Goal: Task Accomplishment & Management: Use online tool/utility

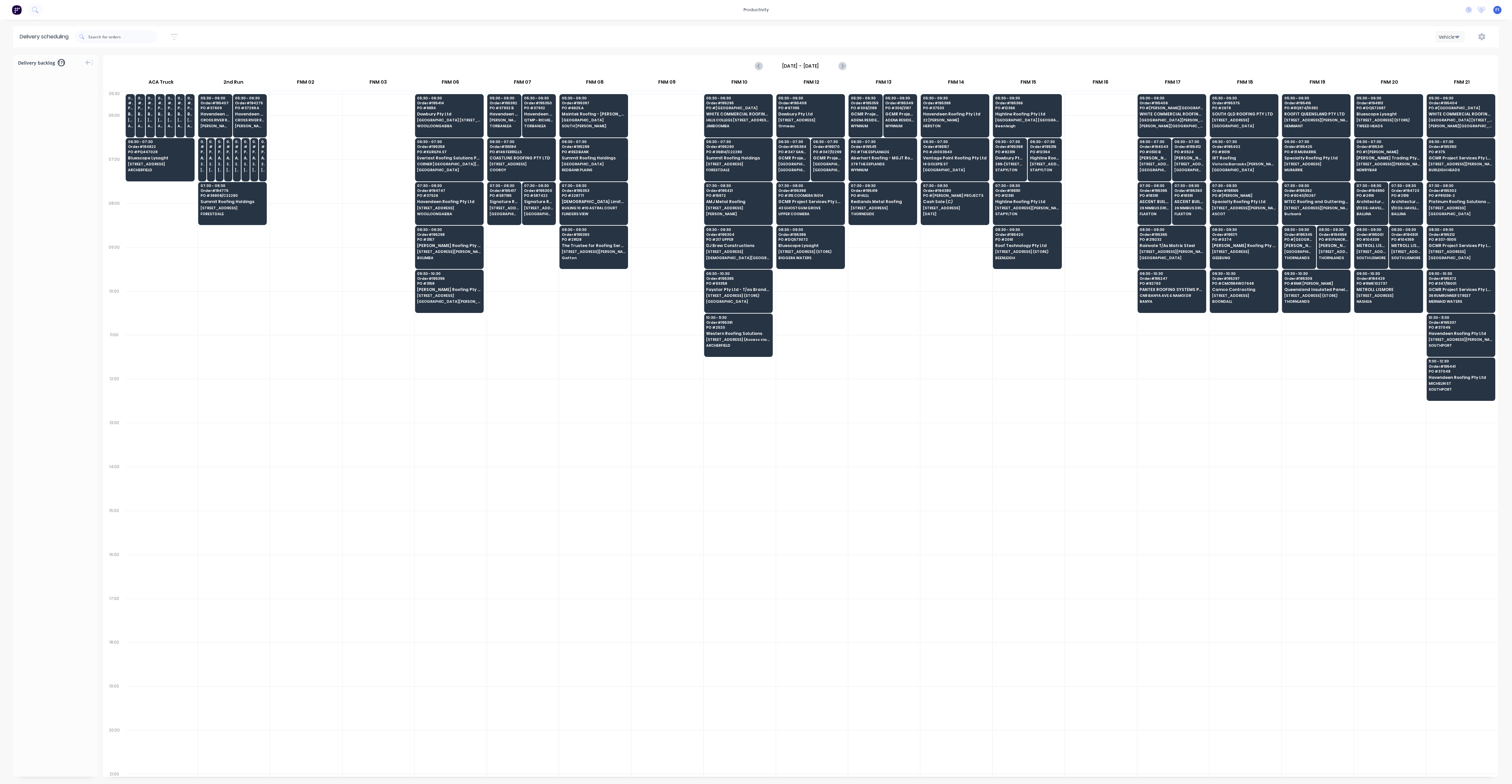
scroll to position [0, 0]
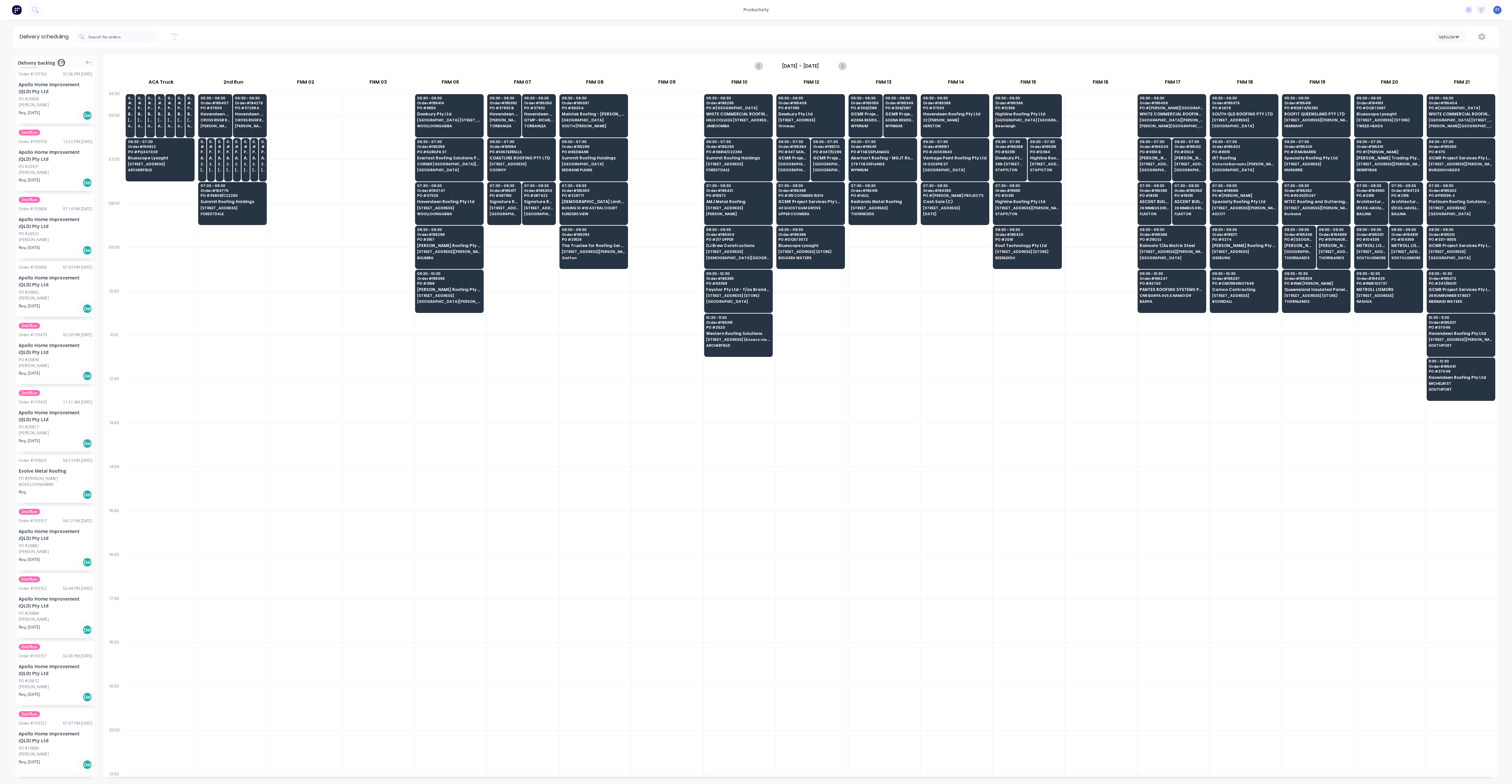
drag, startPoint x: 0, startPoint y: 0, endPoint x: 174, endPoint y: 40, distance: 178.5
click at [174, 40] on icon "button" at bounding box center [174, 36] width 7 height 8
click at [164, 61] on input at bounding box center [143, 62] width 61 height 10
click at [166, 147] on div "15" at bounding box center [164, 146] width 10 height 10
type input "[DATE]"
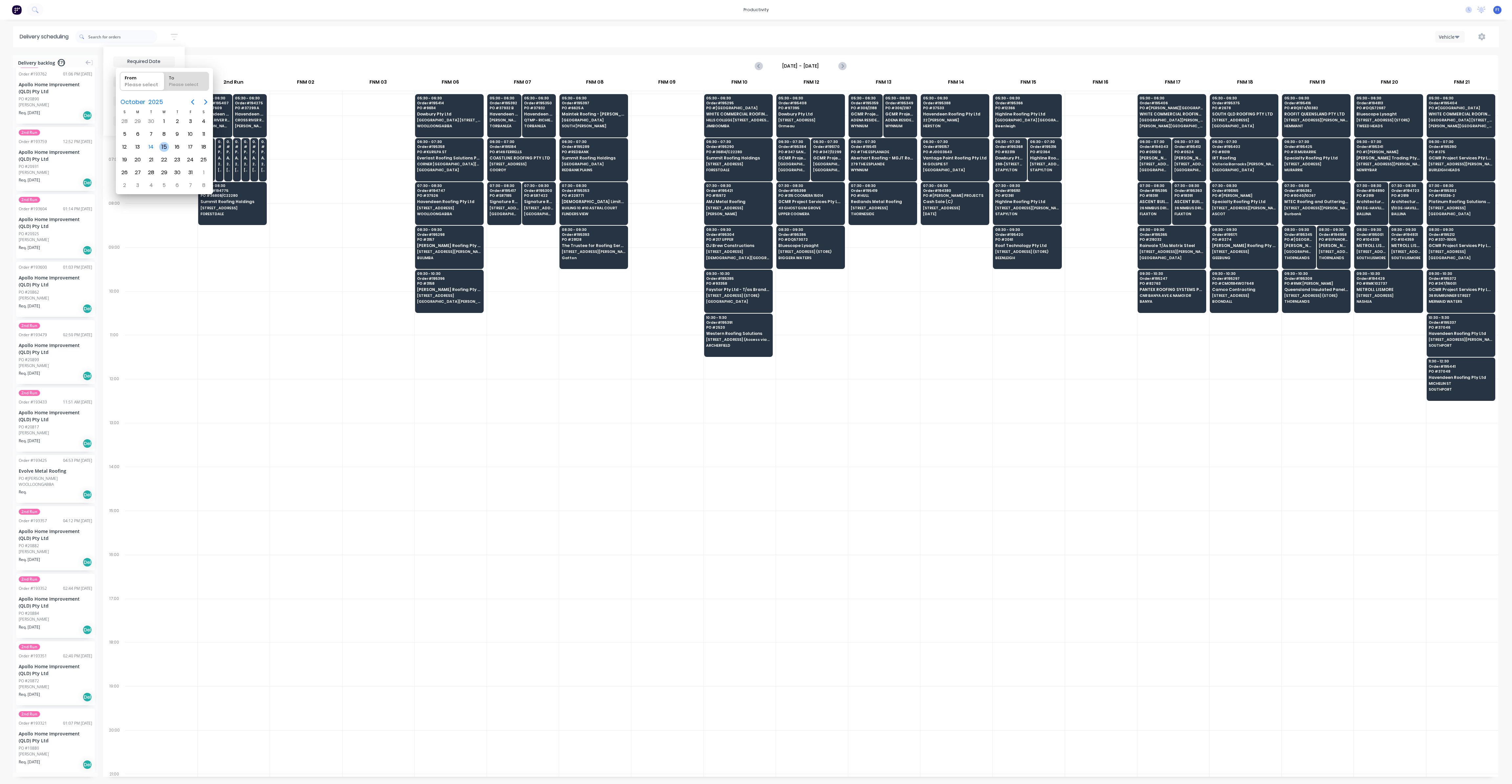
radio input "false"
radio input "true"
click at [166, 147] on div "15" at bounding box center [164, 146] width 10 height 10
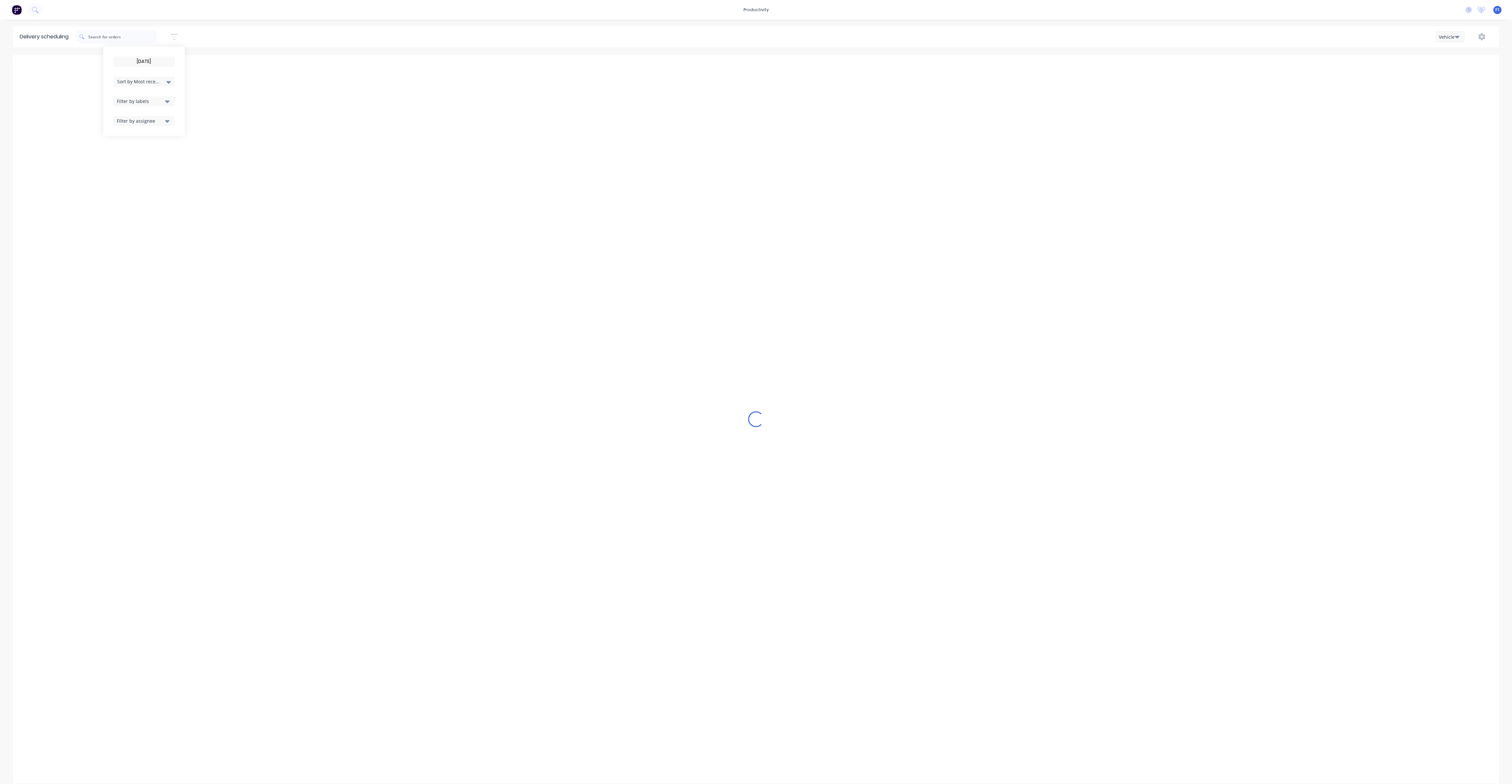
type input "[DATE] - [DATE]"
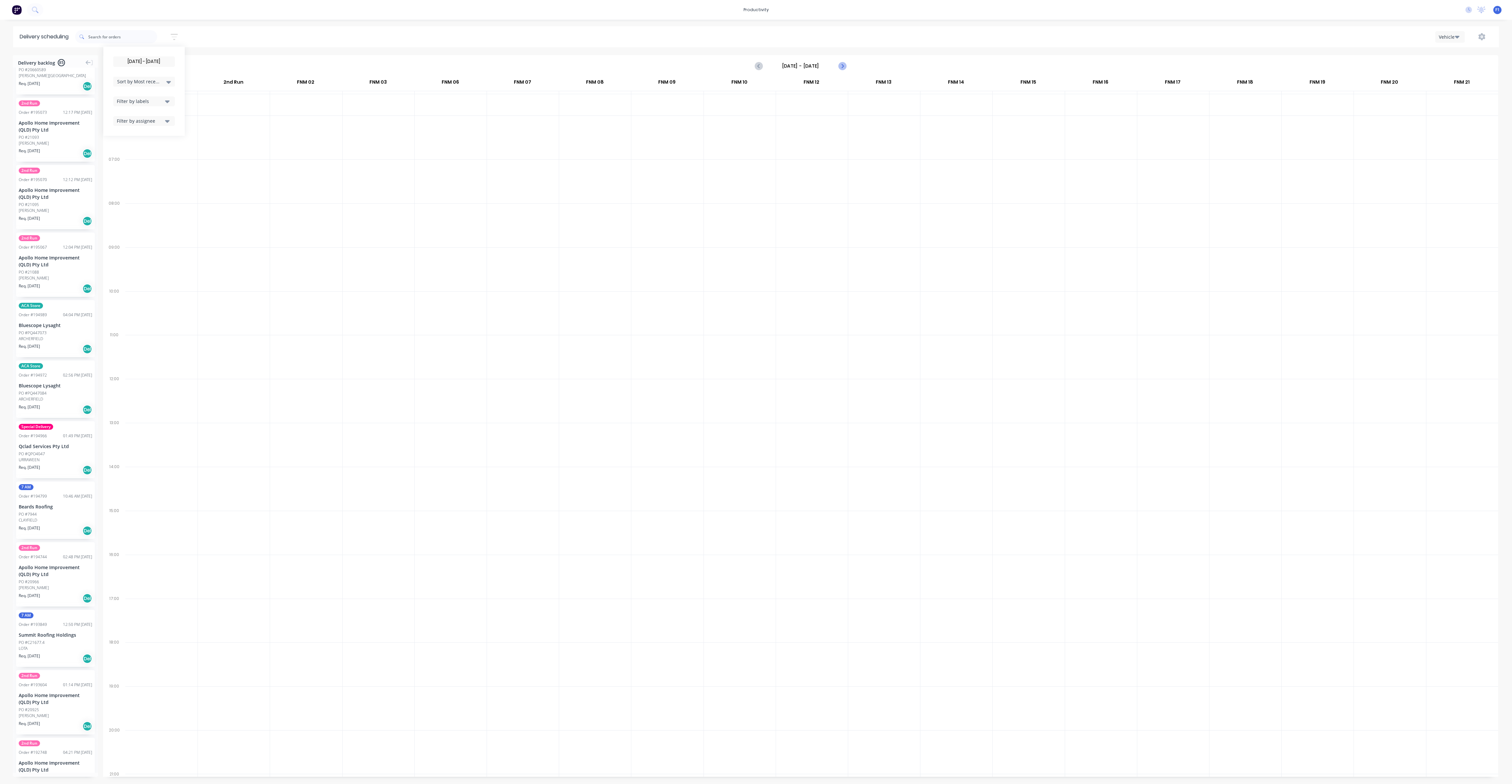
click at [841, 68] on icon "Next page" at bounding box center [841, 65] width 8 height 8
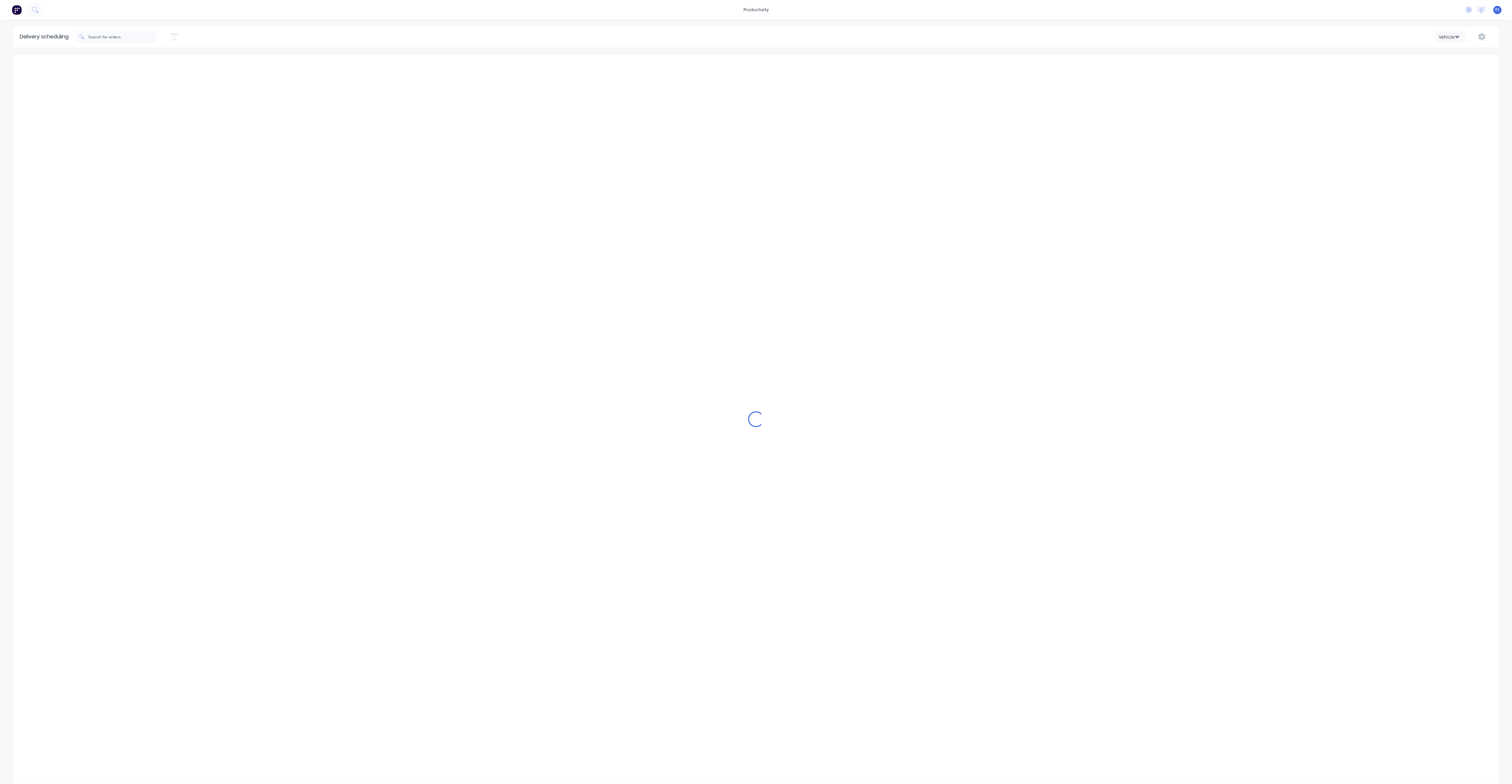
type input "[DATE] - [DATE]"
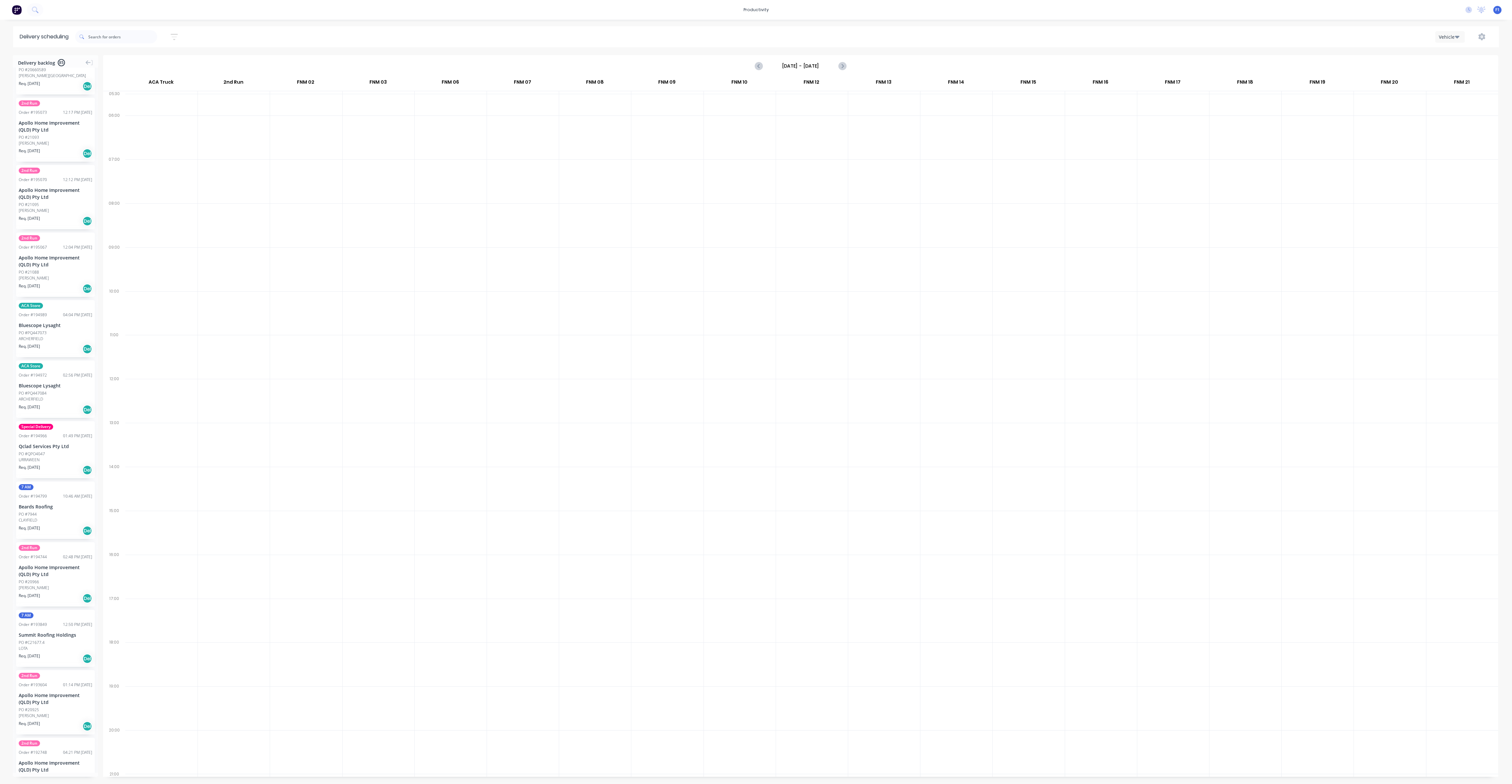
click at [174, 36] on icon "button" at bounding box center [174, 36] width 7 height 8
click at [163, 63] on input "[DATE] - [DATE]" at bounding box center [143, 62] width 61 height 10
click at [150, 146] on div "14" at bounding box center [150, 146] width 10 height 10
radio input "false"
radio input "true"
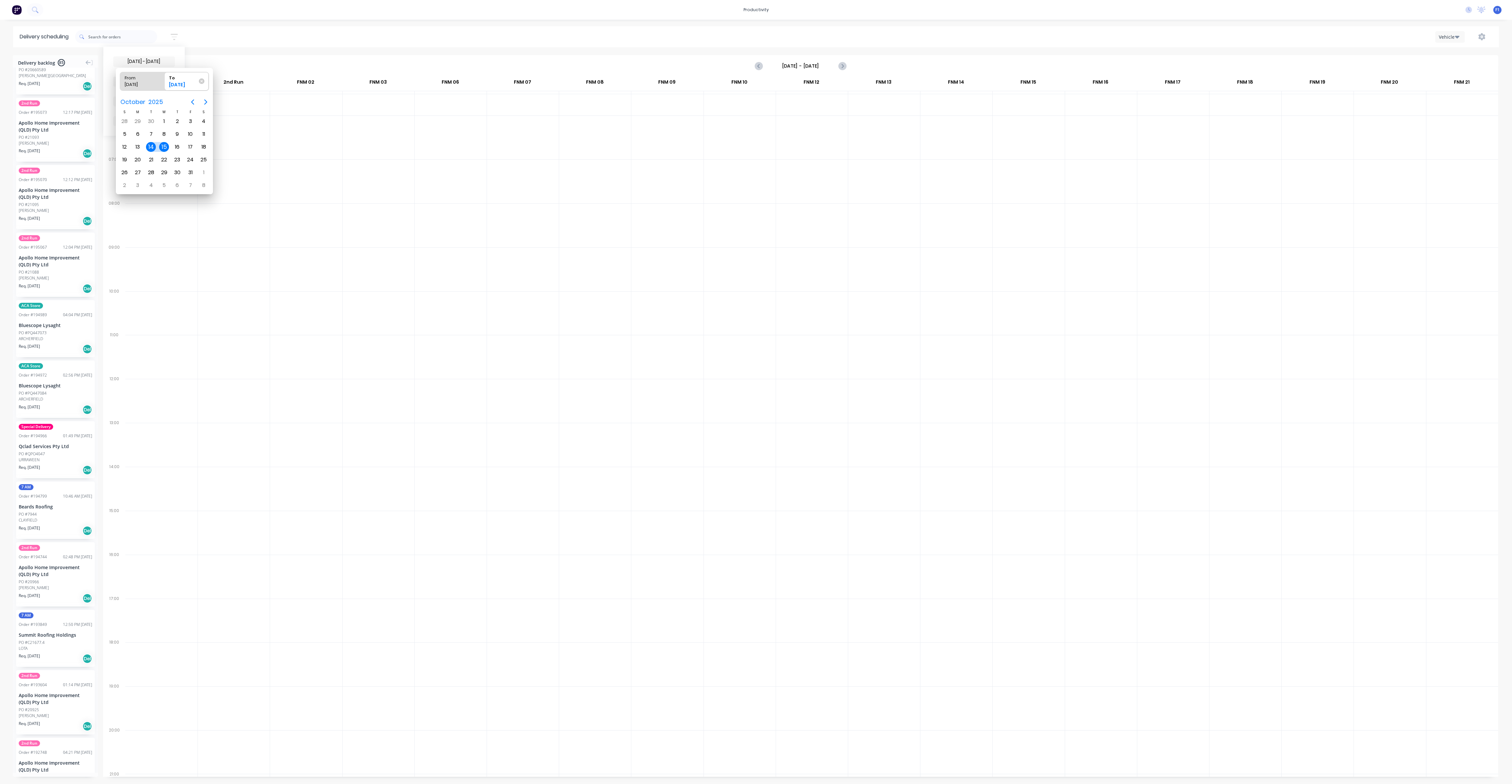
click at [150, 146] on div "14" at bounding box center [150, 146] width 10 height 10
type input "[DATE] - [DATE]"
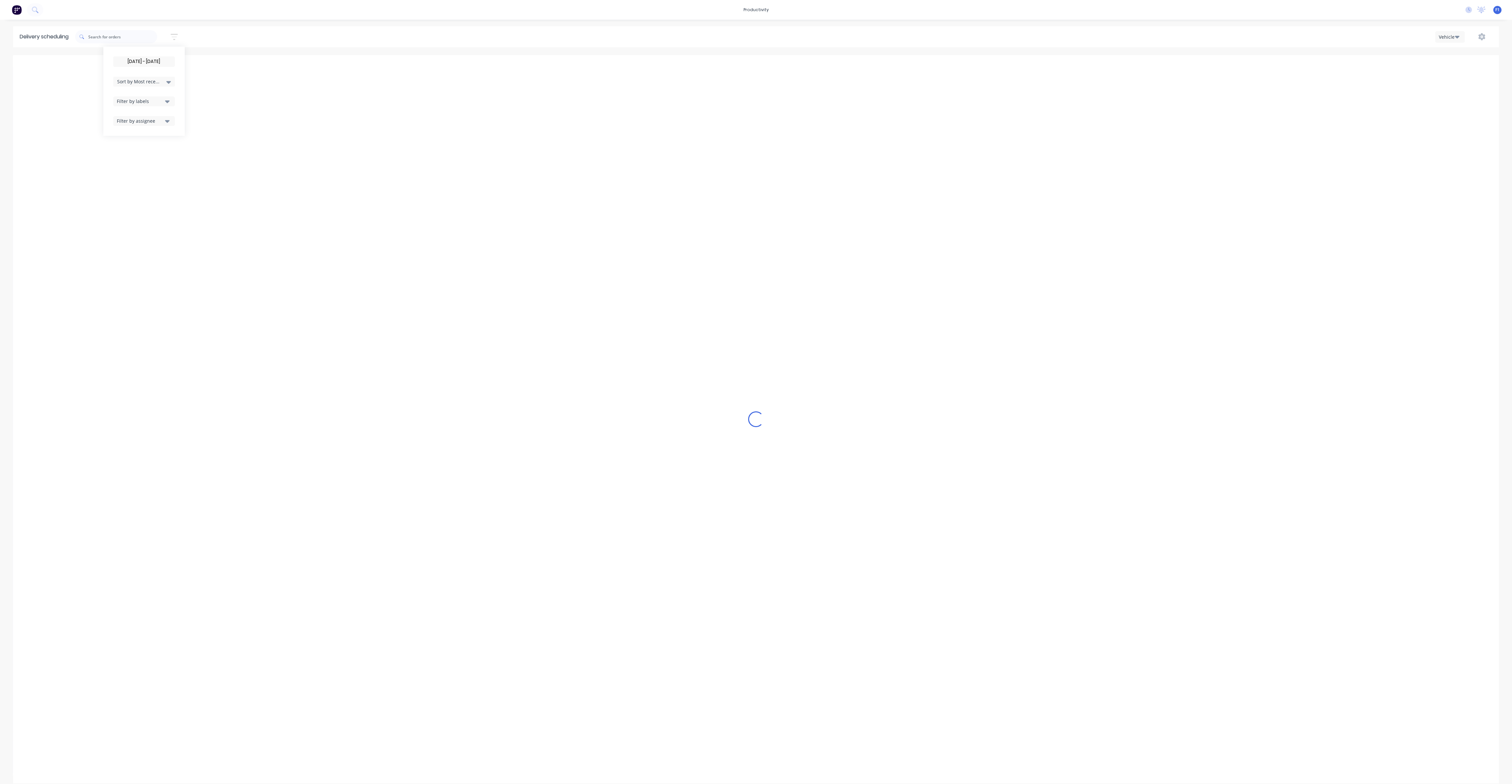
scroll to position [0, 0]
click at [761, 67] on icon "Previous page" at bounding box center [759, 65] width 8 height 8
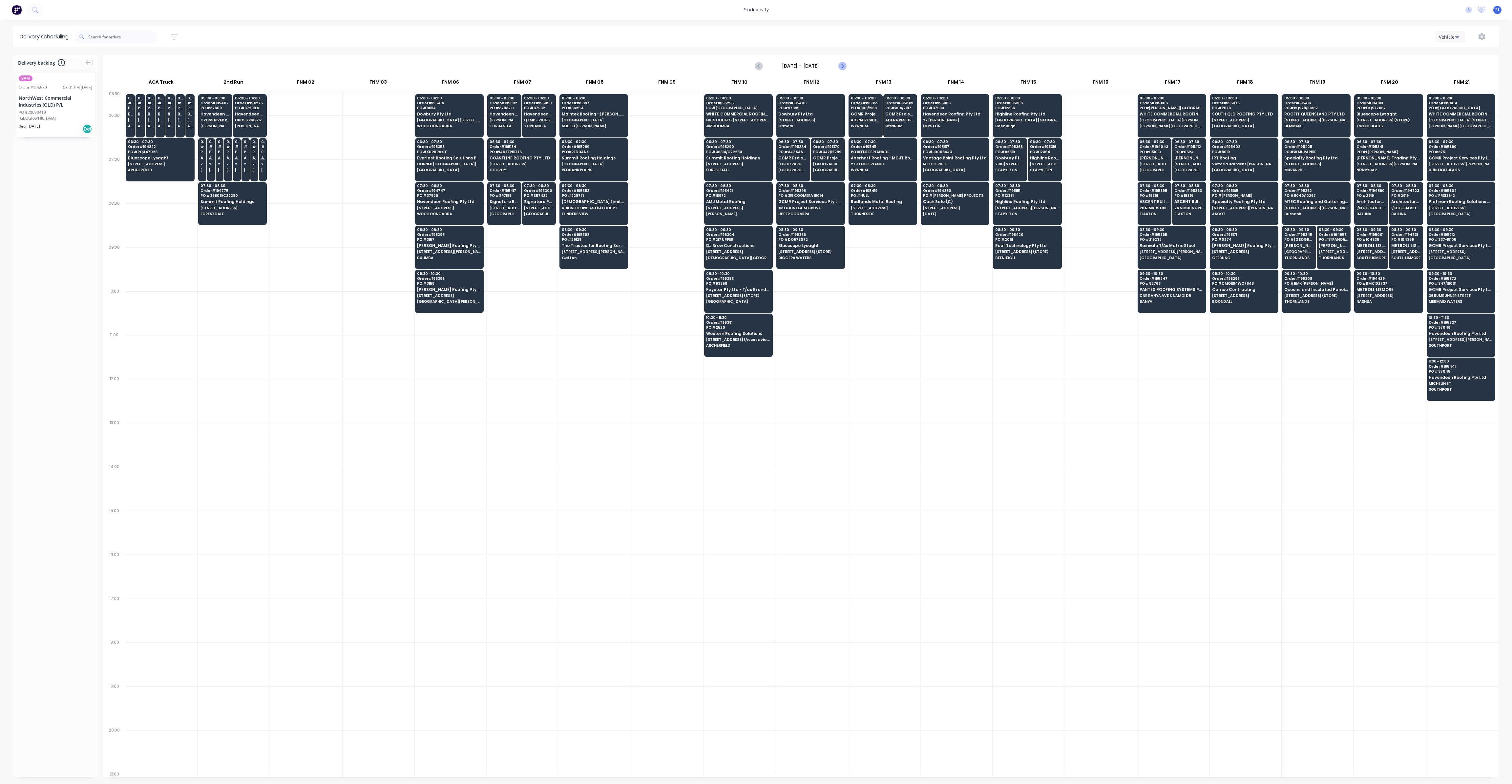
click at [844, 69] on icon "Next page" at bounding box center [841, 65] width 8 height 8
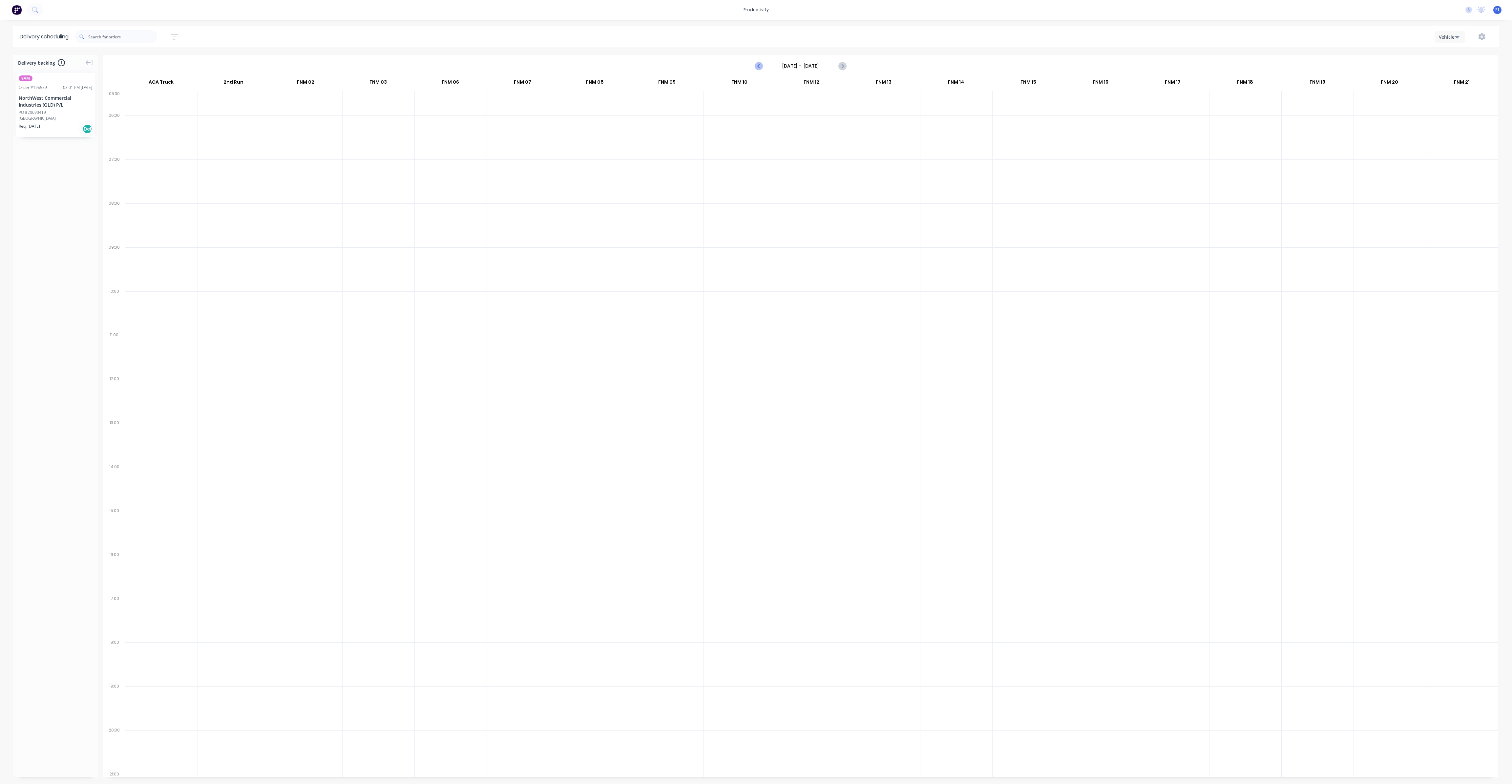
click at [758, 69] on icon "Previous page" at bounding box center [759, 65] width 8 height 8
type input "[DATE] - [DATE]"
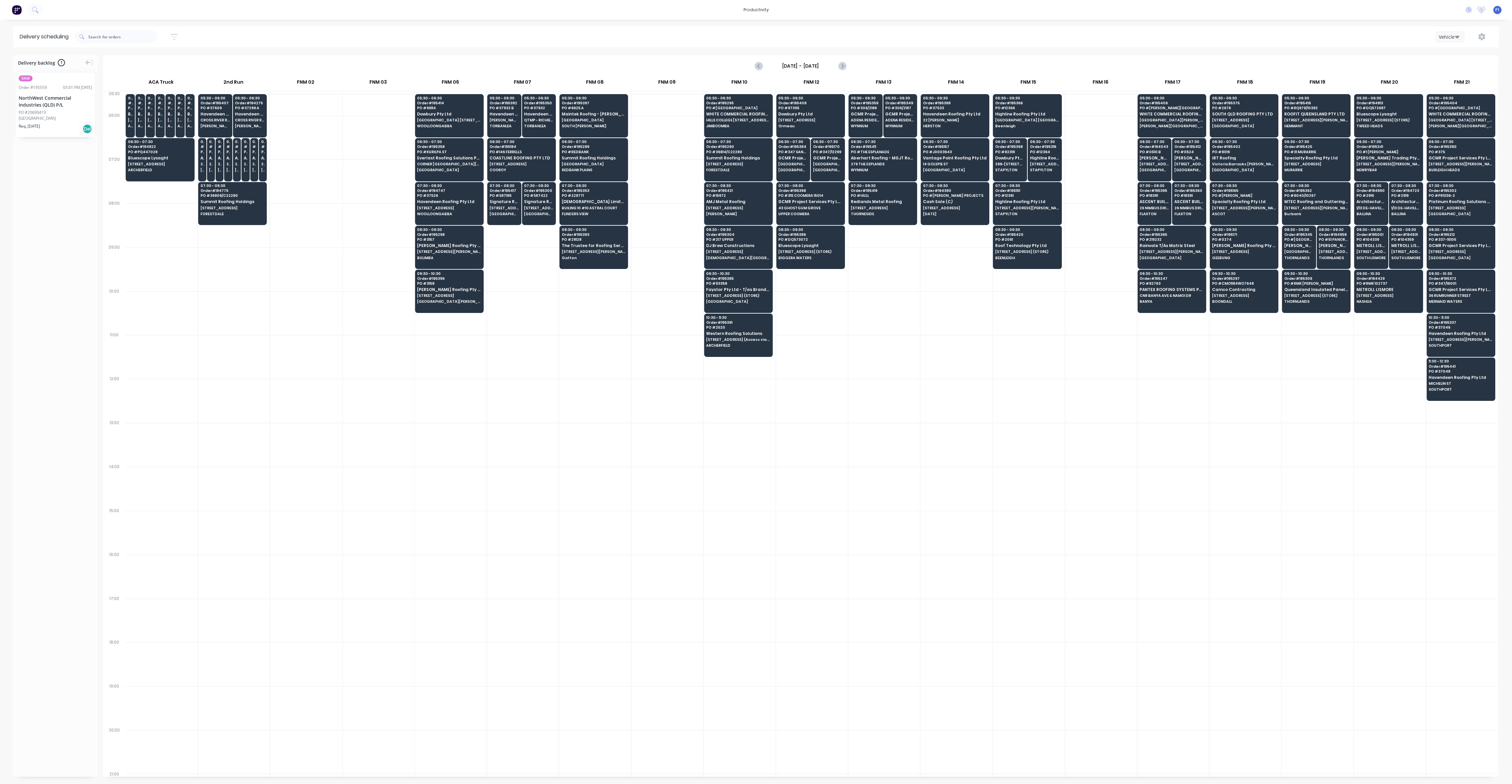
click at [178, 34] on icon "button" at bounding box center [174, 36] width 7 height 8
click at [162, 63] on input "[DATE] - [DATE]" at bounding box center [143, 62] width 61 height 10
click at [164, 146] on div "15" at bounding box center [164, 146] width 10 height 10
type input "[DATE]"
radio input "false"
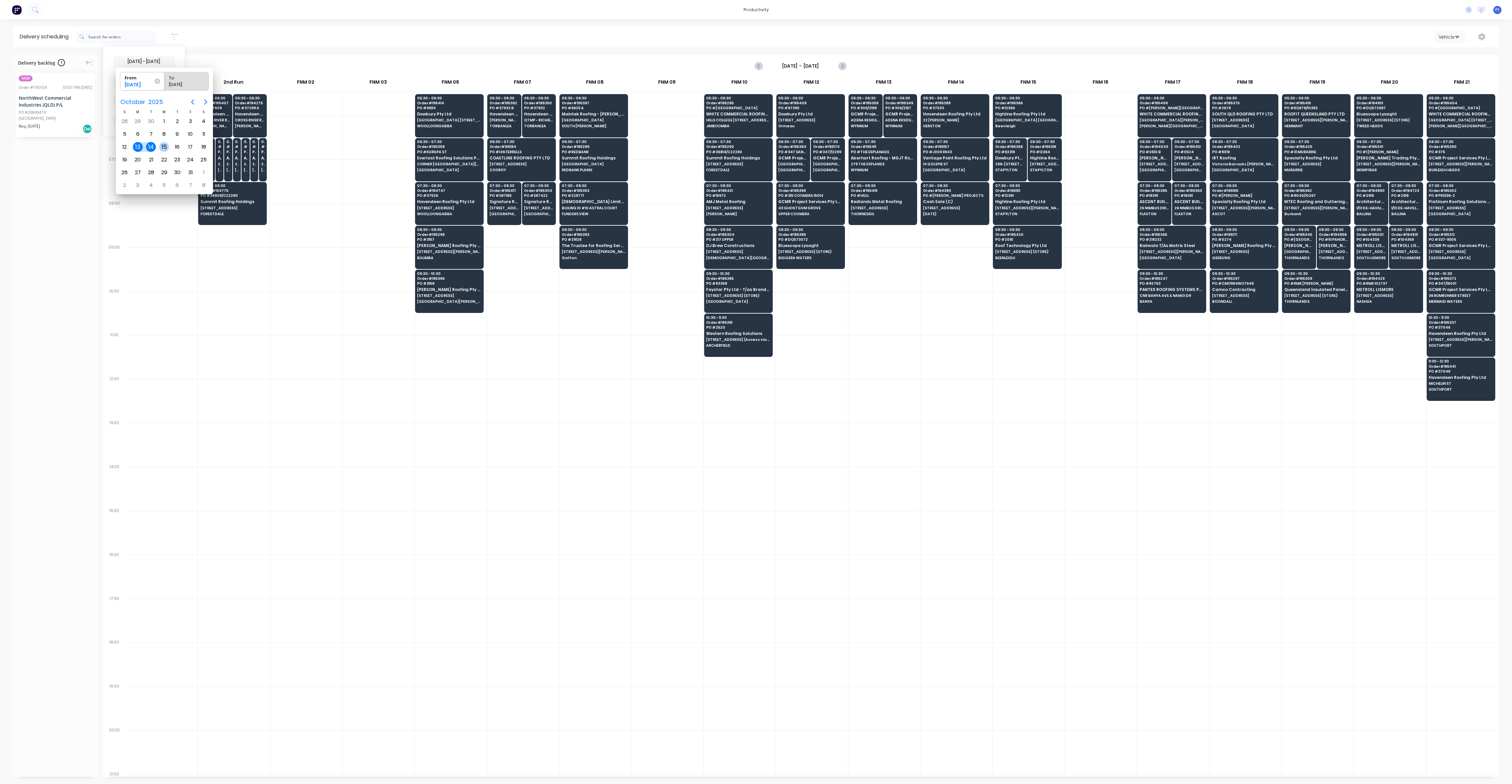
radio input "true"
click at [164, 146] on div "15" at bounding box center [164, 146] width 10 height 10
type input "[DATE] - [DATE]"
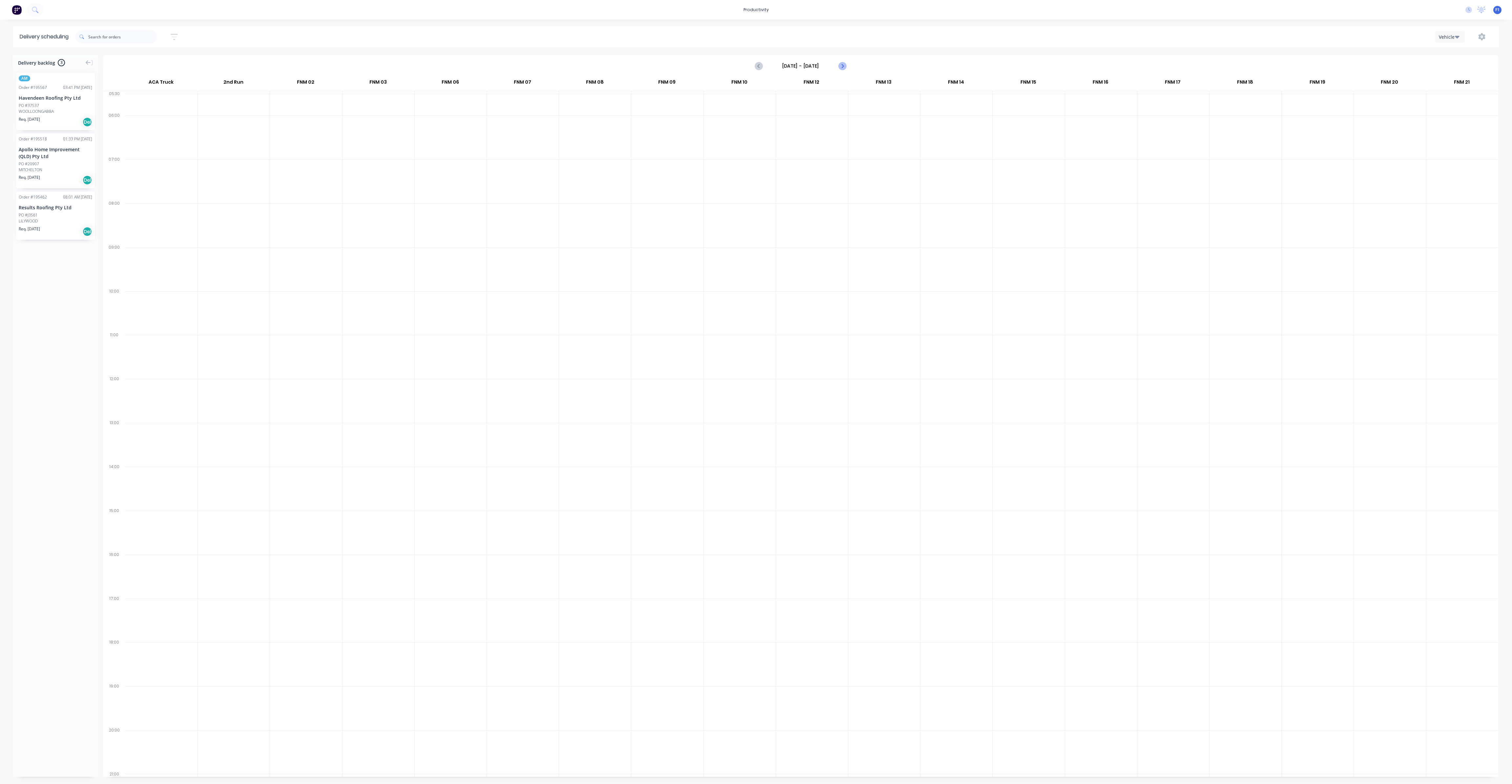
click at [842, 70] on button "Next page" at bounding box center [841, 65] width 13 height 13
type input "[DATE] - [DATE]"
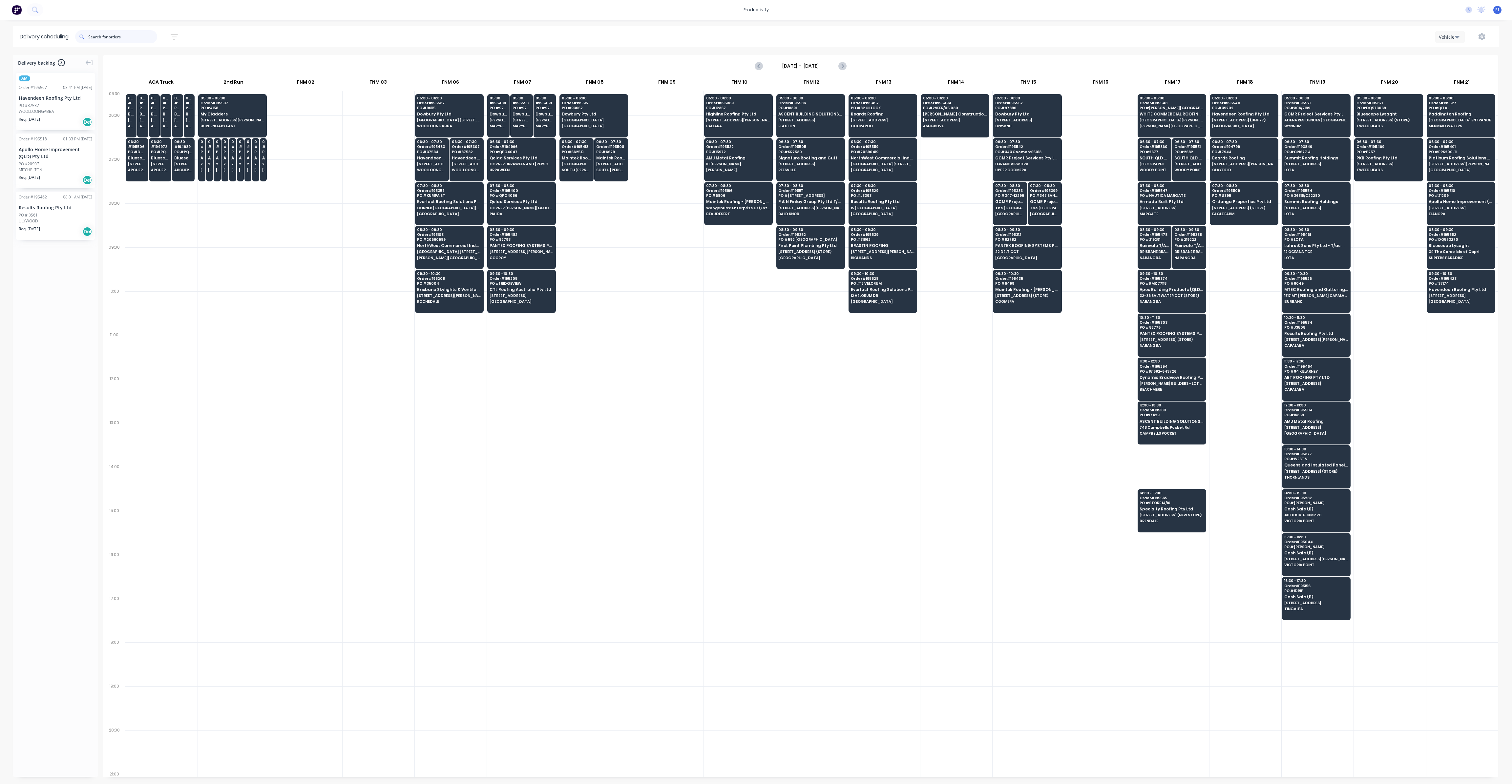
click at [136, 36] on input "text" at bounding box center [122, 36] width 69 height 13
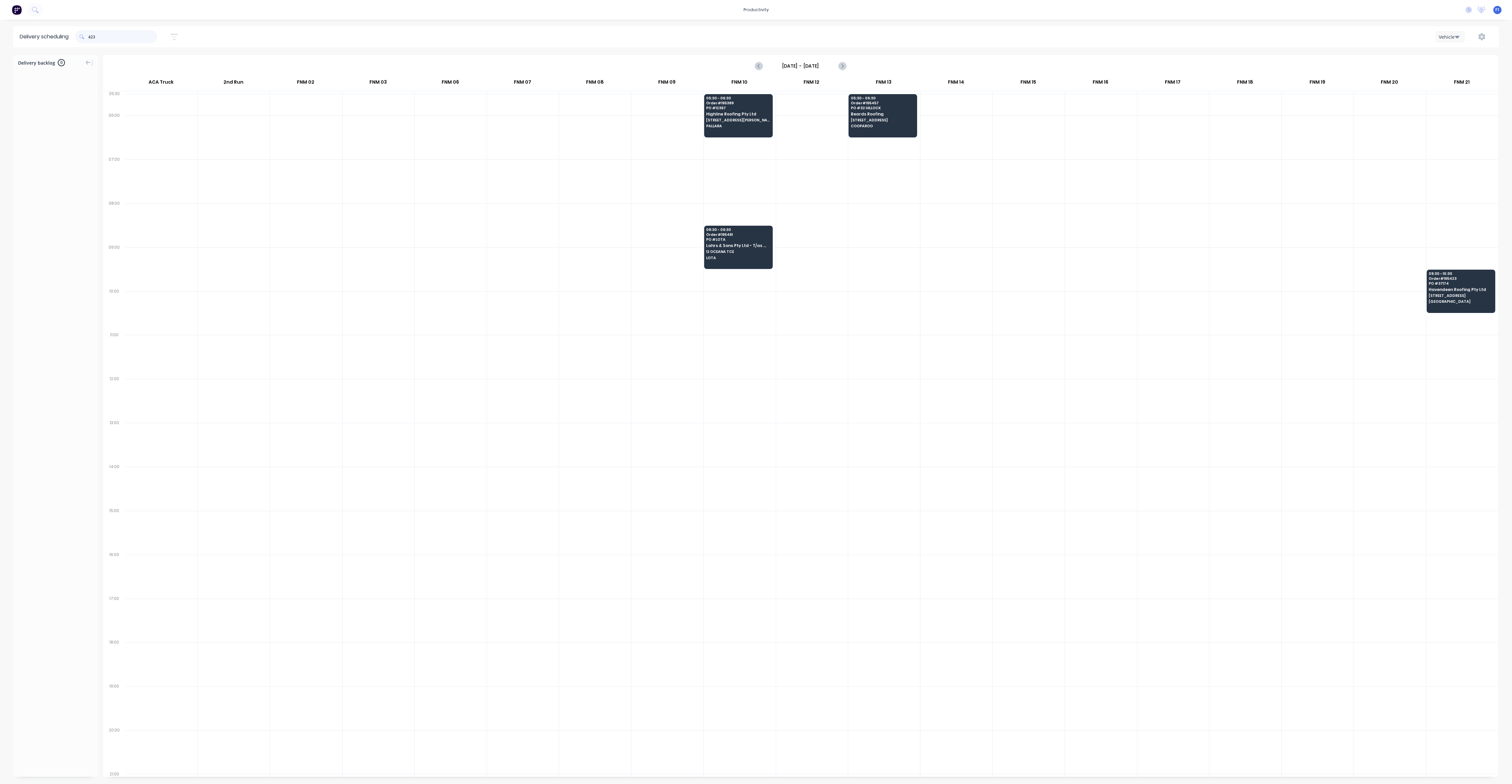
click at [91, 36] on input "423" at bounding box center [122, 36] width 69 height 13
type input "3"
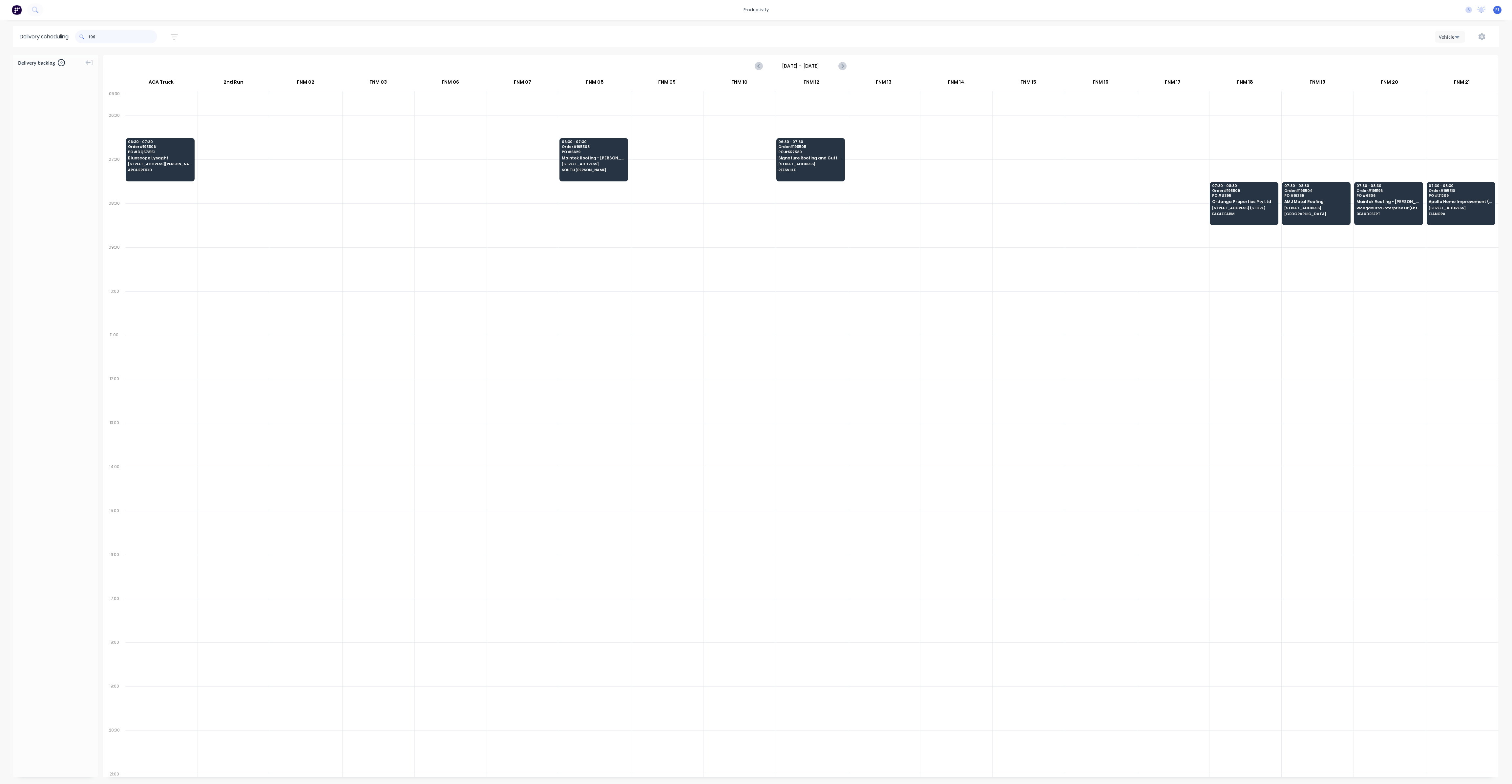
click at [91, 37] on input "196" at bounding box center [122, 36] width 69 height 13
type input "6"
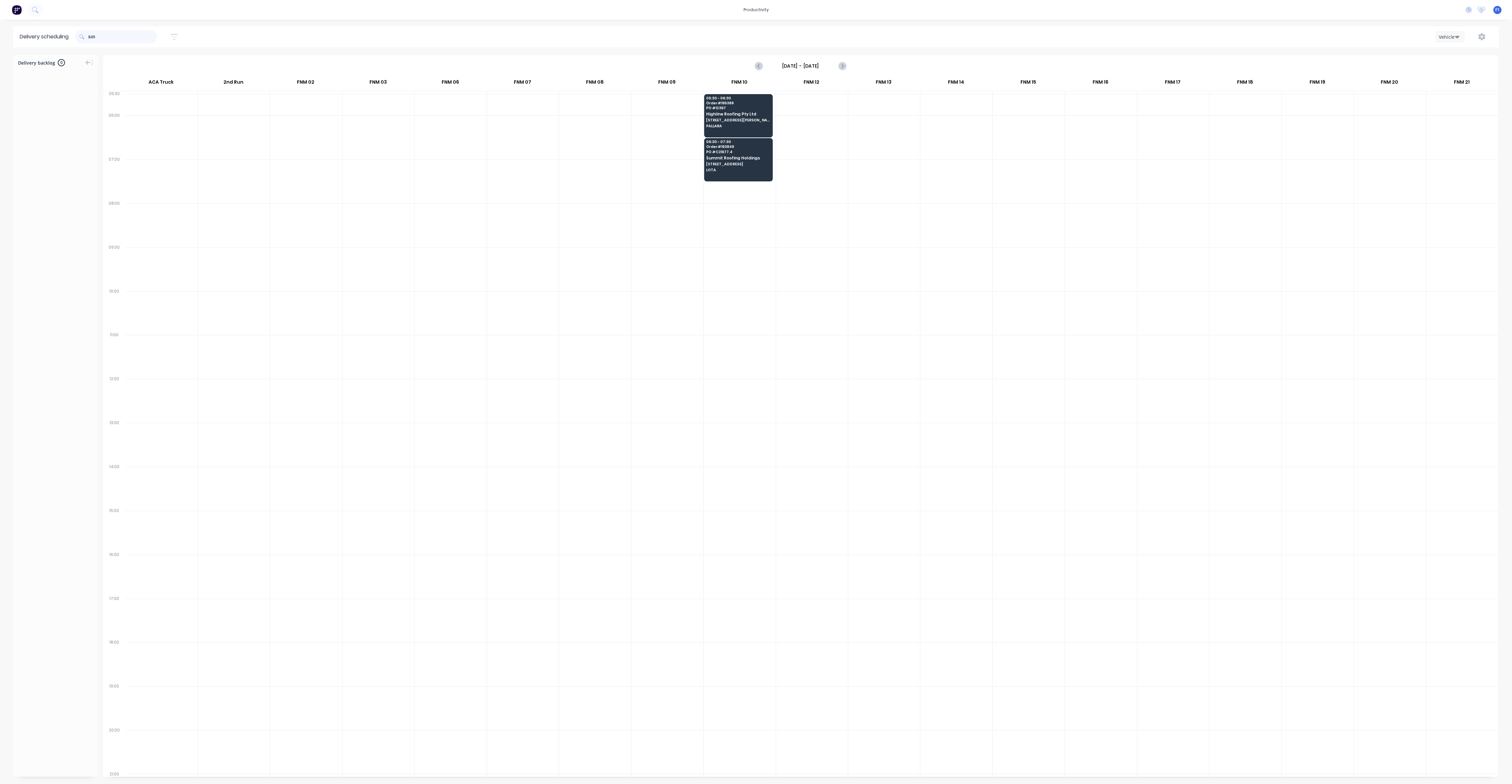
click at [91, 36] on input "849" at bounding box center [122, 36] width 69 height 13
type input "9"
click at [90, 36] on input "338" at bounding box center [122, 36] width 69 height 13
type input "8"
click at [91, 38] on input "435" at bounding box center [122, 36] width 69 height 13
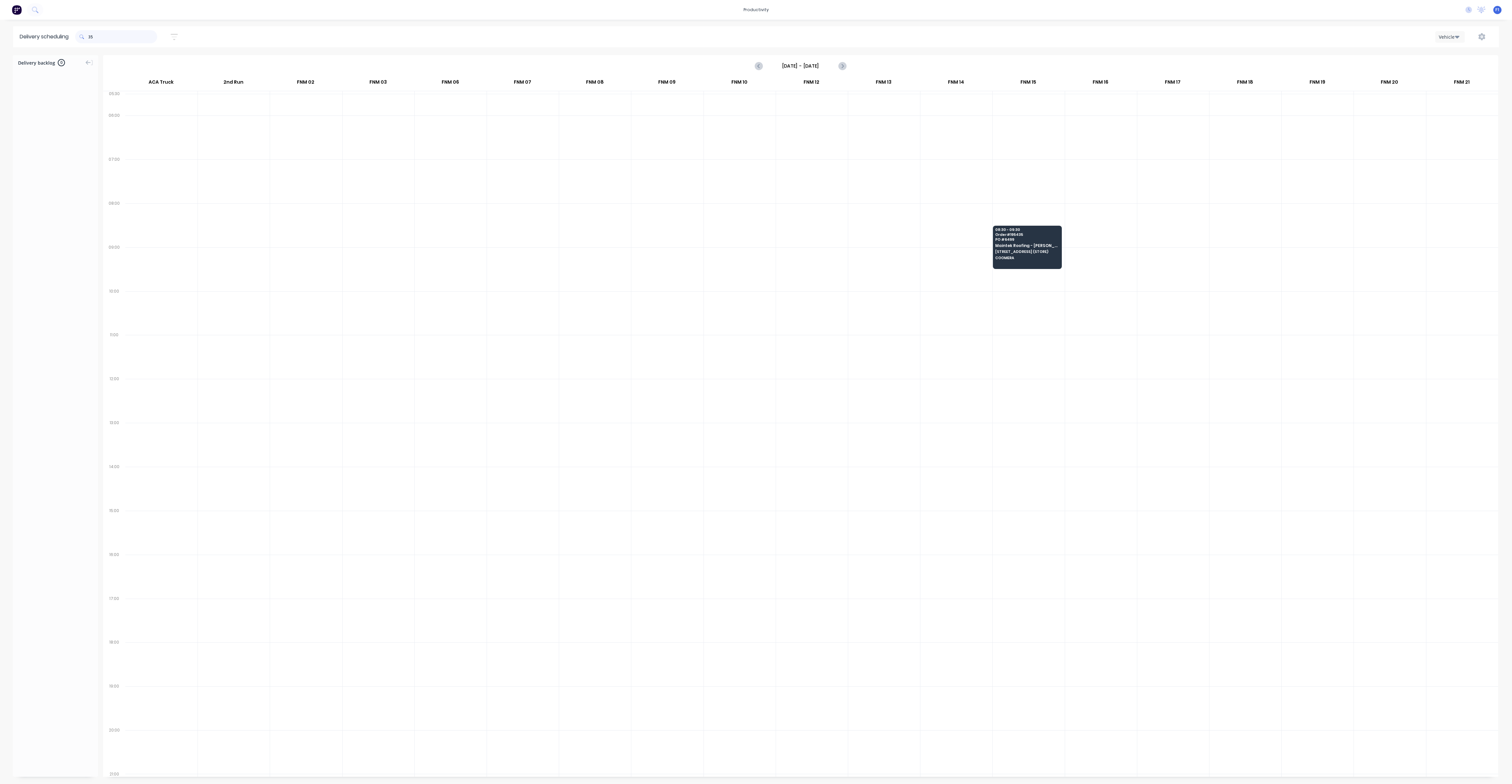
type input "5"
click at [90, 37] on input "103" at bounding box center [122, 36] width 69 height 13
type input "3"
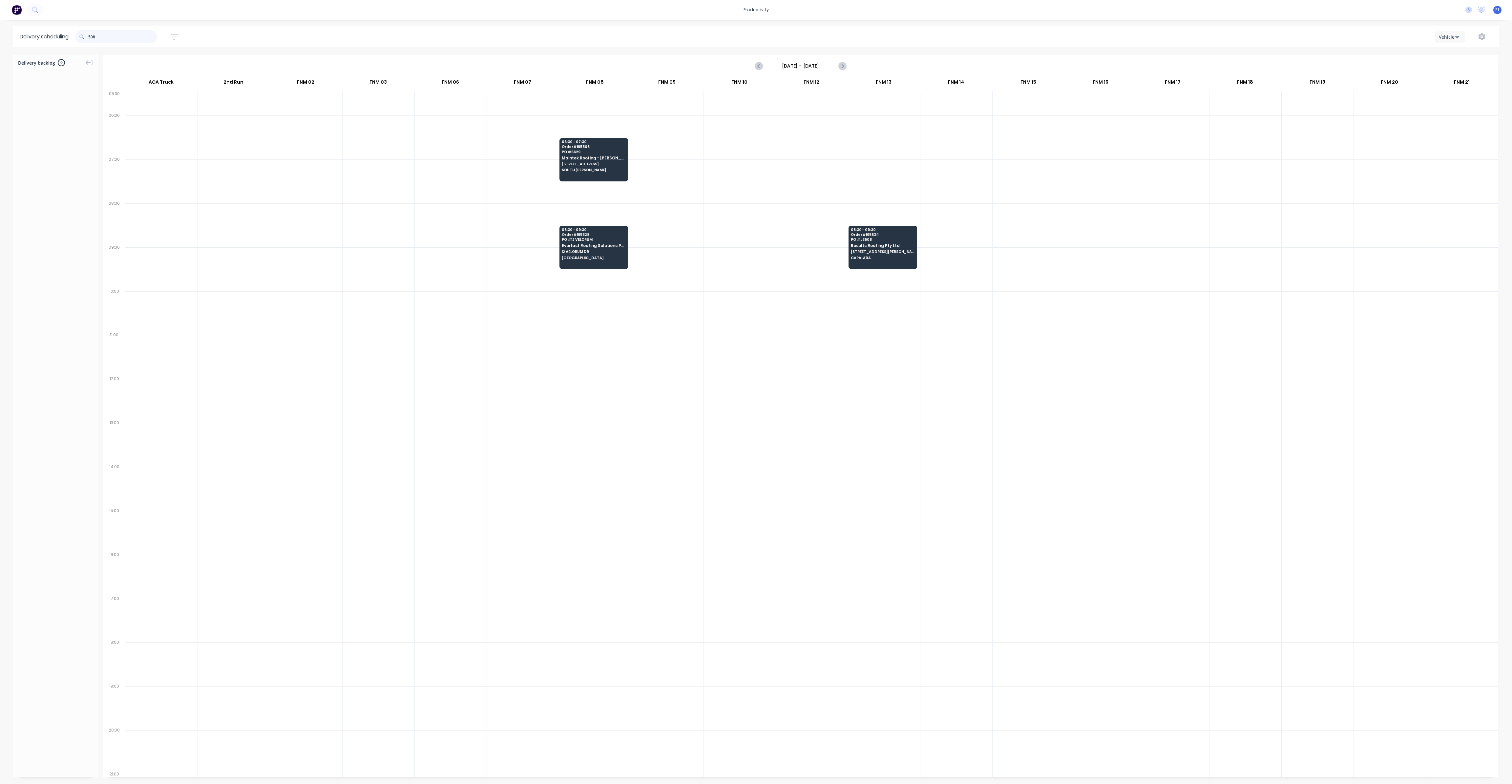
click at [90, 36] on input "508" at bounding box center [122, 36] width 69 height 13
type input "8"
click at [88, 38] on span at bounding box center [81, 36] width 13 height 13
click at [90, 36] on input "528" at bounding box center [122, 36] width 69 height 13
type input "8"
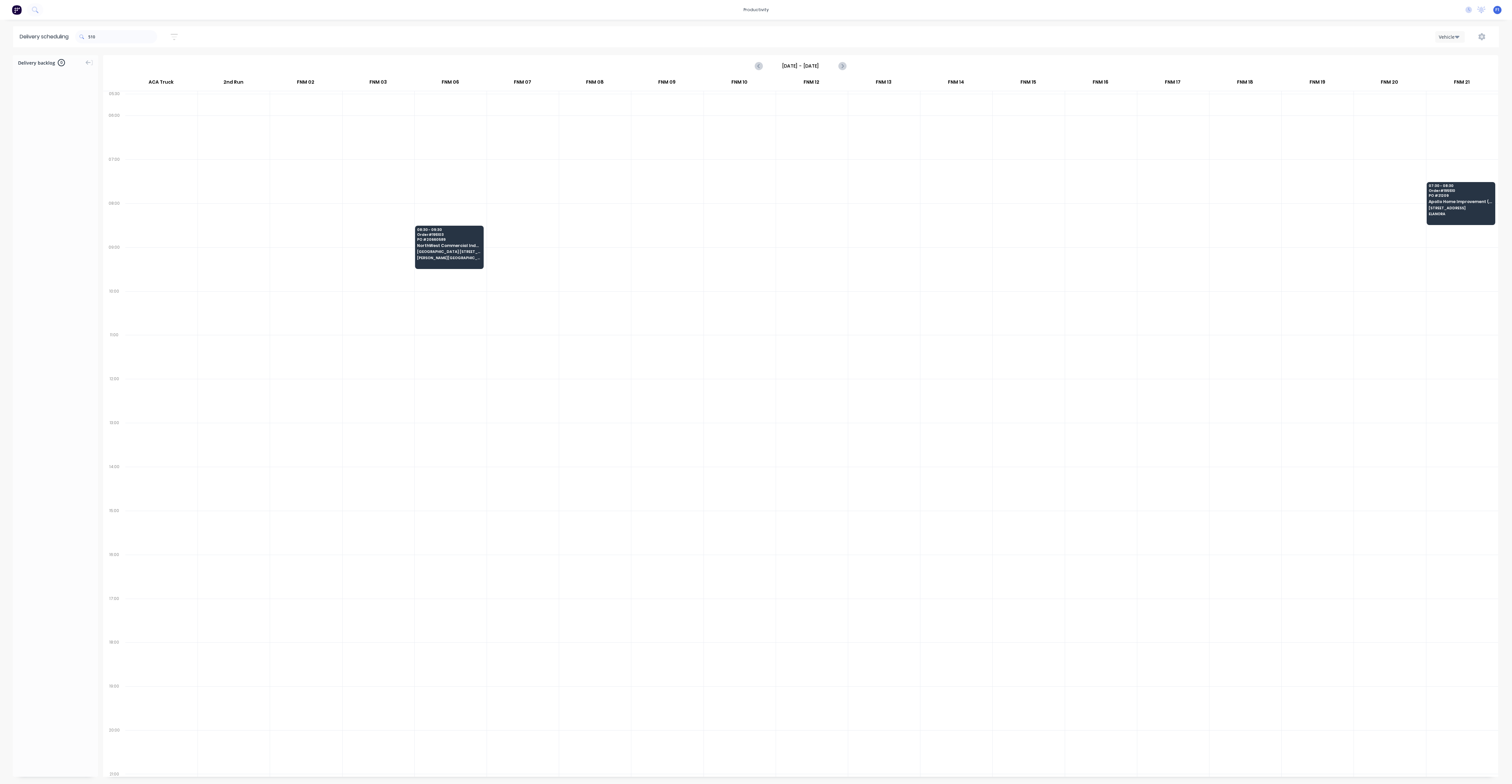
click at [88, 37] on span at bounding box center [81, 36] width 13 height 13
click at [90, 36] on input "510" at bounding box center [122, 36] width 69 height 13
type input "0"
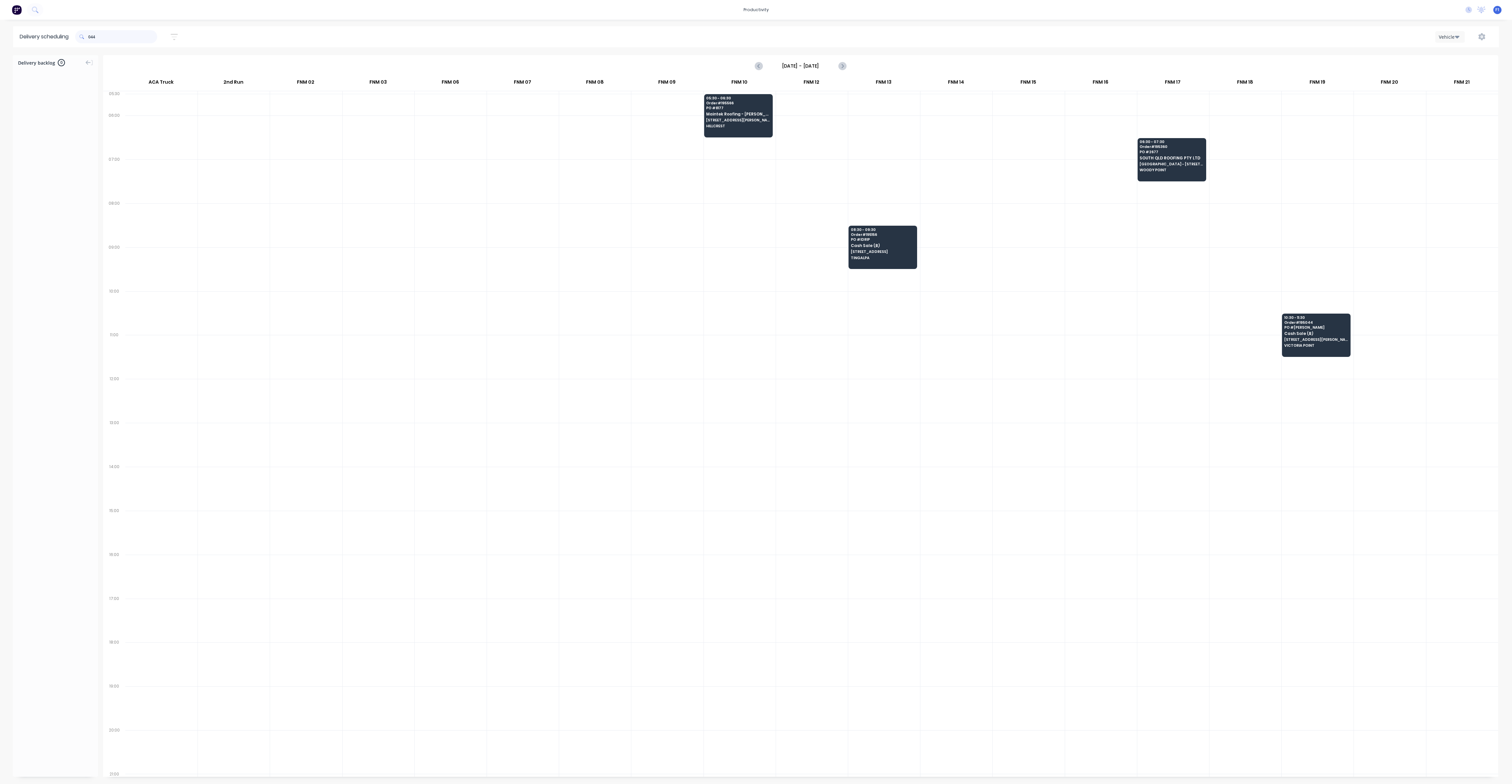
click at [90, 36] on input "044" at bounding box center [122, 36] width 69 height 13
type input "4"
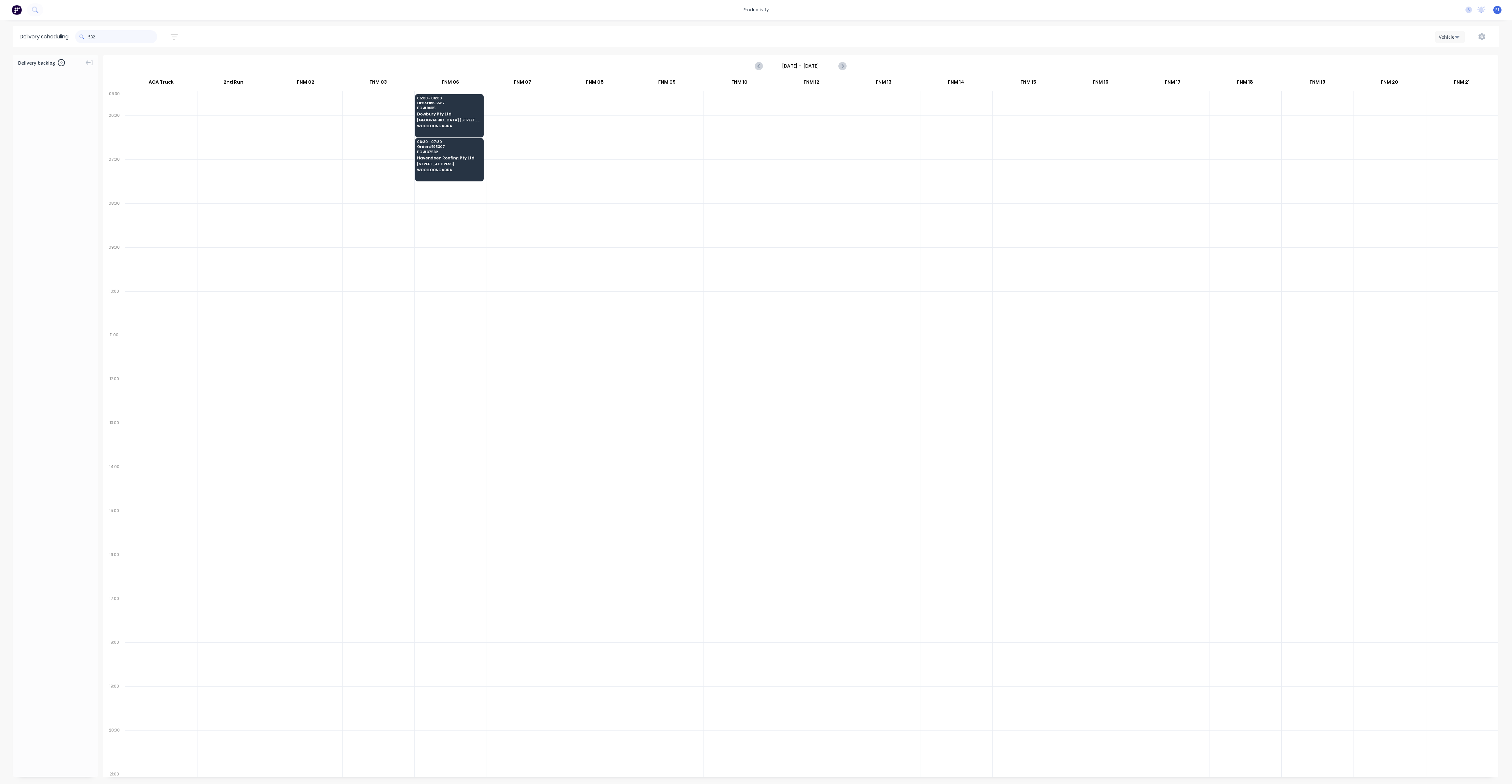
click at [92, 38] on input "532" at bounding box center [122, 36] width 69 height 13
type input "2"
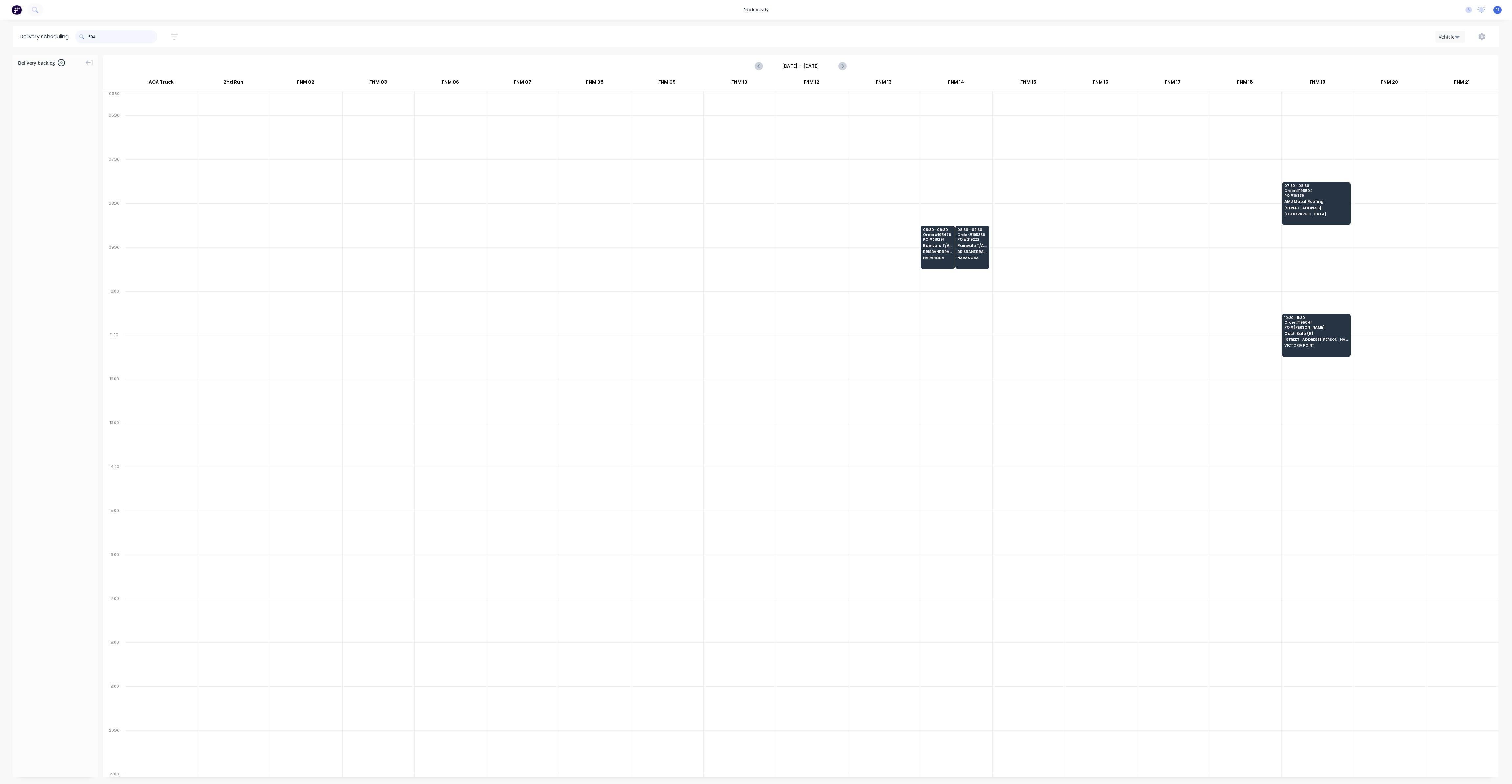
click at [92, 38] on input "504" at bounding box center [122, 36] width 69 height 13
type input "4"
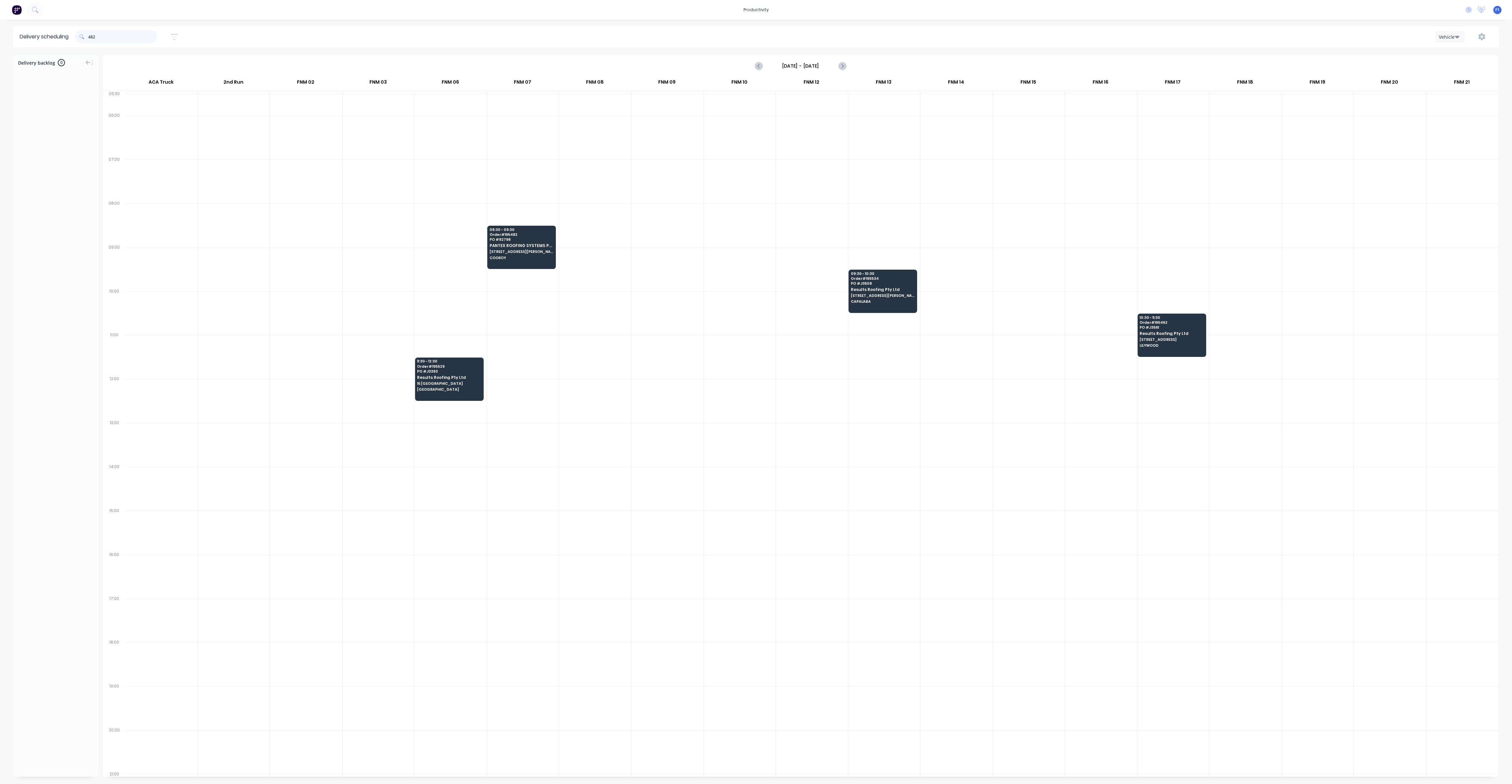
click at [90, 40] on input "482" at bounding box center [122, 36] width 69 height 13
type input "2"
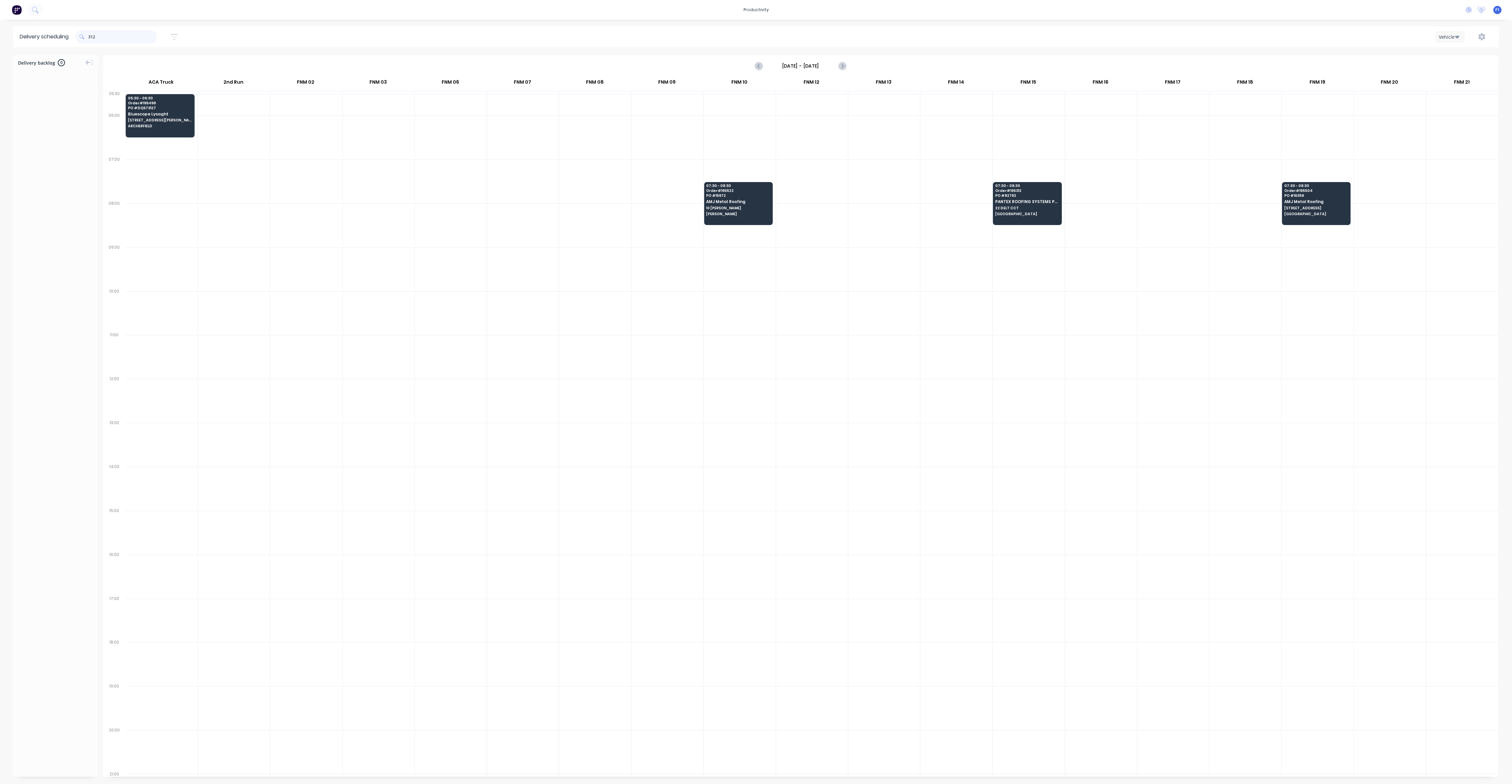
click at [91, 38] on input "312" at bounding box center [122, 36] width 69 height 13
type input "2"
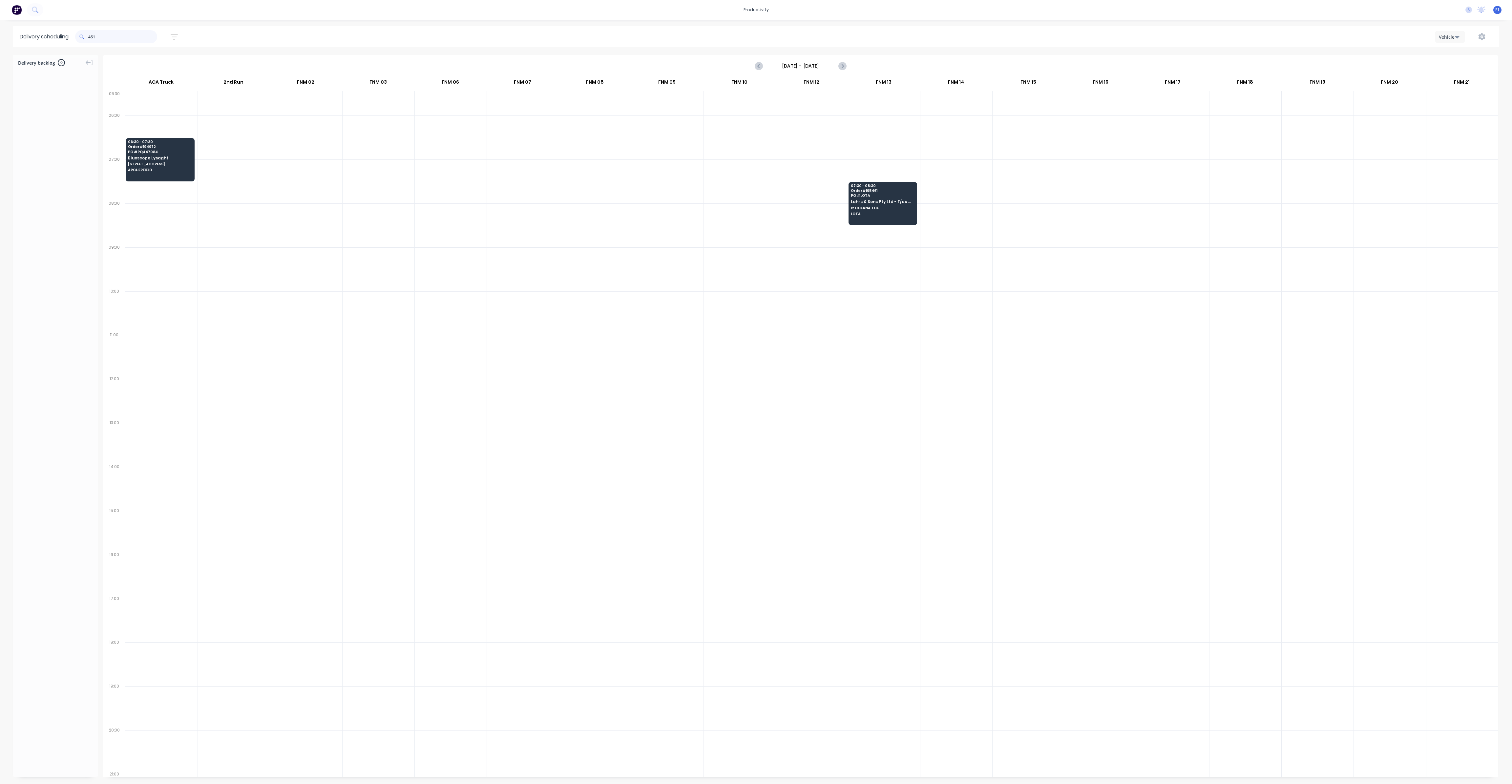
click at [90, 38] on input "461" at bounding box center [122, 36] width 69 height 13
type input "1"
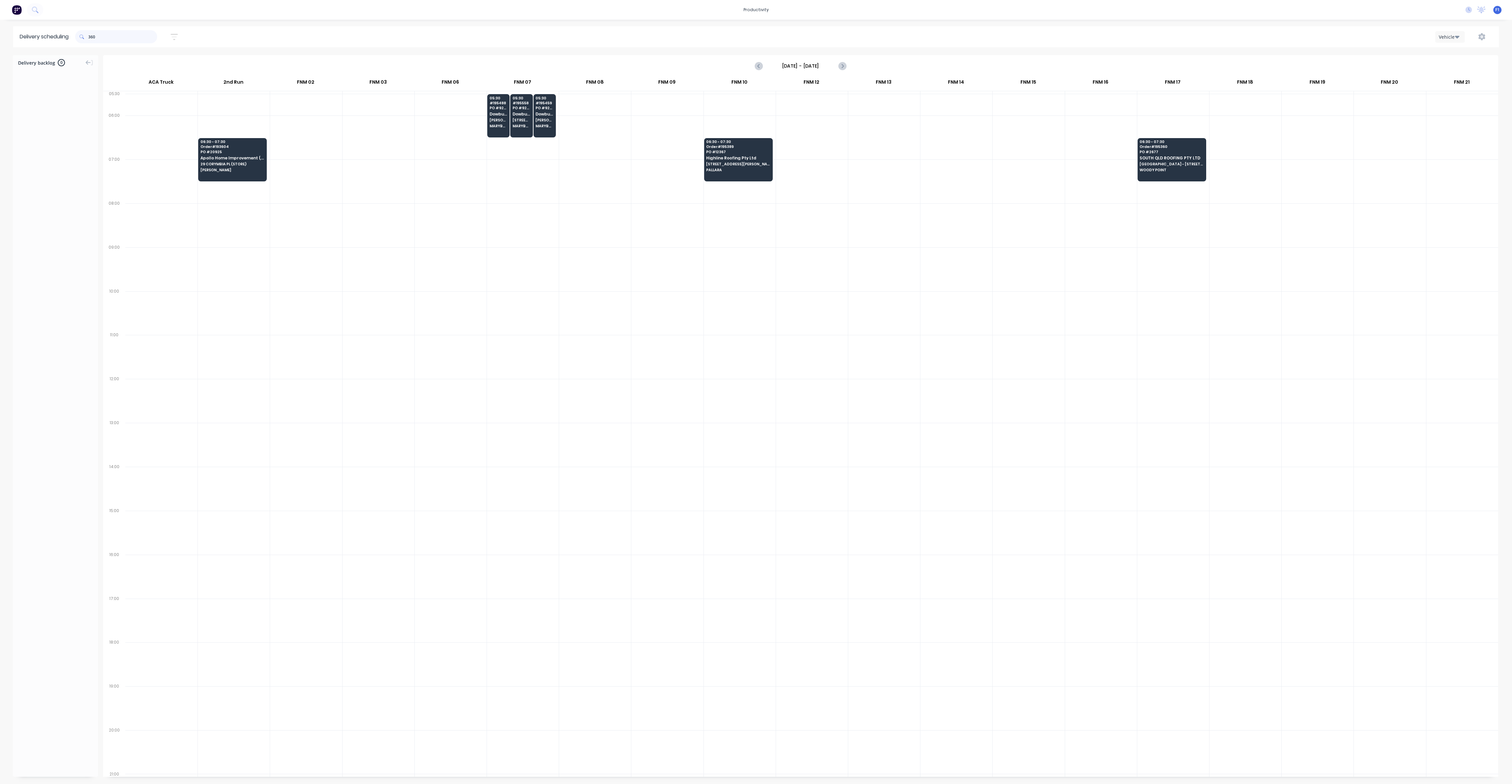
click at [92, 36] on input "360" at bounding box center [122, 36] width 69 height 13
type input "0"
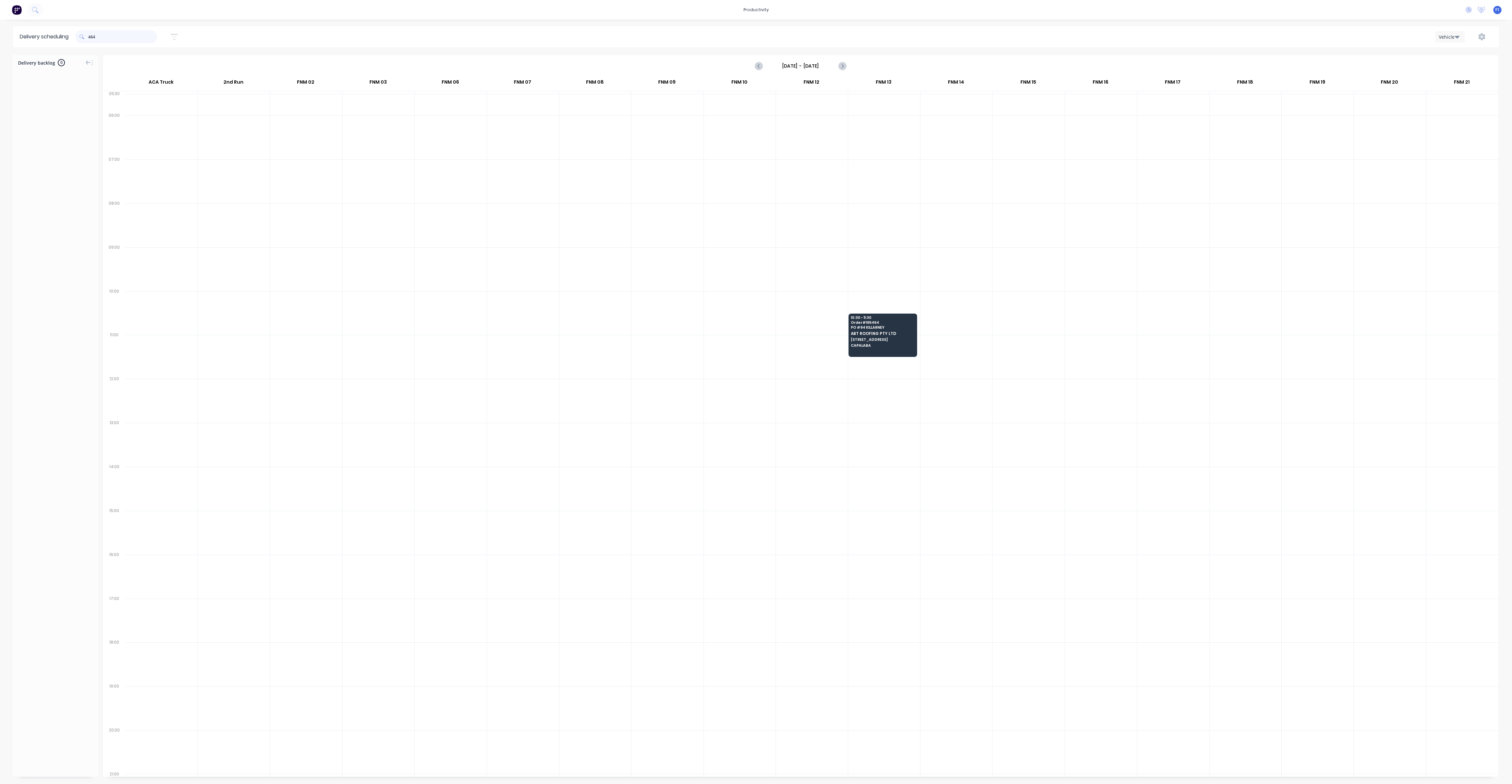
click at [90, 38] on input "464" at bounding box center [122, 36] width 69 height 13
type input "4"
click at [91, 37] on input "357" at bounding box center [122, 36] width 69 height 13
type input "7"
click at [90, 39] on input "989" at bounding box center [122, 36] width 69 height 13
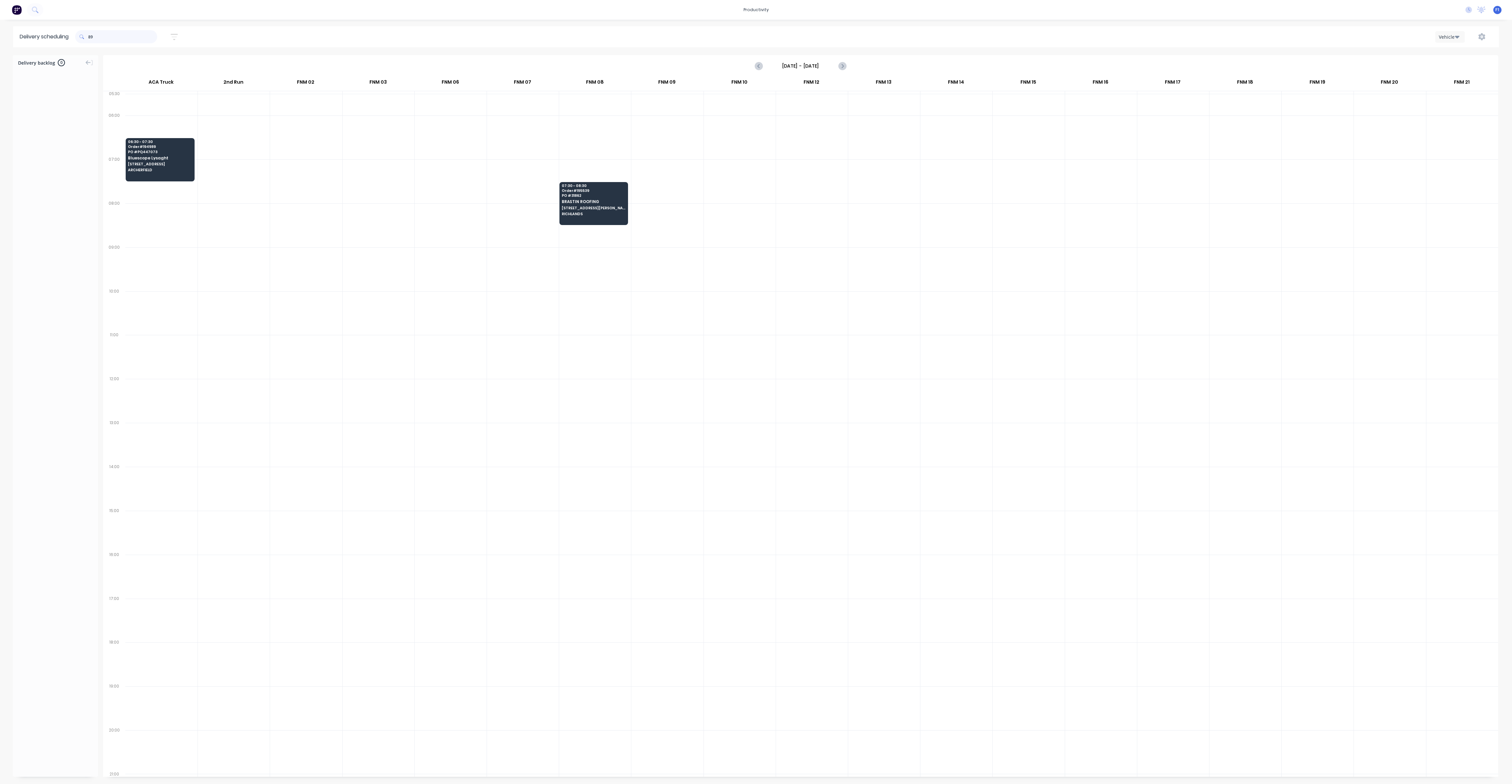
type input "9"
click at [92, 36] on input "333" at bounding box center [122, 36] width 69 height 13
click at [91, 38] on input "333" at bounding box center [122, 36] width 69 height 13
type input "3"
click at [90, 38] on input "399" at bounding box center [122, 36] width 69 height 13
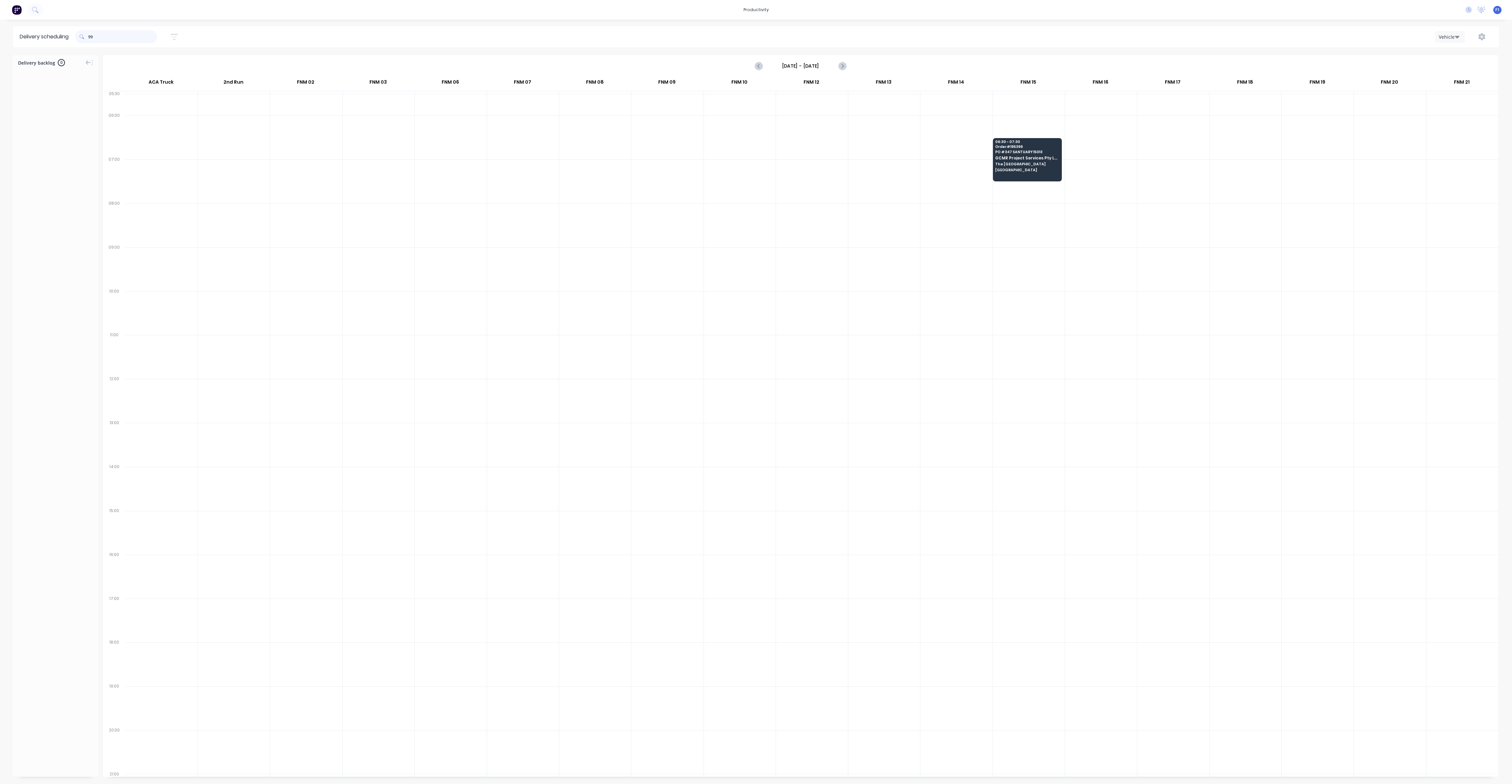
type input "9"
click at [88, 36] on span at bounding box center [81, 36] width 13 height 13
click at [91, 36] on input "307" at bounding box center [122, 36] width 69 height 13
type input "7"
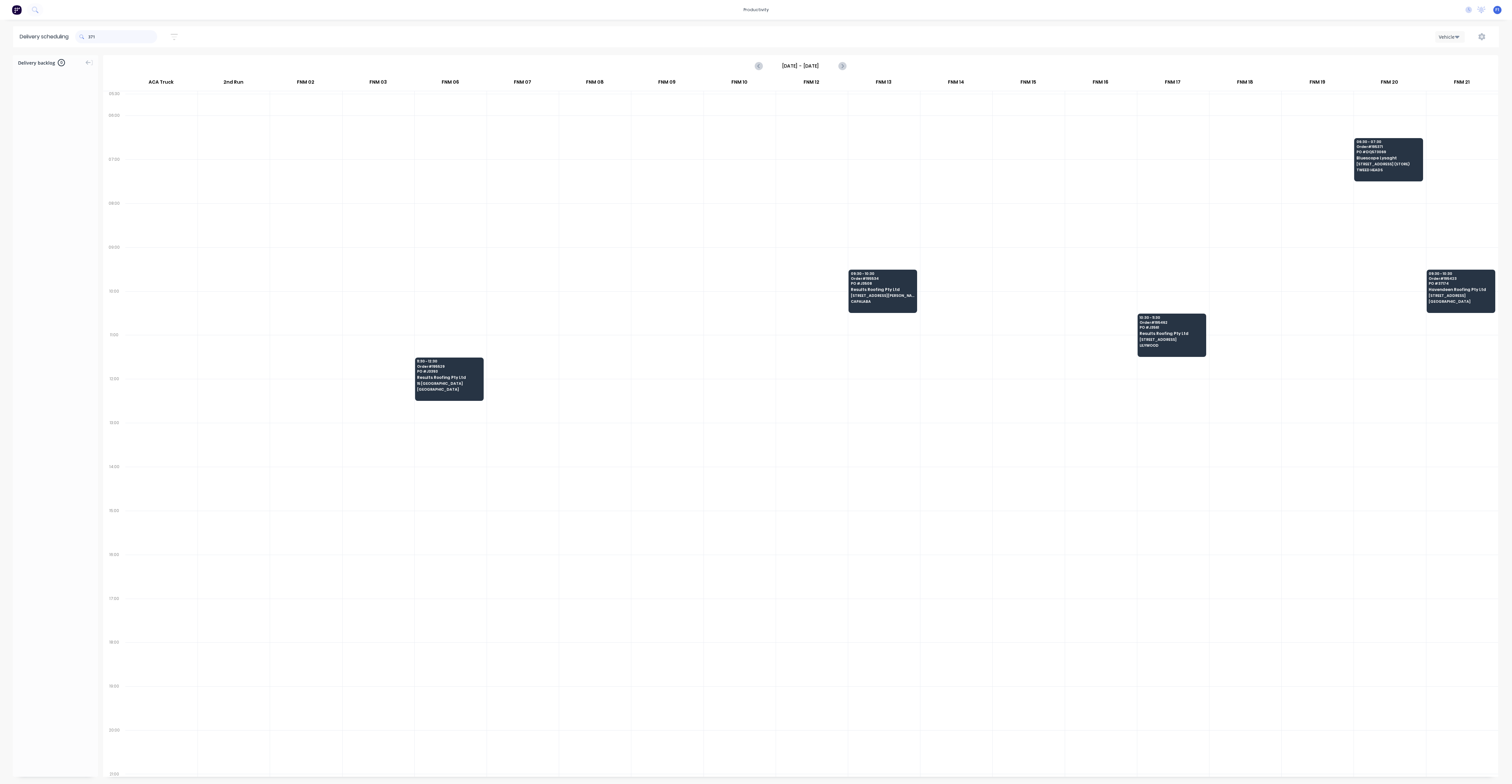
click at [92, 36] on input "371" at bounding box center [122, 36] width 69 height 13
type input "1"
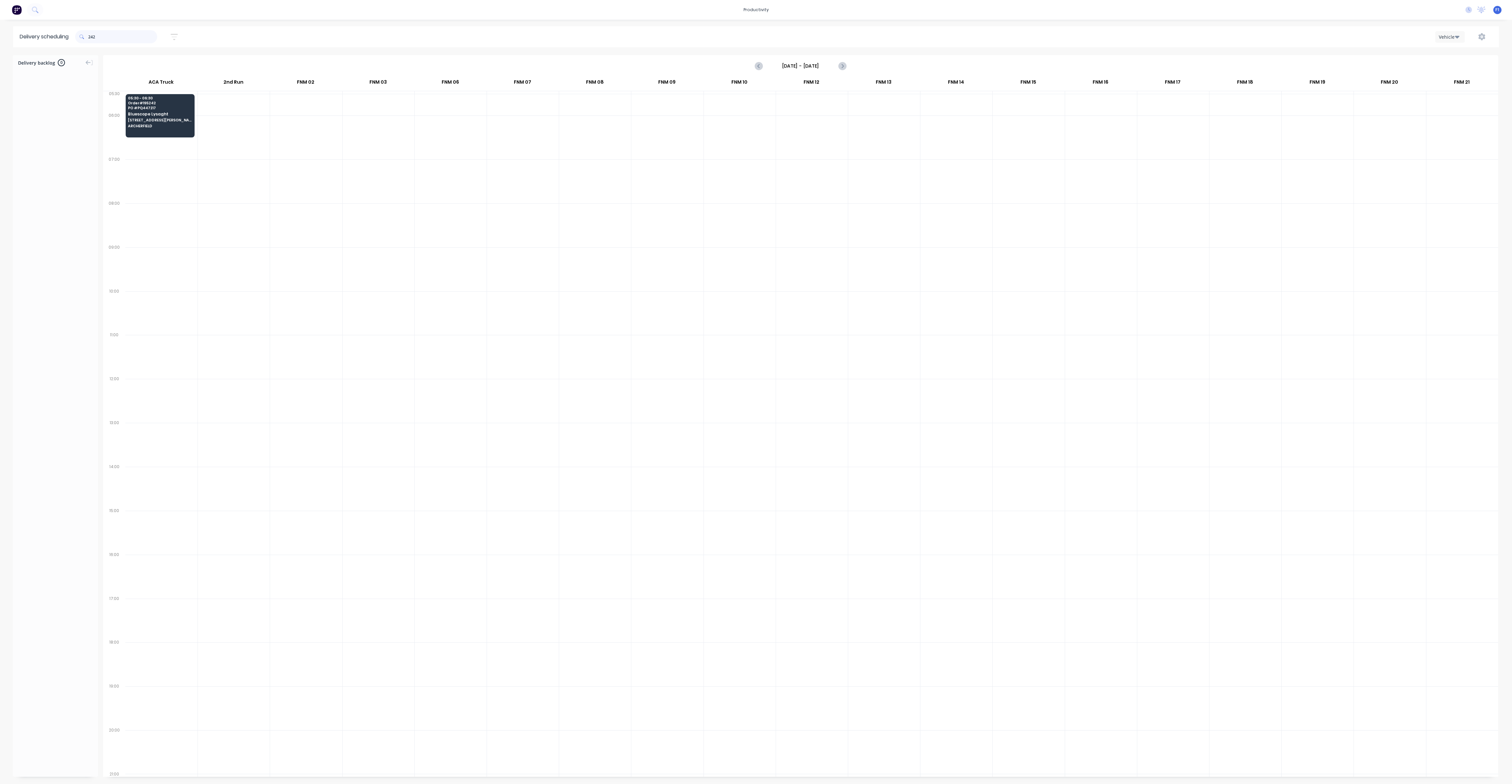
click at [92, 36] on input "242" at bounding box center [122, 36] width 69 height 13
type input "2"
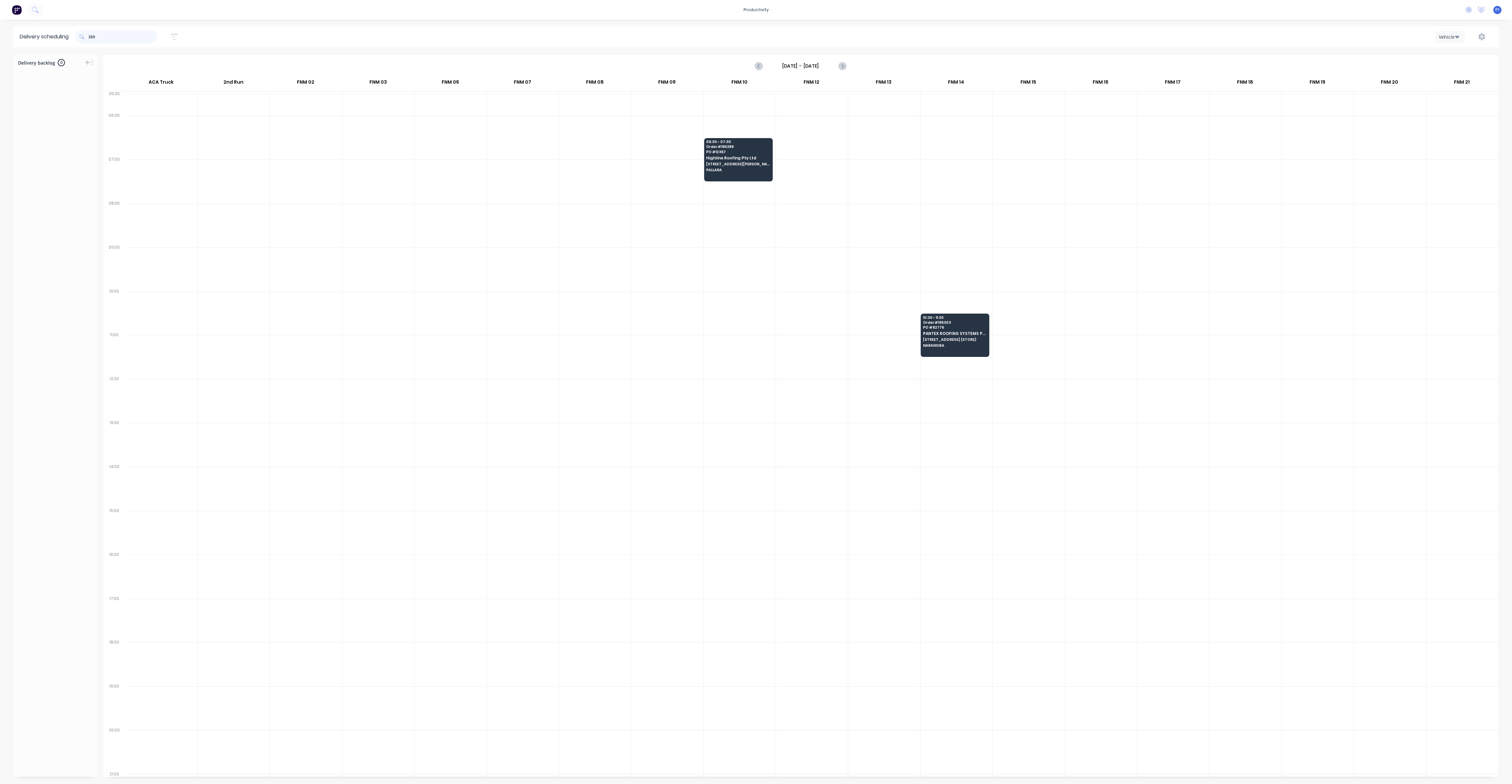
click at [92, 36] on input "389" at bounding box center [122, 36] width 69 height 13
type input "9"
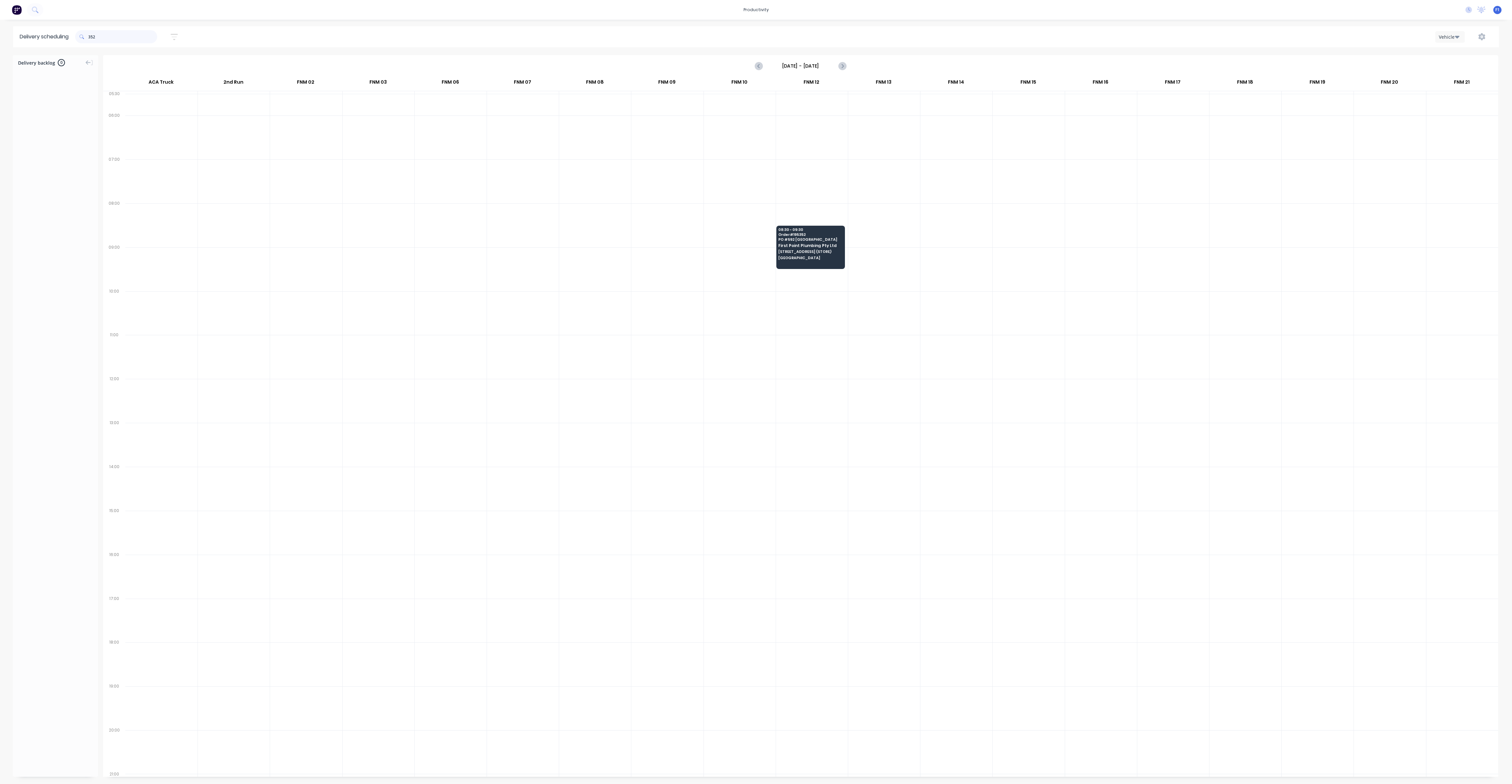
click at [91, 36] on input "352" at bounding box center [122, 36] width 69 height 13
type input "2"
type input "3"
click at [91, 36] on input "3" at bounding box center [122, 36] width 69 height 13
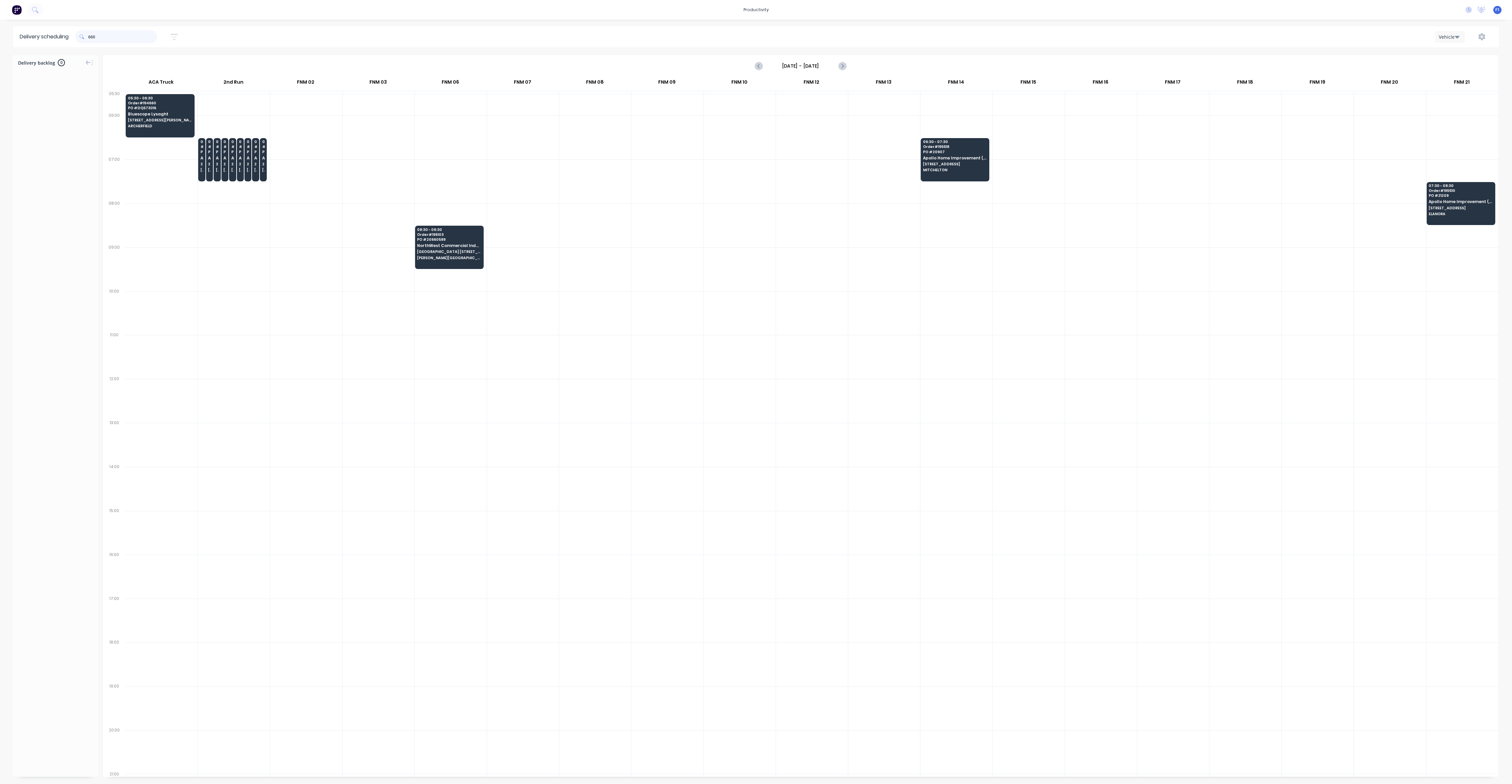
drag, startPoint x: 90, startPoint y: 36, endPoint x: 102, endPoint y: 44, distance: 14.4
click at [90, 36] on input "660" at bounding box center [122, 36] width 69 height 13
type input "0"
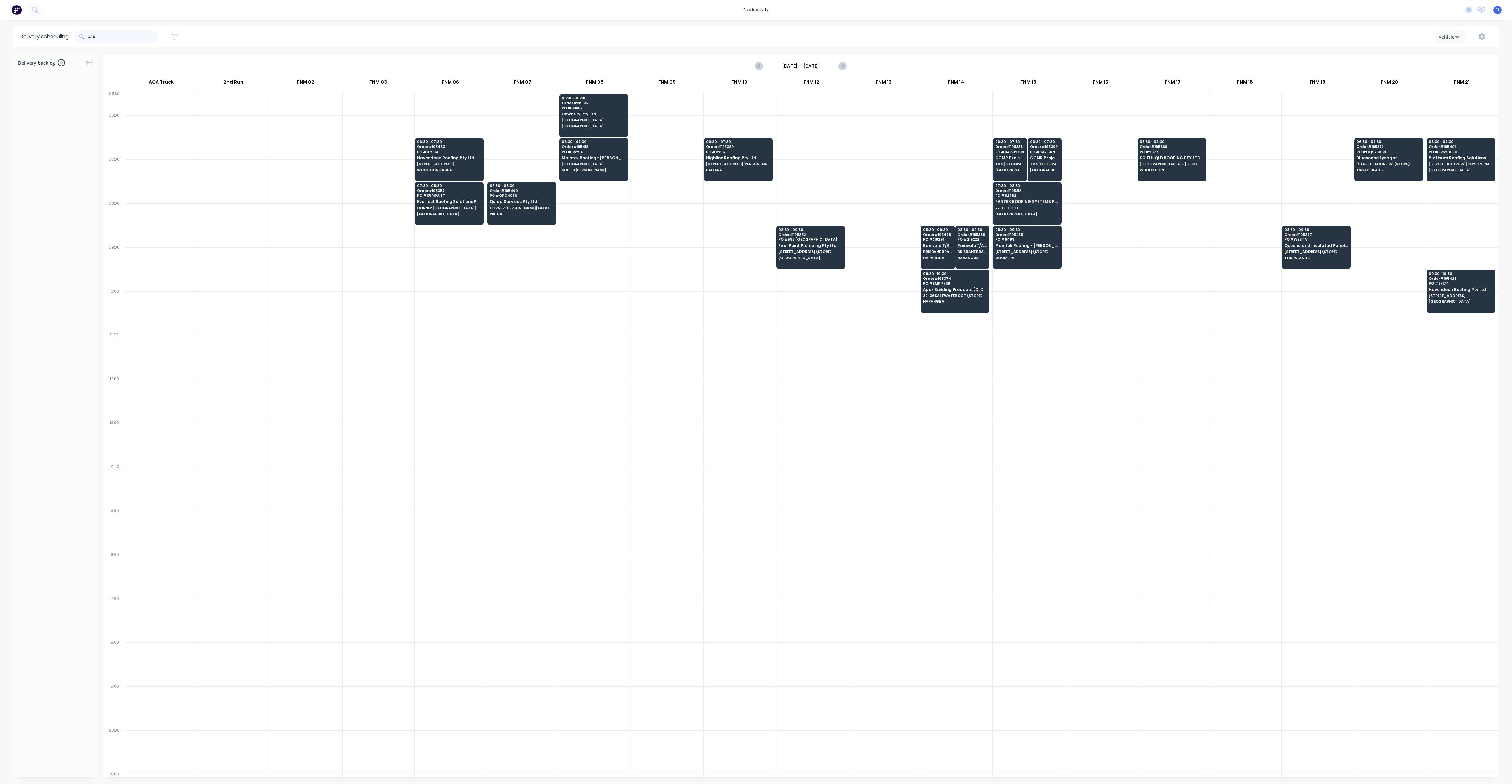
click at [92, 40] on input "418" at bounding box center [122, 36] width 69 height 13
click at [91, 39] on input "418" at bounding box center [122, 36] width 69 height 13
type input "8"
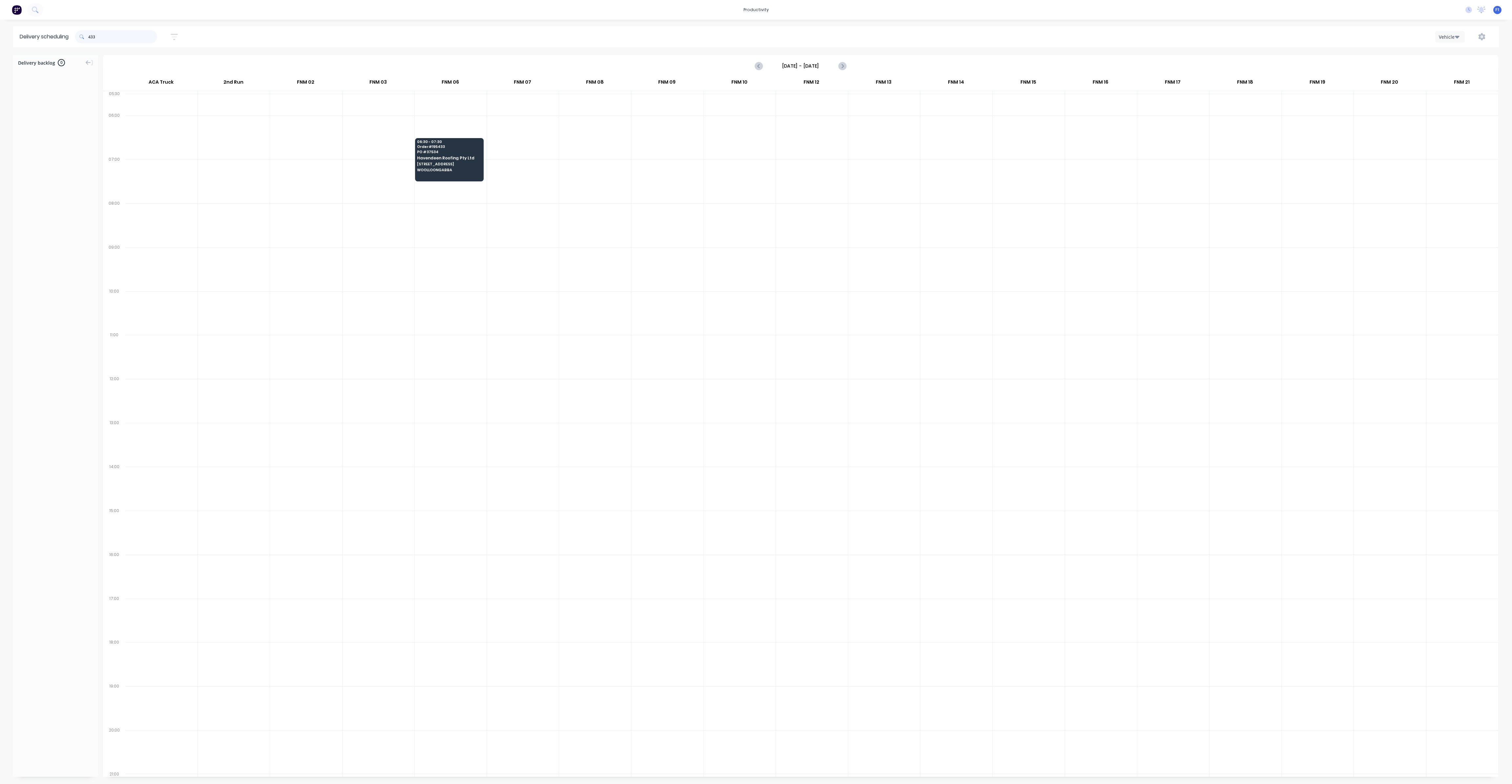
click at [91, 37] on input "433" at bounding box center [122, 36] width 69 height 13
type input "3"
click at [91, 38] on input "303" at bounding box center [122, 36] width 69 height 13
type input "3"
click at [91, 38] on input "309" at bounding box center [122, 36] width 69 height 13
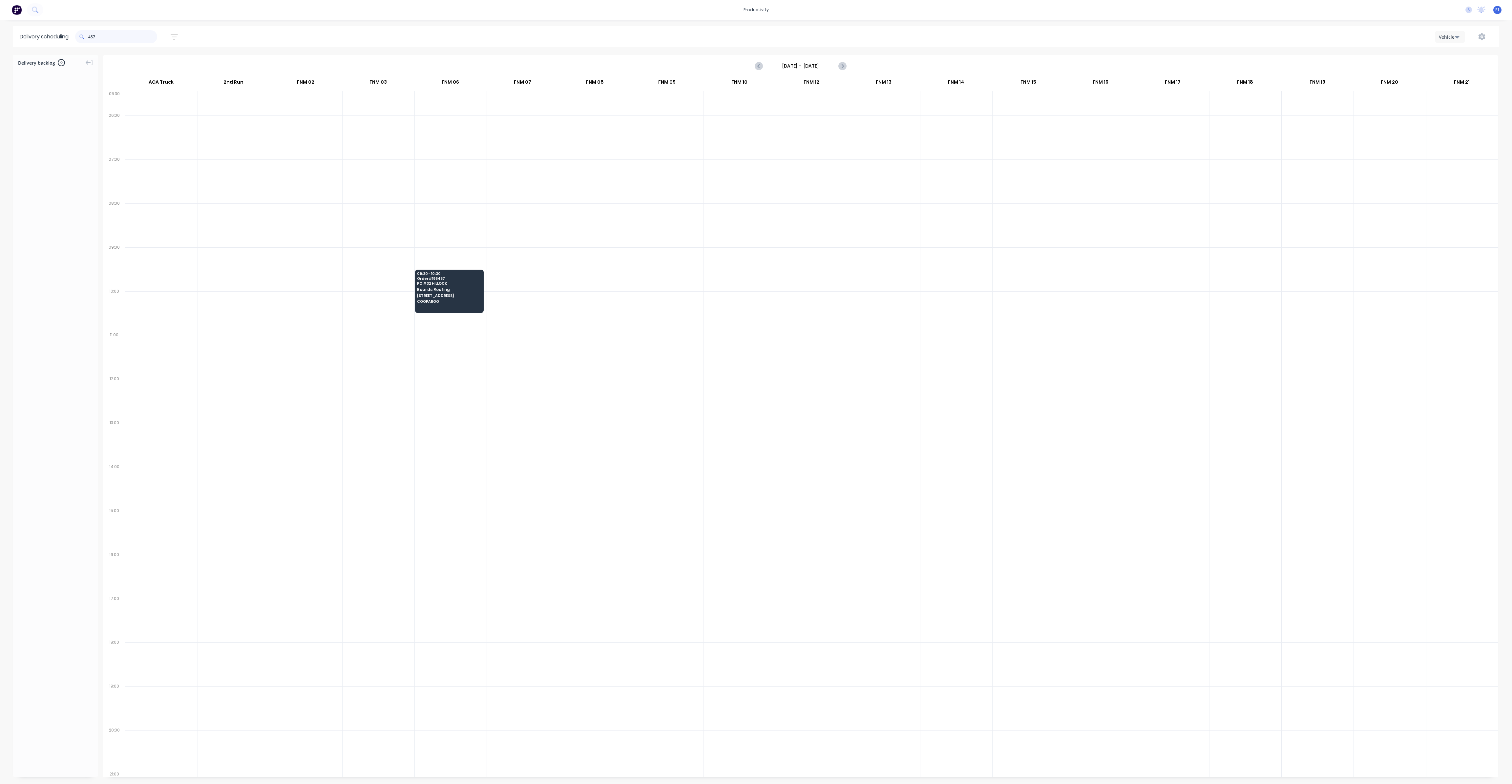
click at [92, 38] on input "457" at bounding box center [122, 36] width 69 height 13
type input "7"
click at [92, 37] on input "377" at bounding box center [122, 36] width 69 height 13
click at [90, 38] on input "377" at bounding box center [122, 36] width 69 height 13
type input "7"
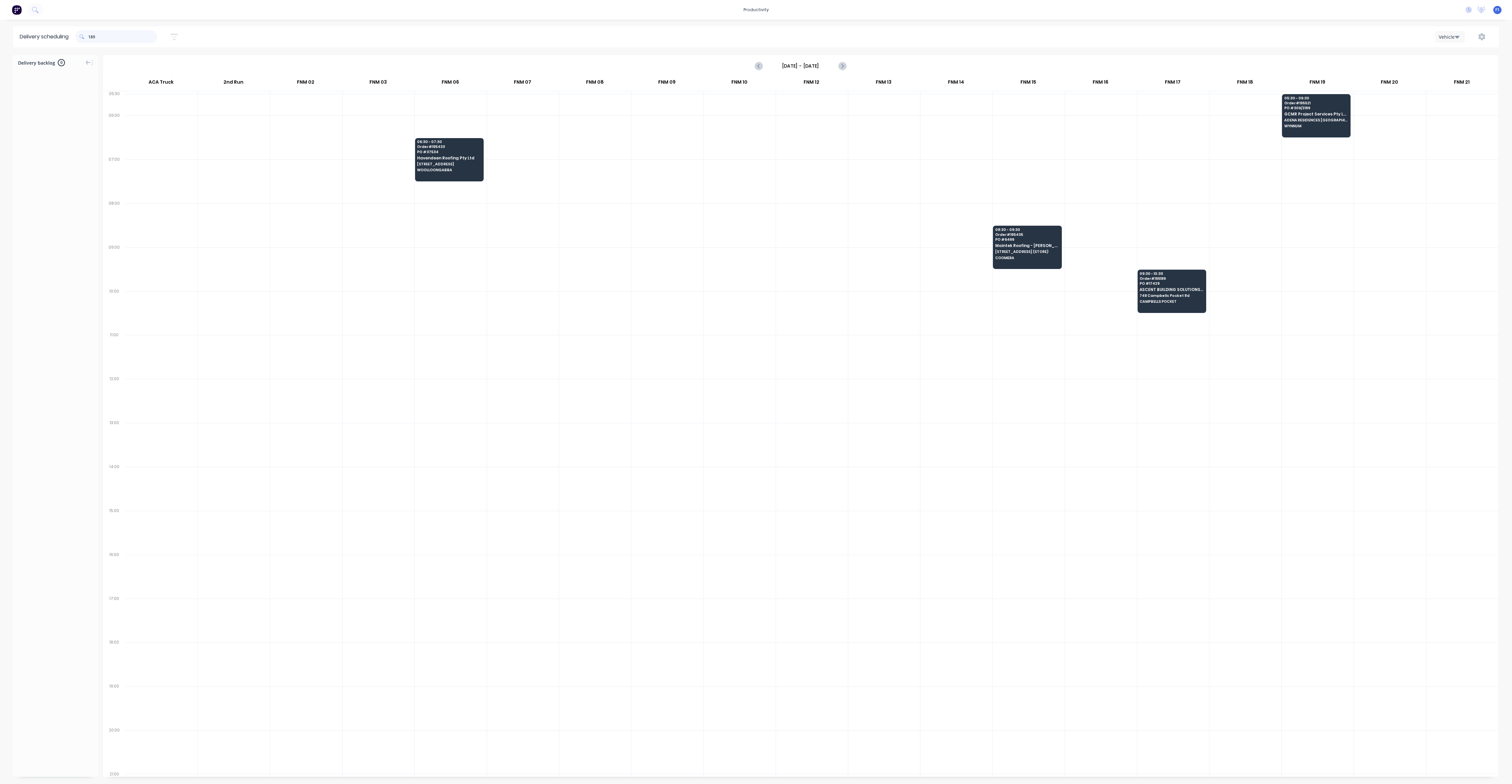
click at [92, 36] on input "189" at bounding box center [122, 36] width 69 height 13
click at [91, 38] on input "189" at bounding box center [122, 36] width 69 height 13
type input "9"
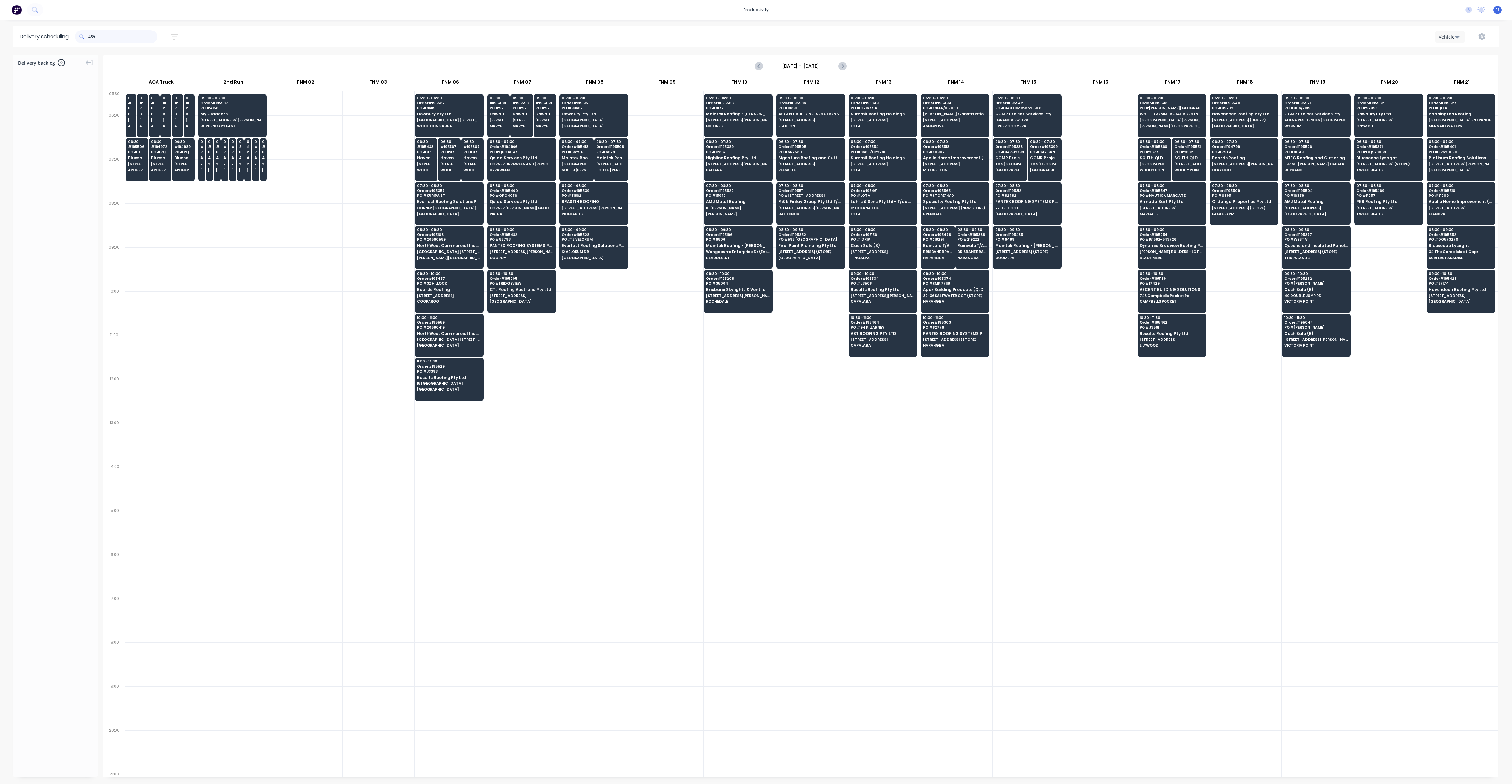
drag, startPoint x: 90, startPoint y: 38, endPoint x: 101, endPoint y: 41, distance: 11.4
click at [90, 38] on input "459" at bounding box center [122, 36] width 69 height 13
type input "9"
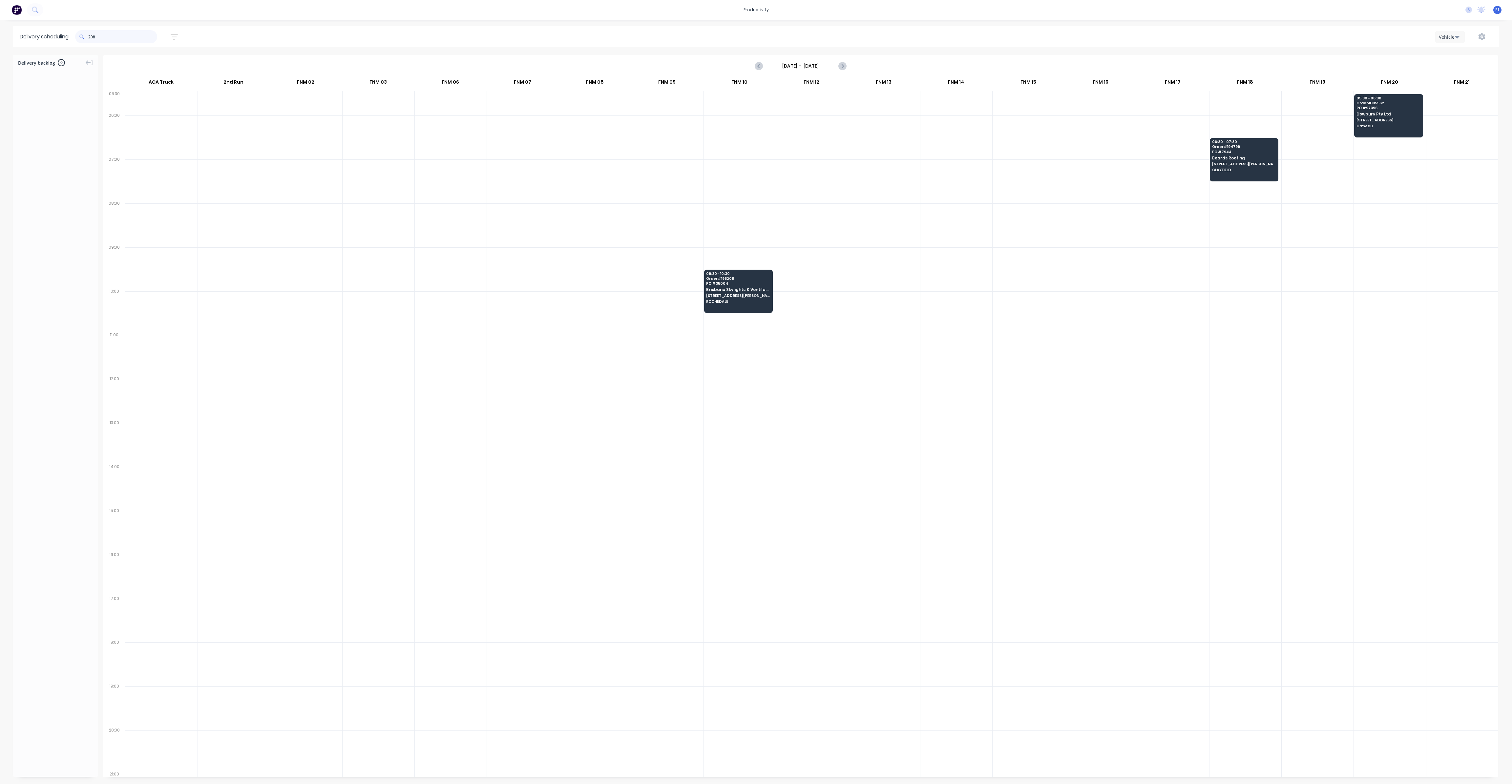
click at [90, 36] on input "208" at bounding box center [122, 36] width 69 height 13
type input "8"
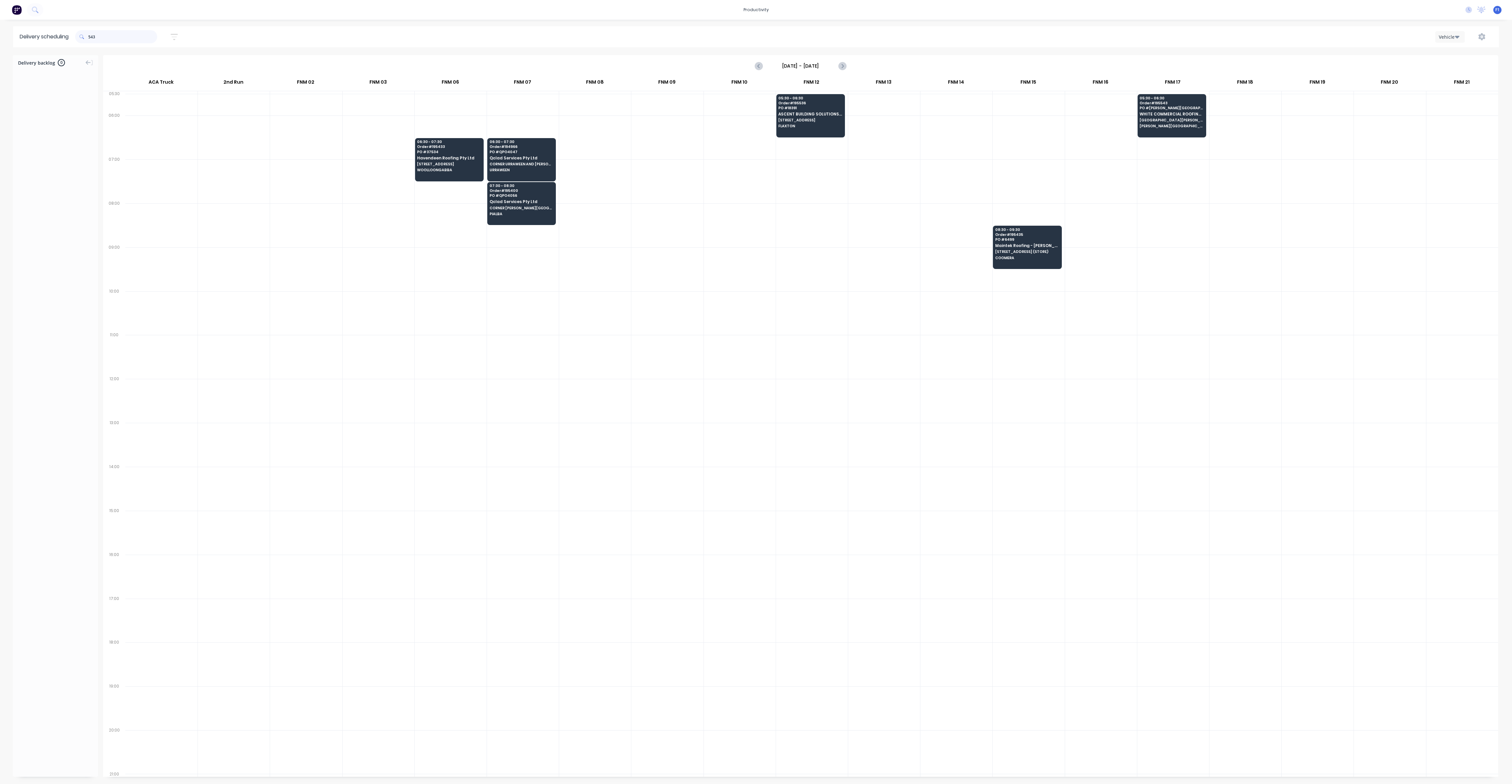
click at [91, 36] on input "543" at bounding box center [122, 36] width 69 height 13
type input "3"
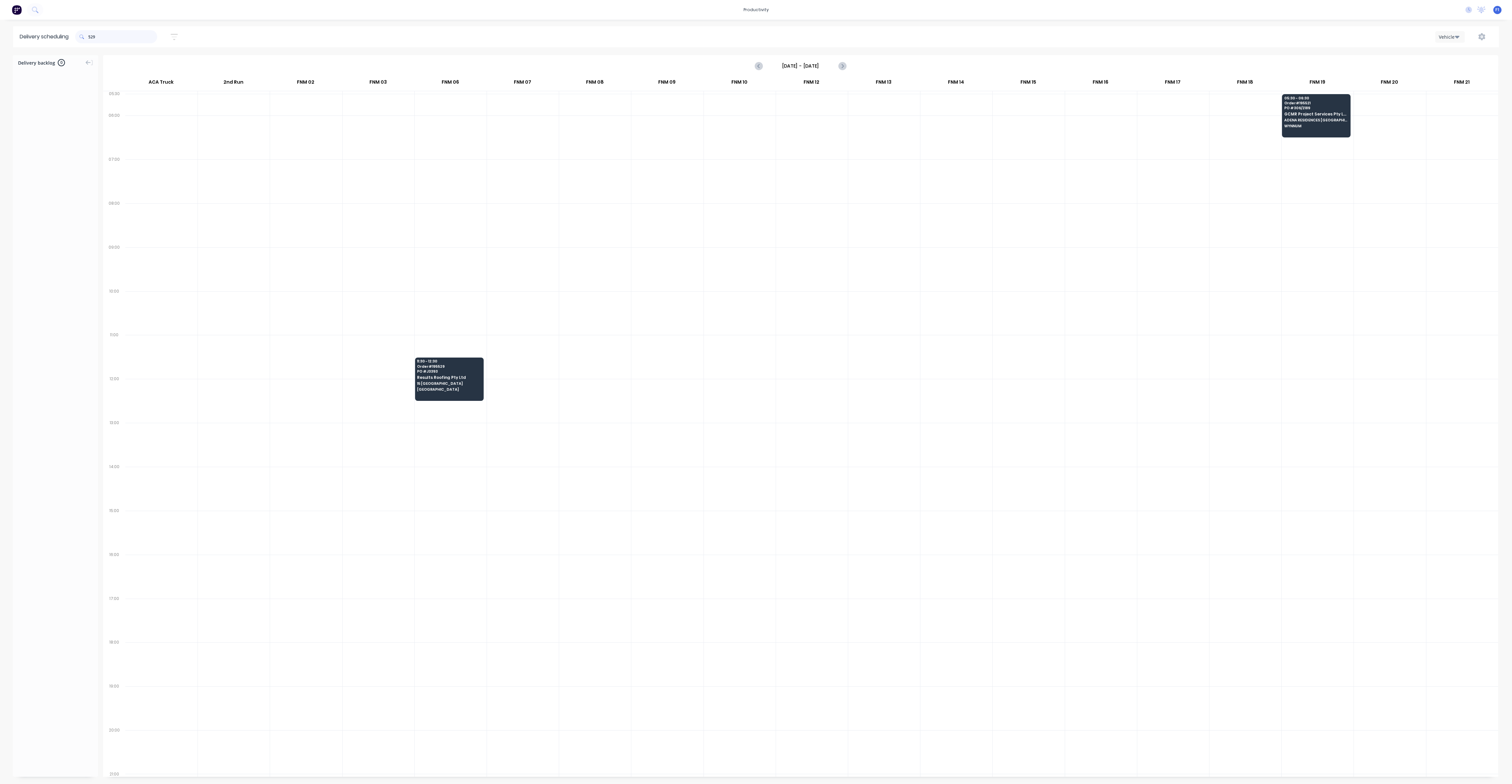
click at [90, 40] on input "529" at bounding box center [122, 36] width 69 height 13
type input "9"
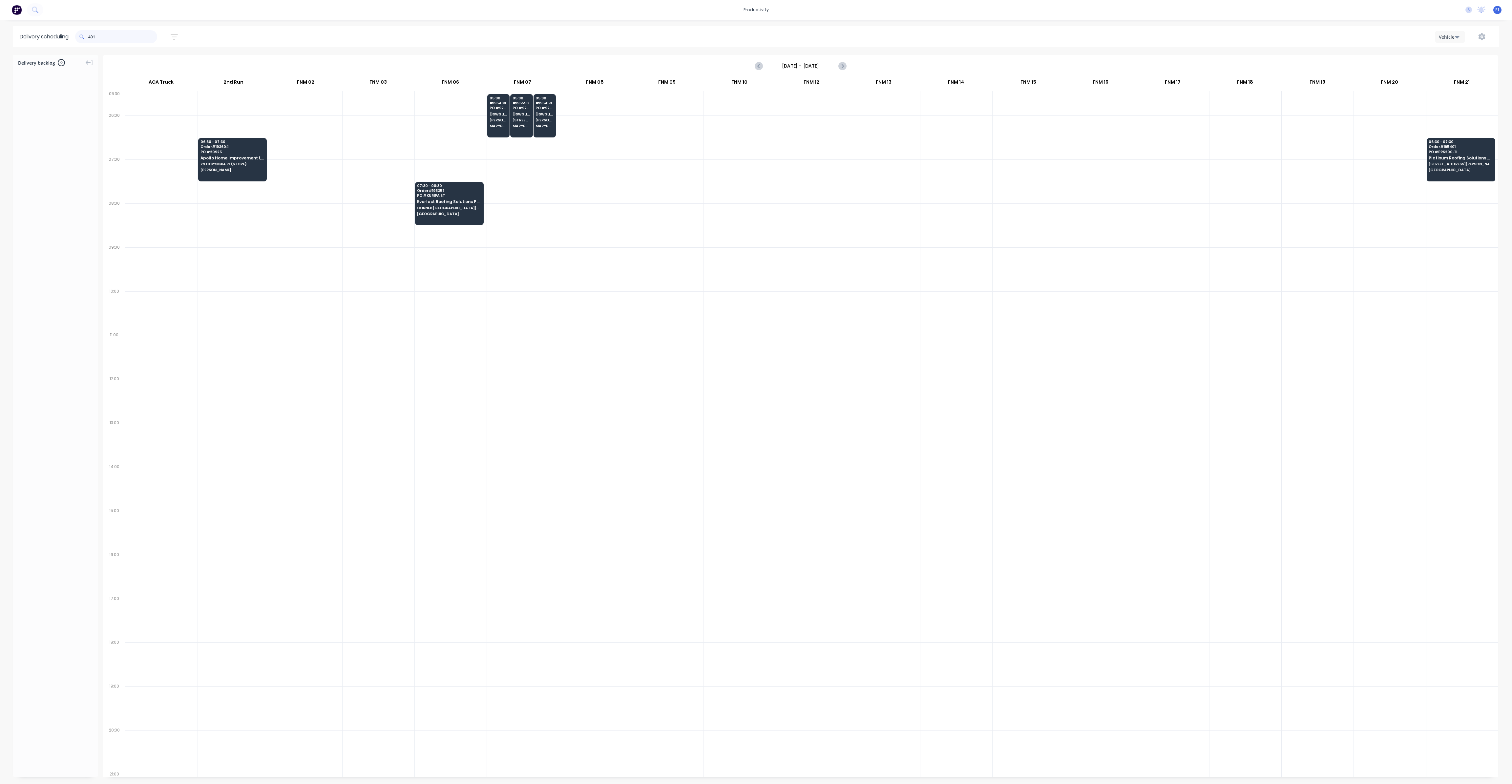
click at [92, 39] on input "401" at bounding box center [122, 36] width 69 height 13
click at [90, 36] on input "401" at bounding box center [122, 36] width 69 height 13
type input "1"
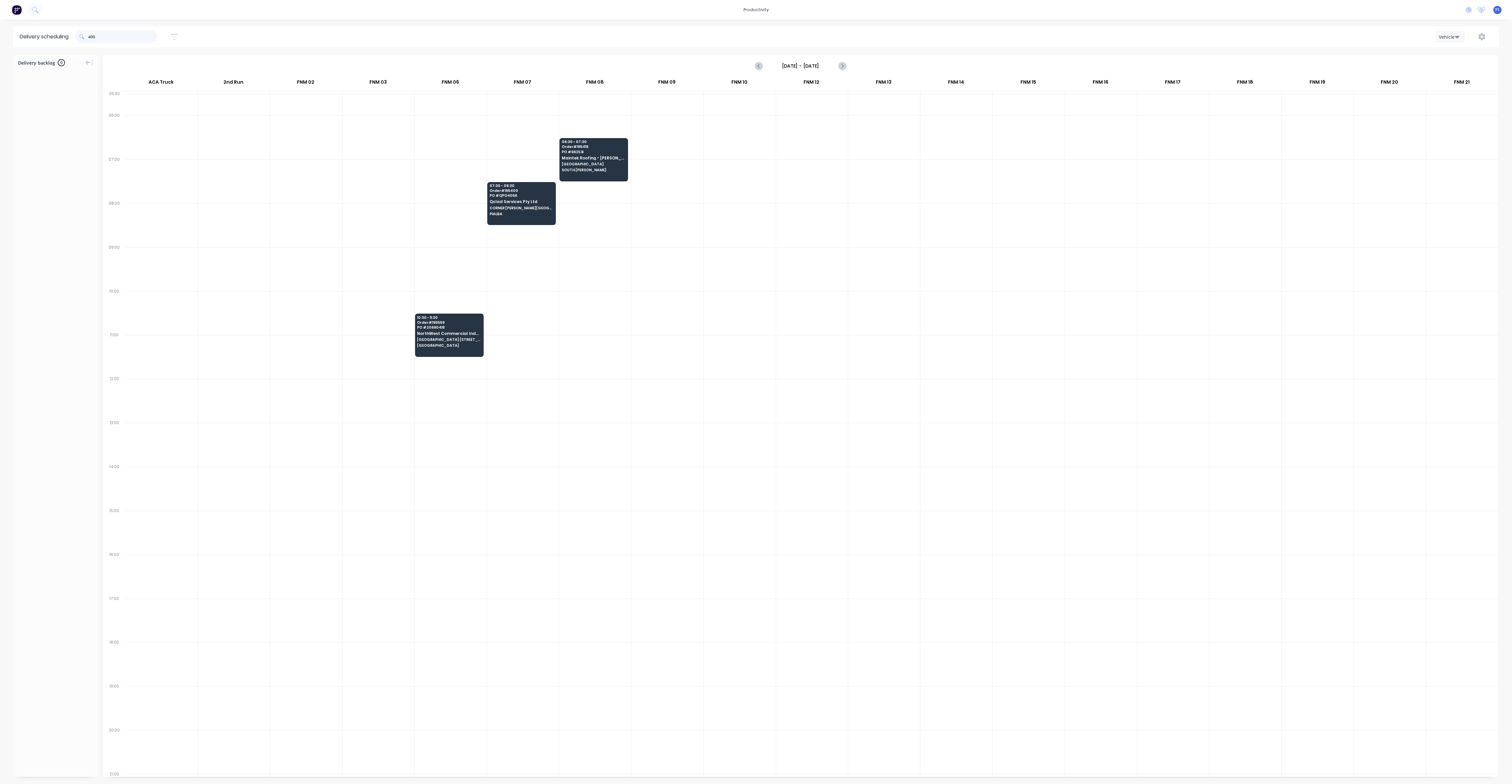
click at [91, 38] on input "400" at bounding box center [122, 36] width 69 height 13
type input "0"
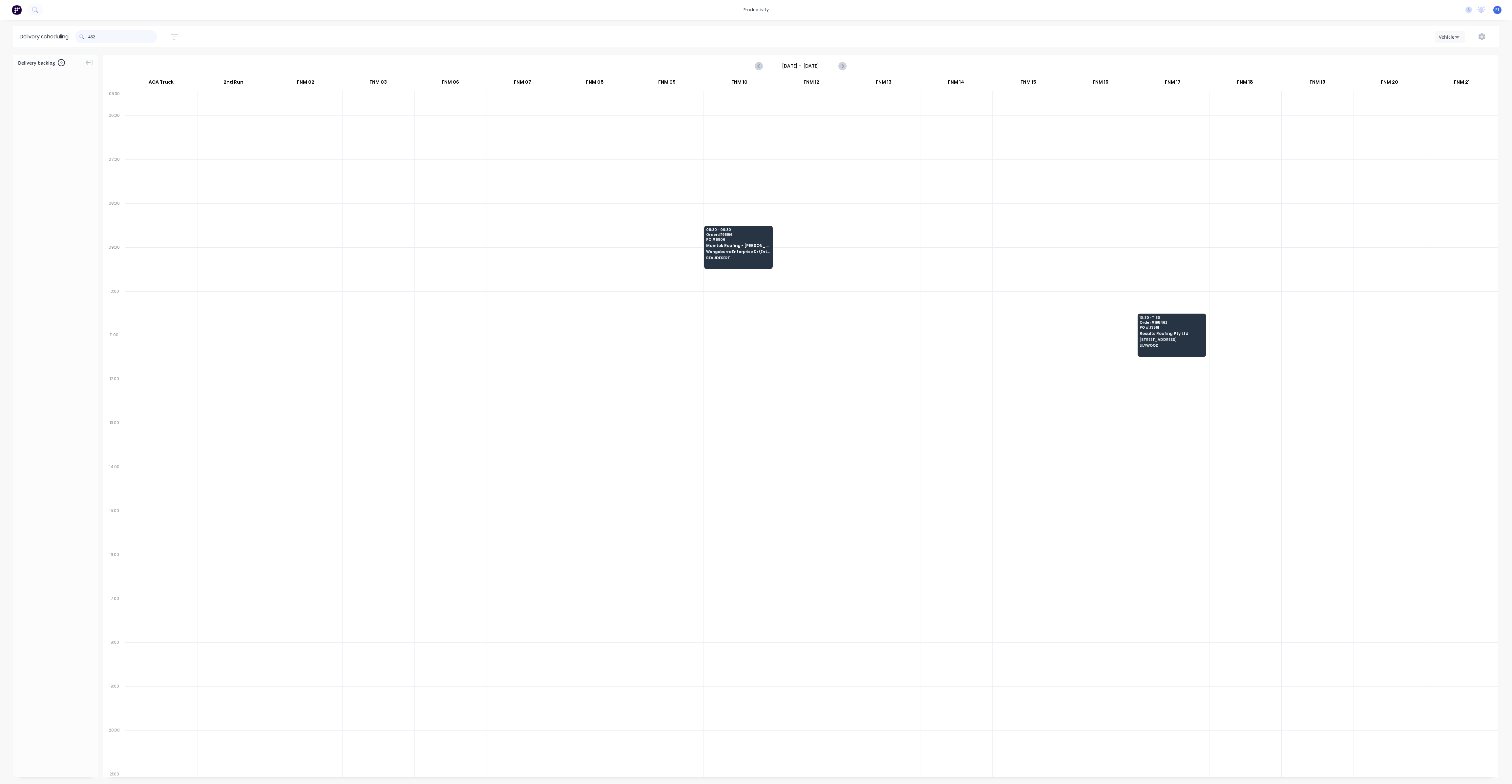
drag, startPoint x: 90, startPoint y: 35, endPoint x: 108, endPoint y: 62, distance: 32.4
click at [92, 35] on input "462" at bounding box center [122, 36] width 69 height 13
type input "2"
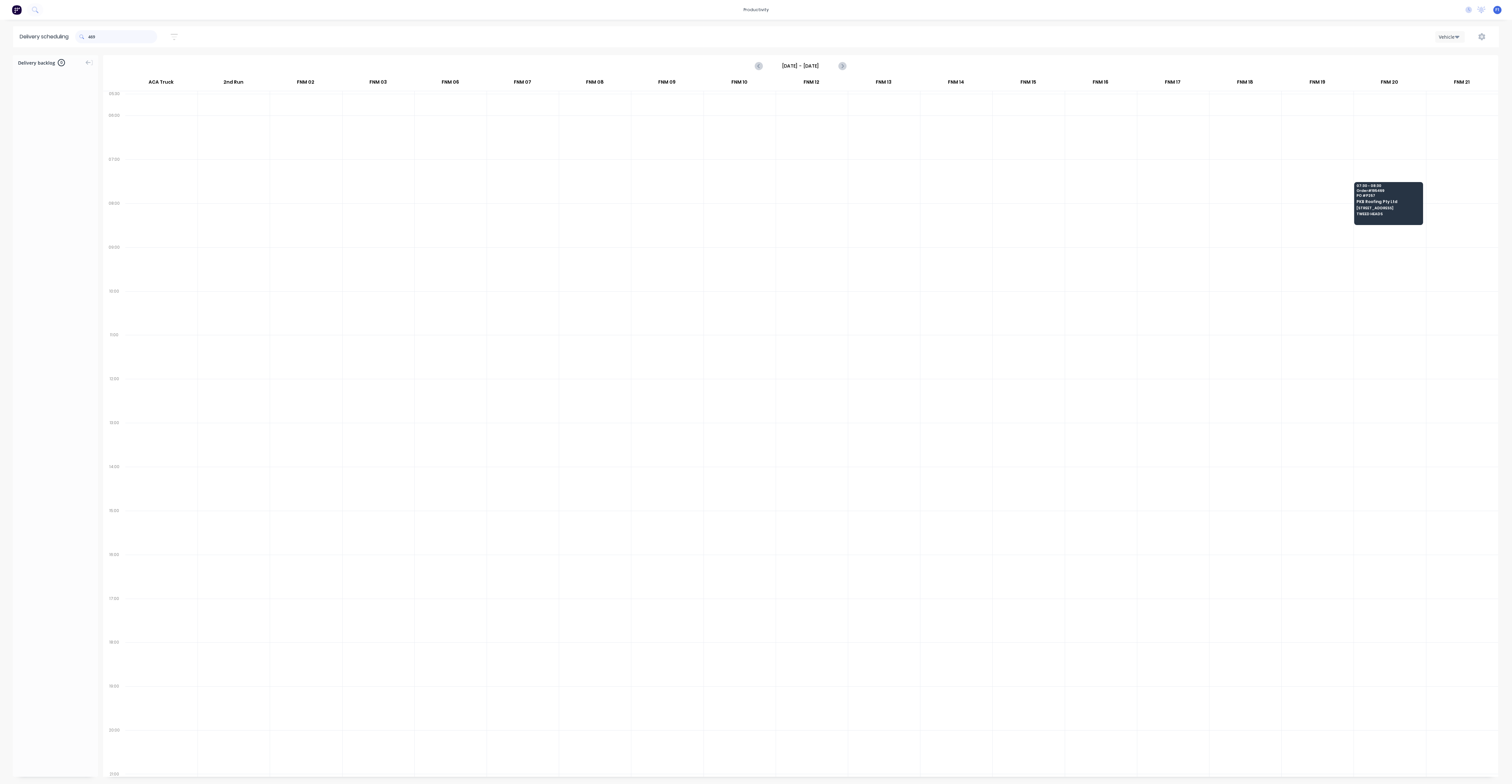
click at [91, 36] on input "469" at bounding box center [122, 36] width 69 height 13
type input "9"
click at [91, 40] on input "799" at bounding box center [122, 36] width 69 height 13
type input "9"
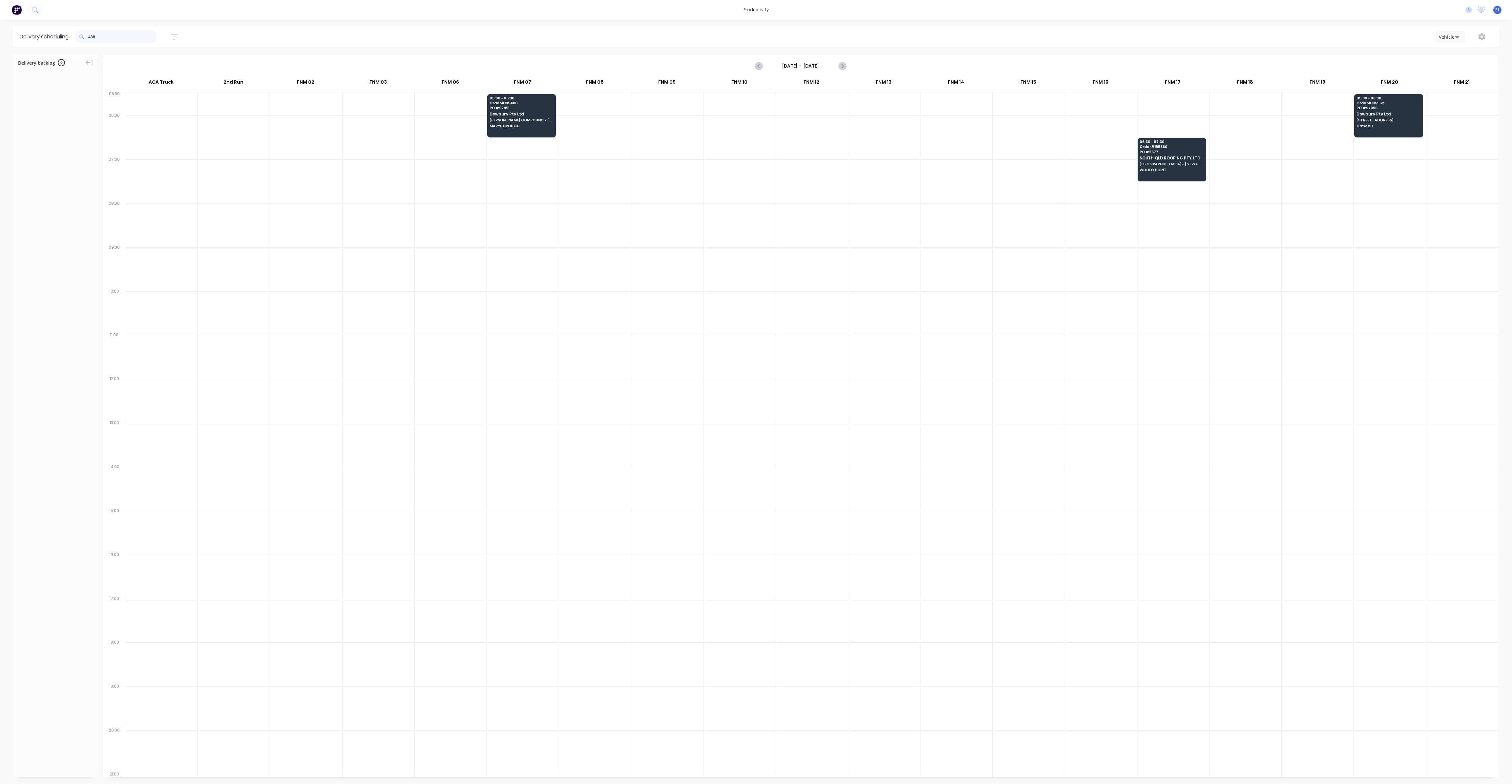
click at [91, 39] on input "488" at bounding box center [122, 36] width 69 height 13
type input "8"
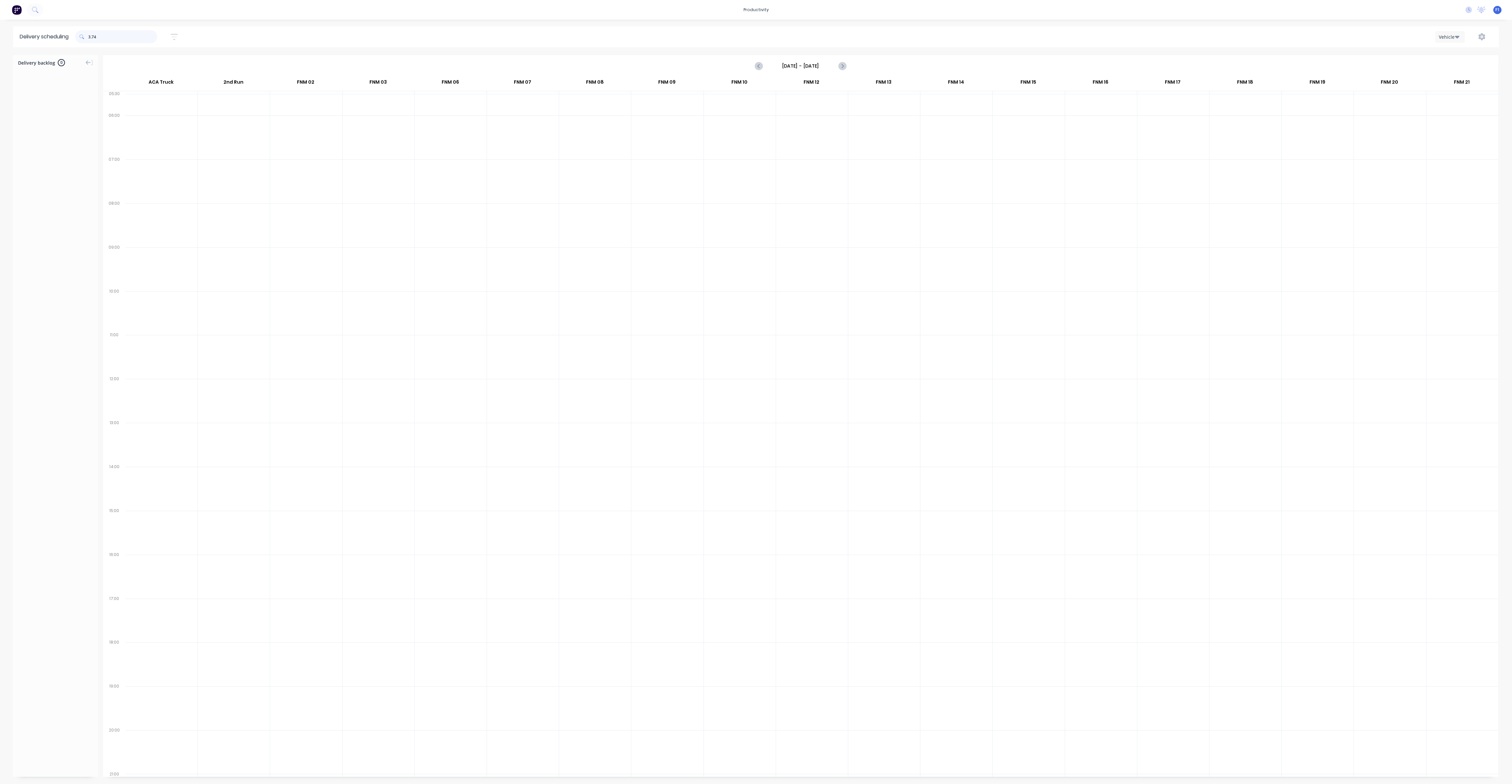
click at [91, 40] on input "3.74" at bounding box center [122, 36] width 69 height 13
type input "4"
click at [92, 38] on input "374" at bounding box center [122, 36] width 69 height 13
type input "4"
click at [90, 38] on input "205" at bounding box center [122, 36] width 69 height 13
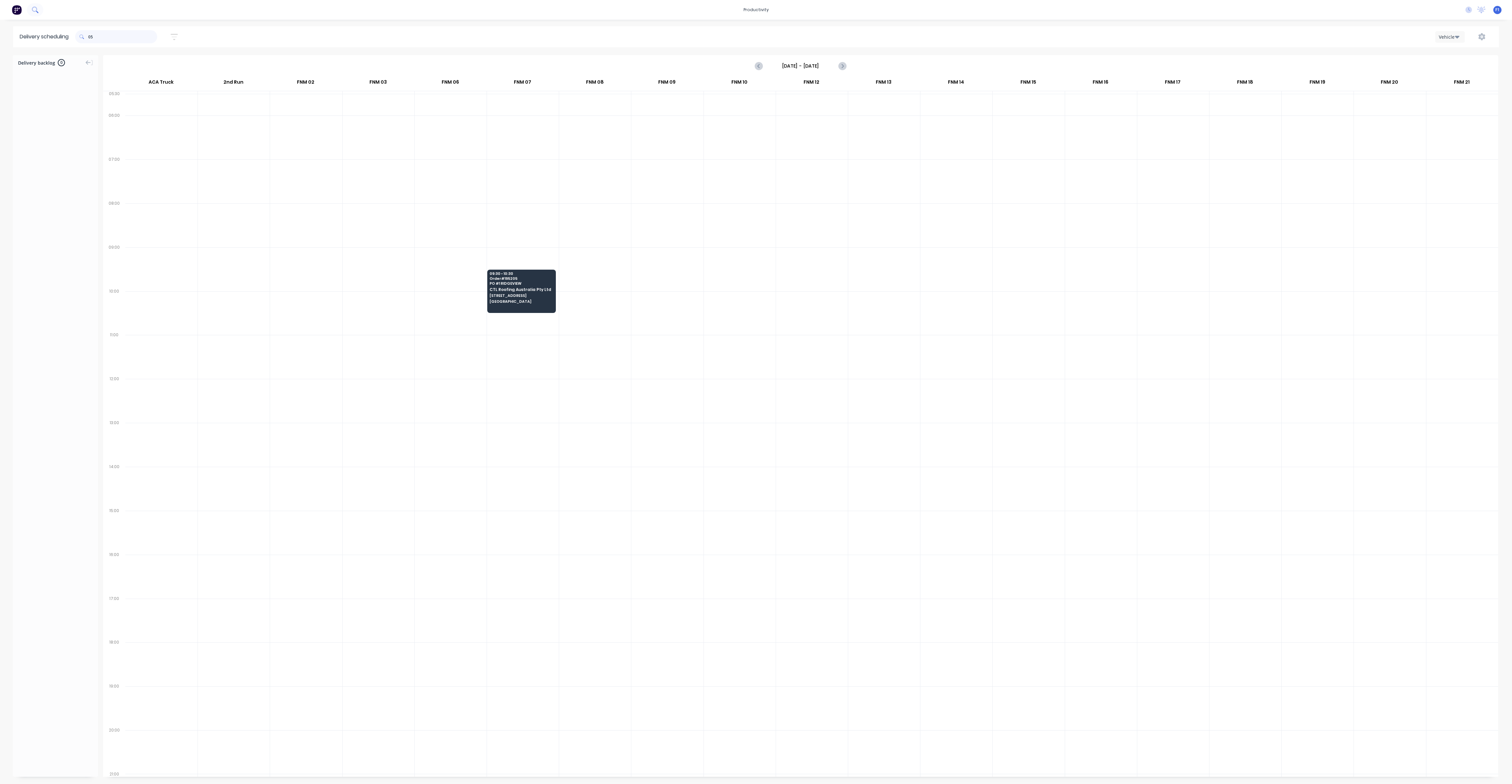
type input "5"
click at [92, 38] on input "254" at bounding box center [122, 36] width 69 height 13
type input "4"
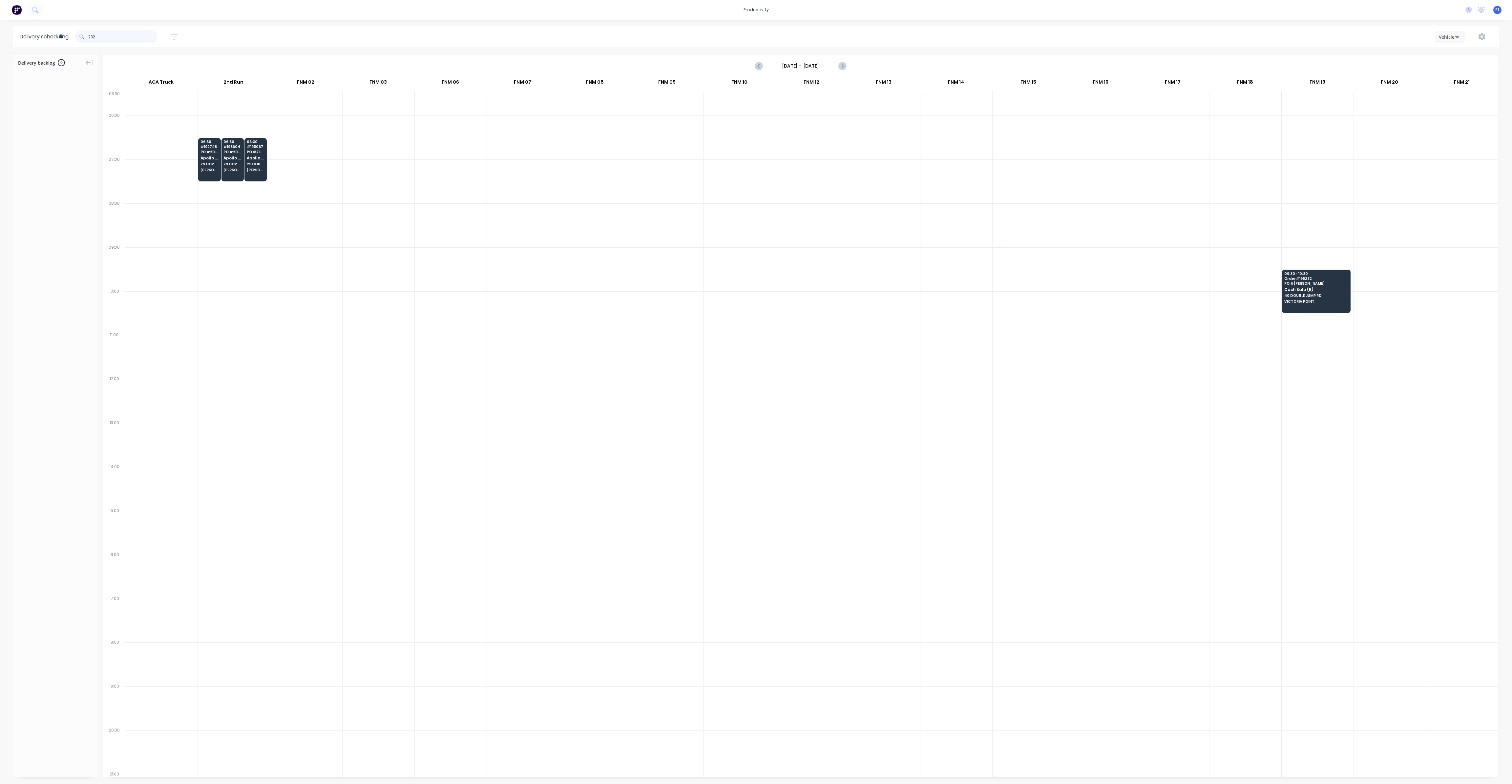
drag, startPoint x: 90, startPoint y: 36, endPoint x: 103, endPoint y: 55, distance: 23.0
click at [91, 37] on input "232" at bounding box center [122, 36] width 69 height 13
type input "2"
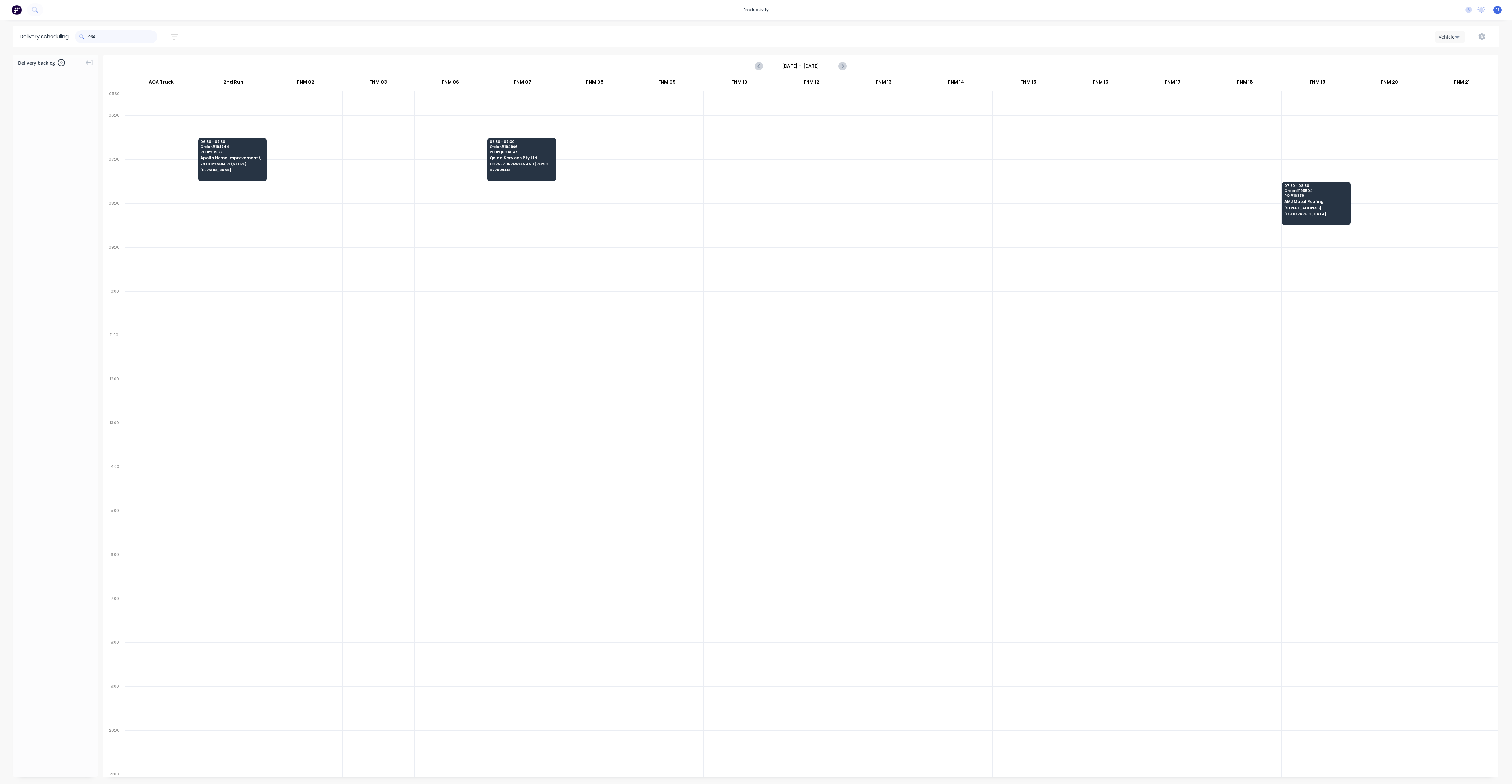
click at [91, 38] on input "966" at bounding box center [122, 36] width 69 height 13
type input "6"
click at [91, 37] on input "966" at bounding box center [122, 36] width 69 height 13
type input "6"
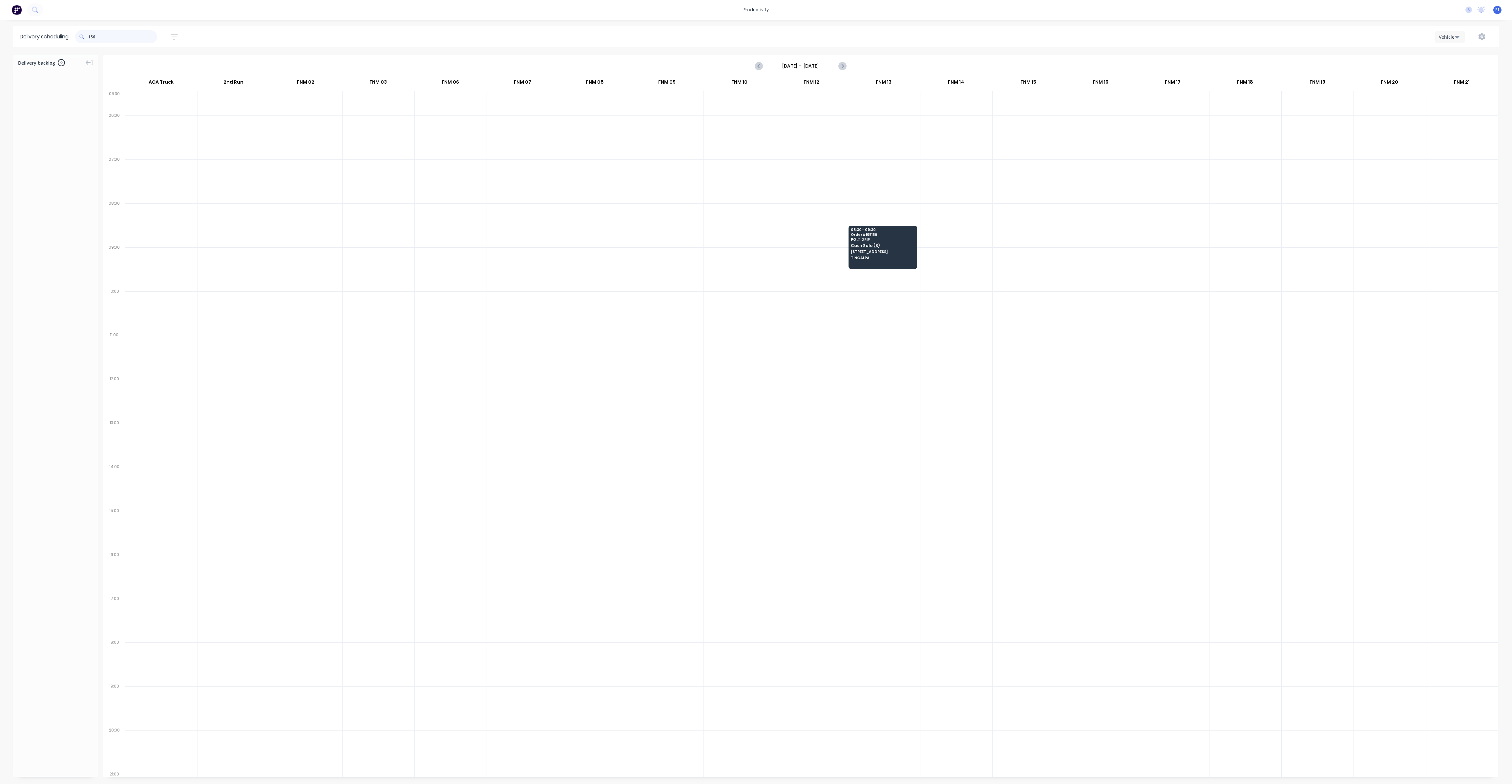
click at [91, 39] on input "156" at bounding box center [122, 36] width 69 height 13
type input "6"
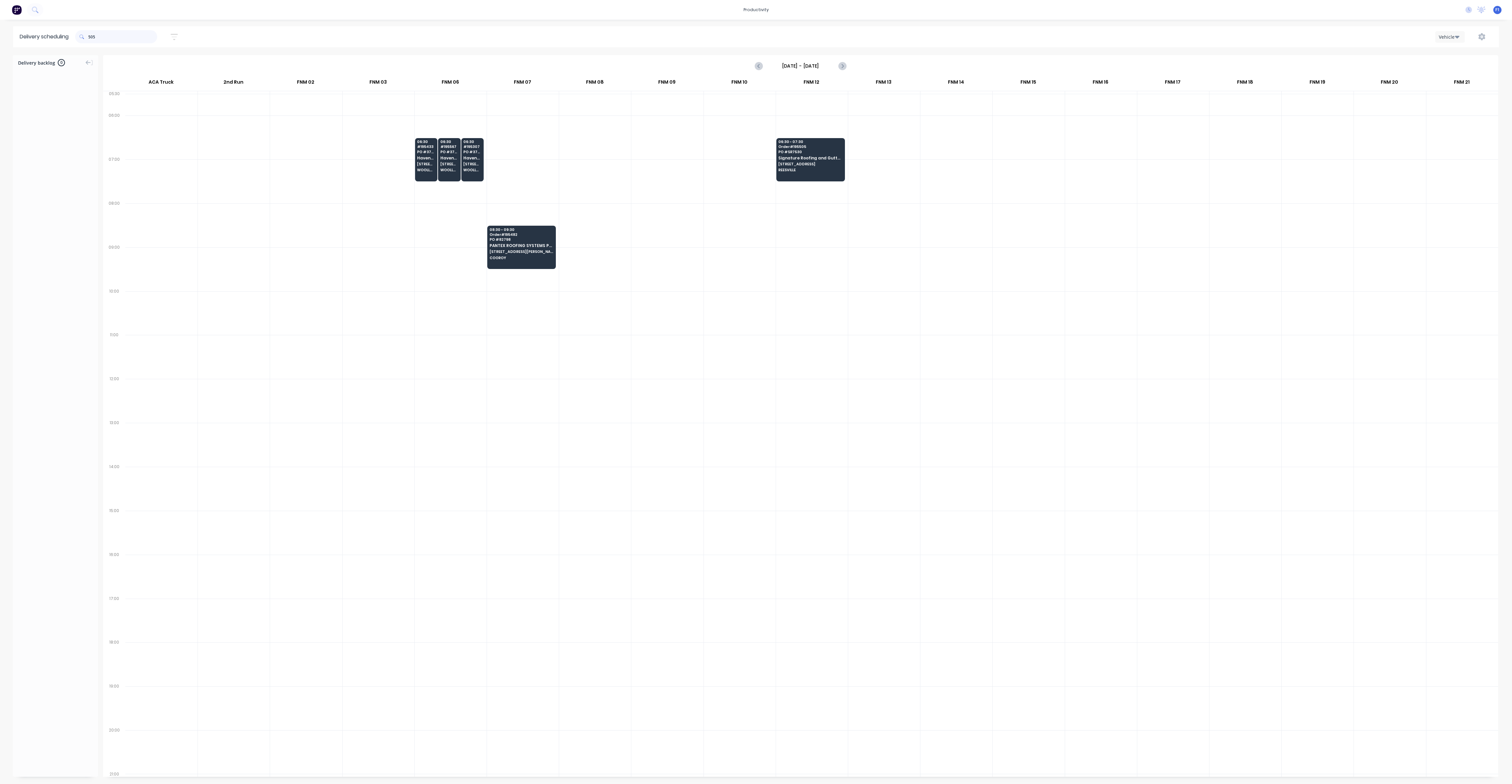
click at [90, 36] on input "505" at bounding box center [122, 36] width 69 height 13
type input "5"
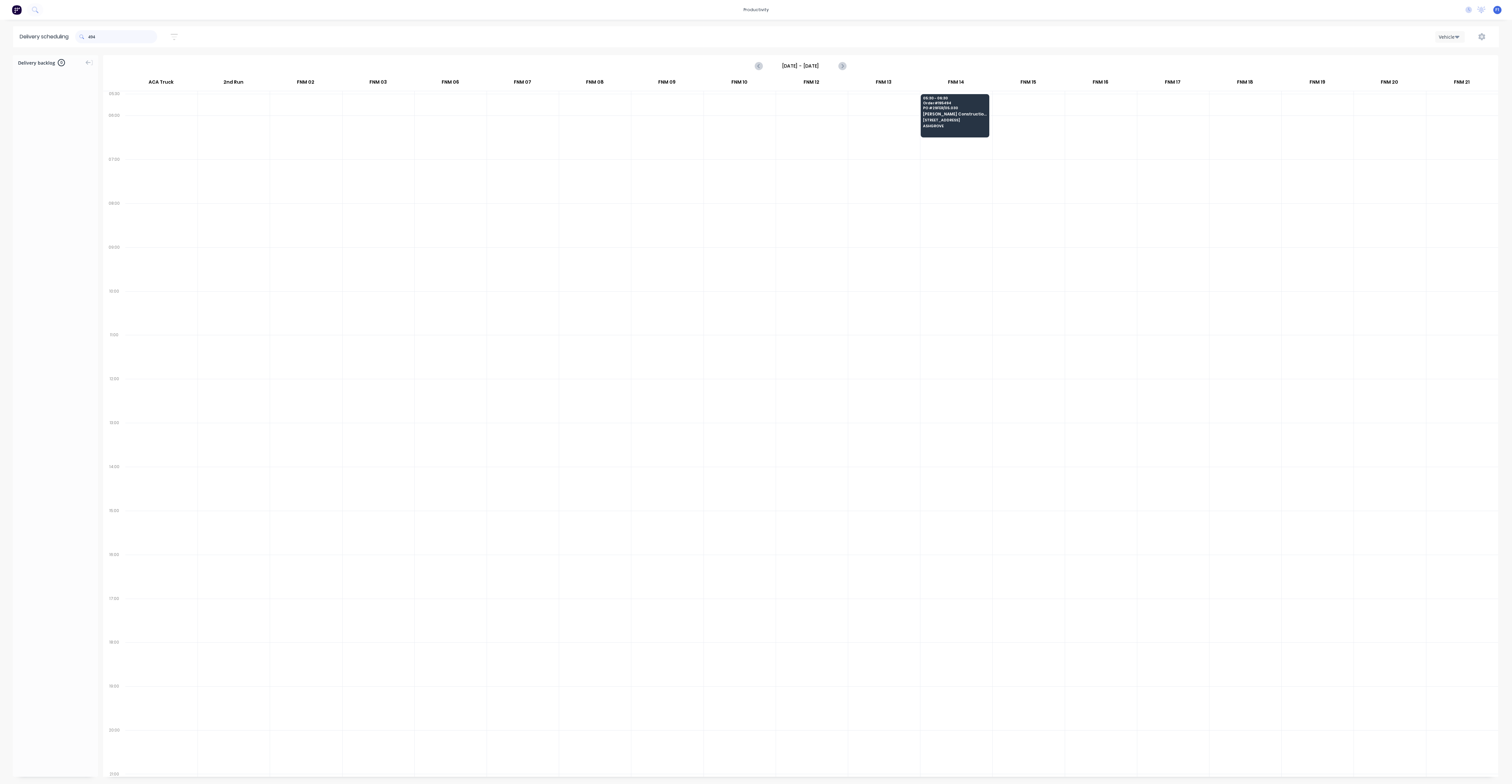
click at [91, 36] on input "494" at bounding box center [122, 36] width 69 height 13
type input "4"
click at [91, 36] on input "559" at bounding box center [122, 36] width 69 height 13
type input "9"
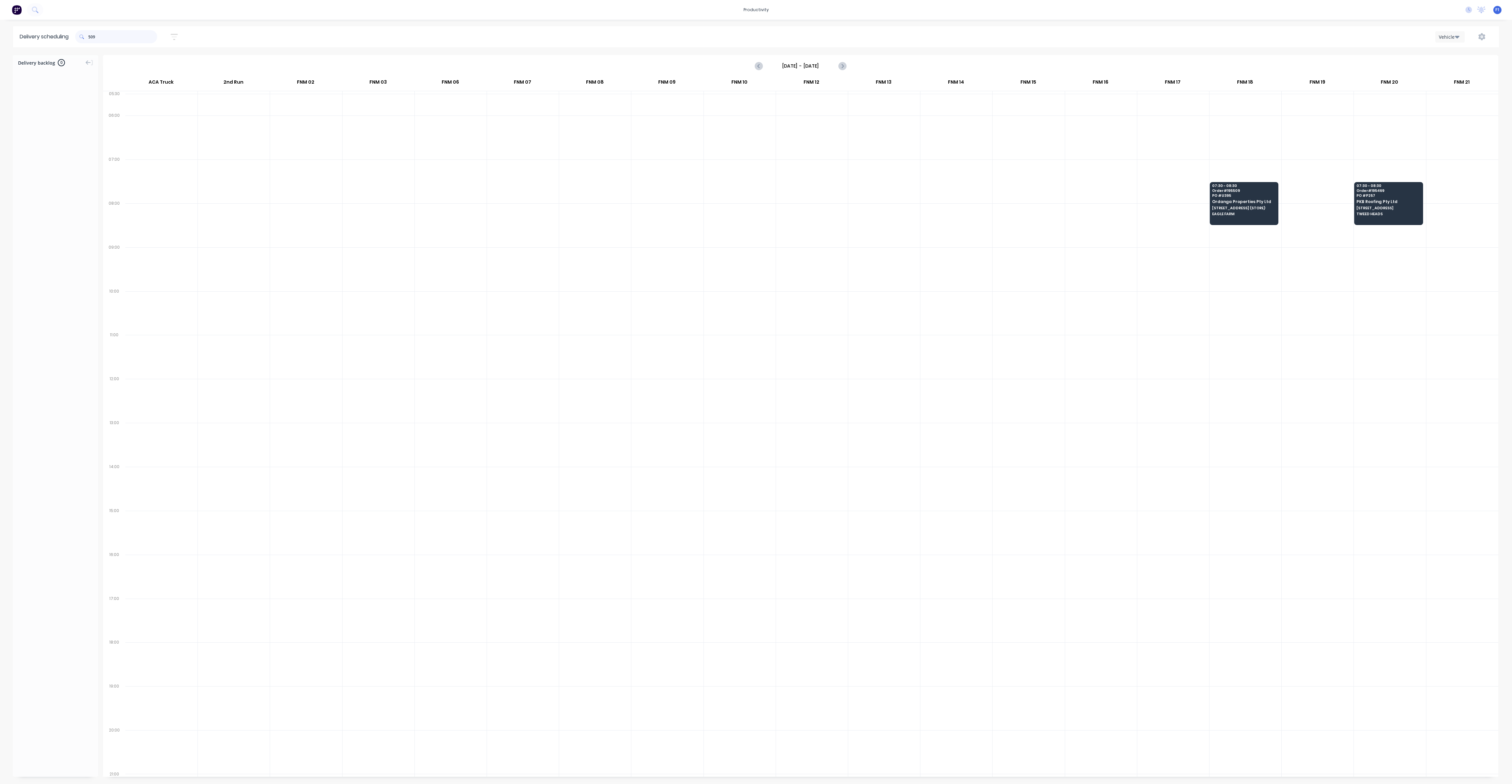
click at [91, 39] on input "509" at bounding box center [122, 36] width 69 height 13
type input "9"
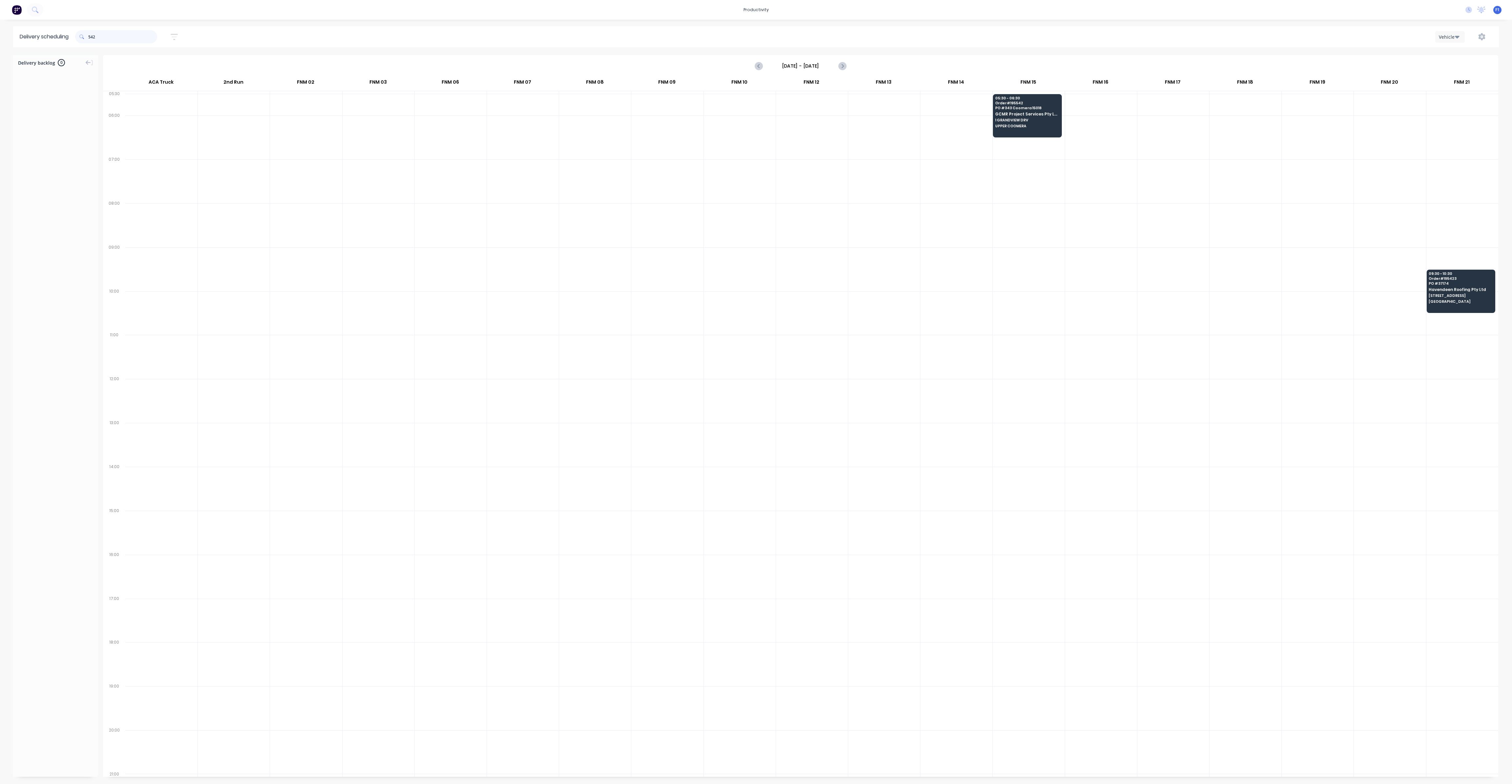
click at [91, 36] on input "542" at bounding box center [122, 36] width 69 height 13
type input "2"
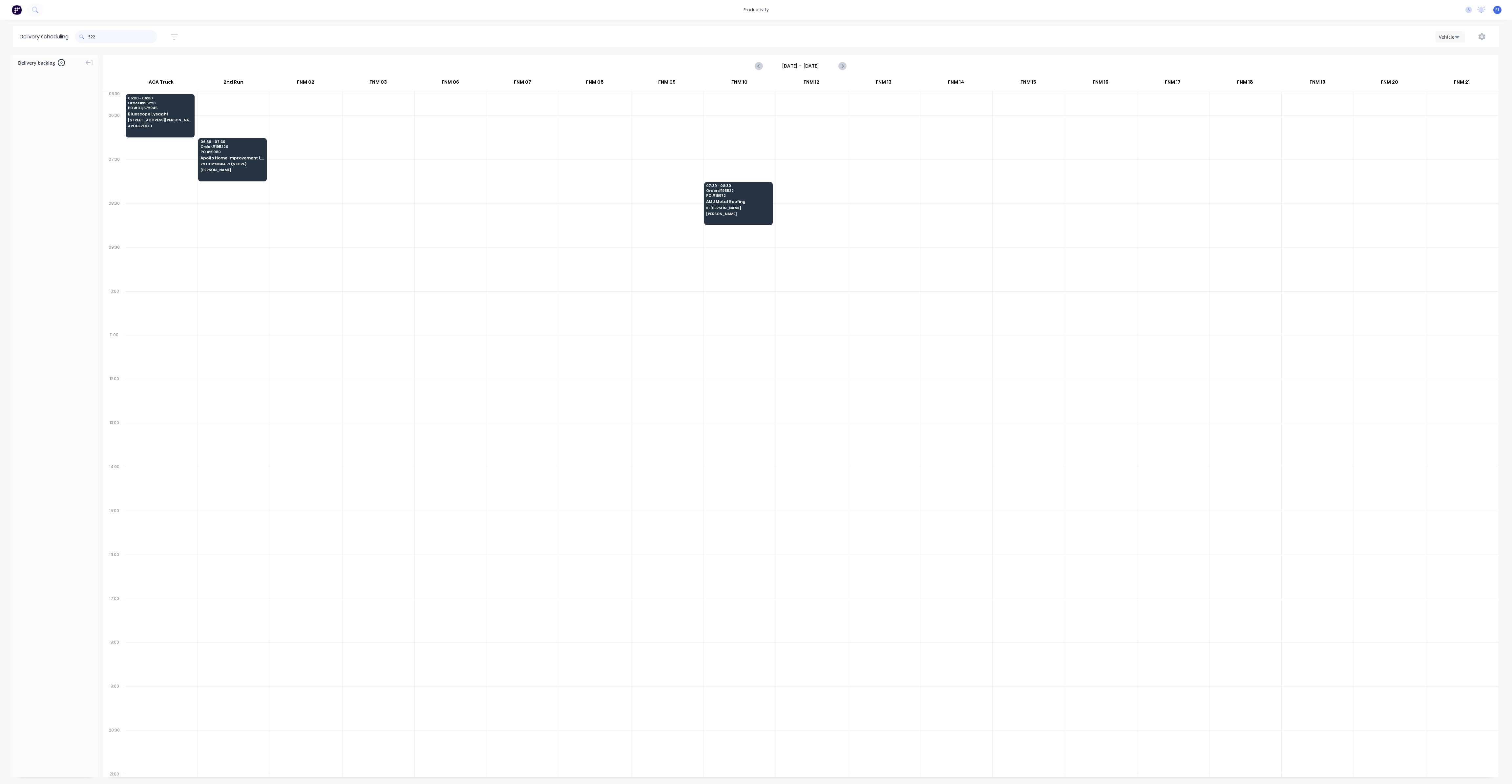
click at [91, 37] on input "522" at bounding box center [122, 36] width 69 height 13
type input "2"
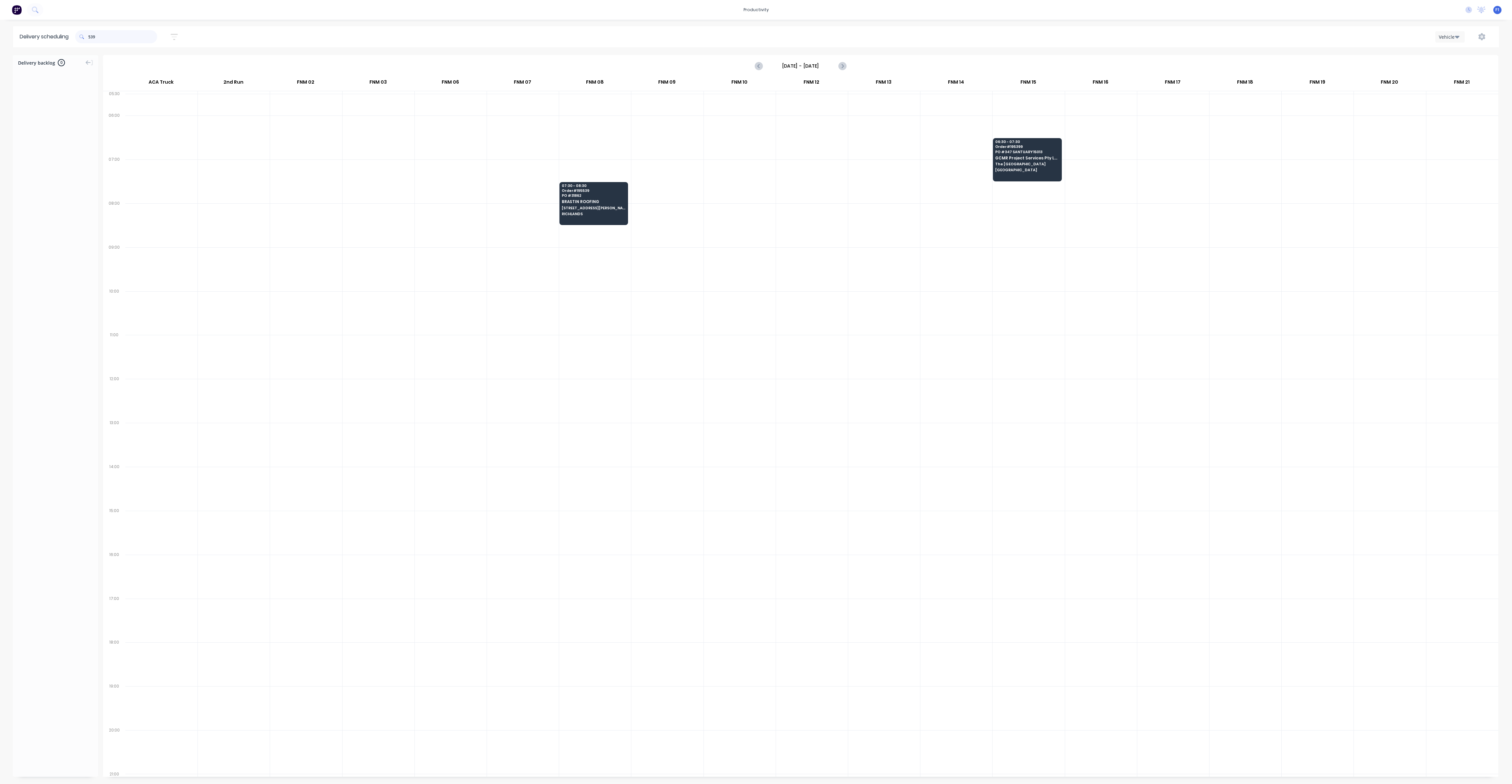
click at [92, 36] on input "539" at bounding box center [122, 36] width 69 height 13
click at [90, 36] on input "539" at bounding box center [122, 36] width 69 height 13
type input "9"
click at [90, 38] on input "526" at bounding box center [122, 36] width 69 height 13
type input "6"
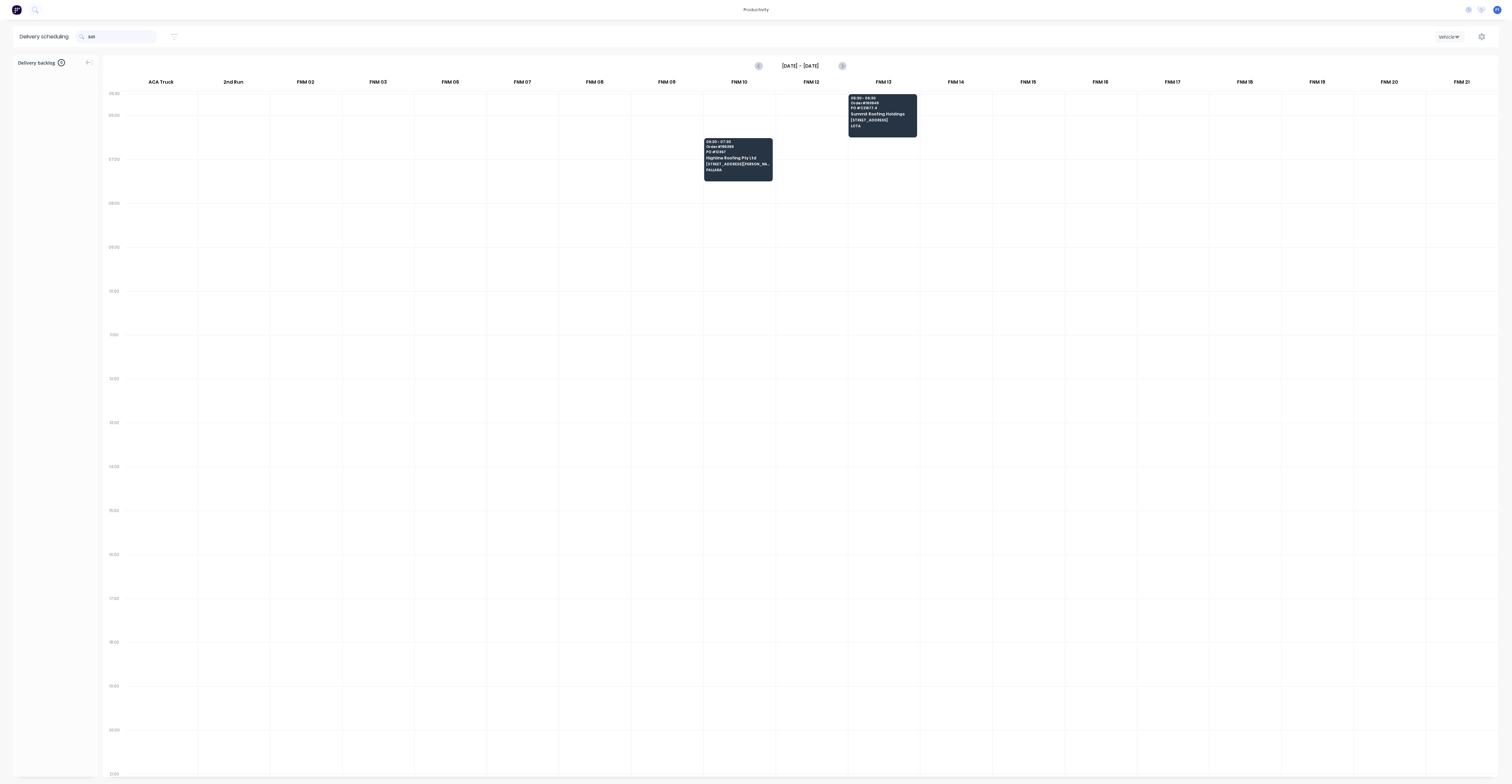
click at [90, 34] on input "849" at bounding box center [122, 36] width 69 height 13
type input "9"
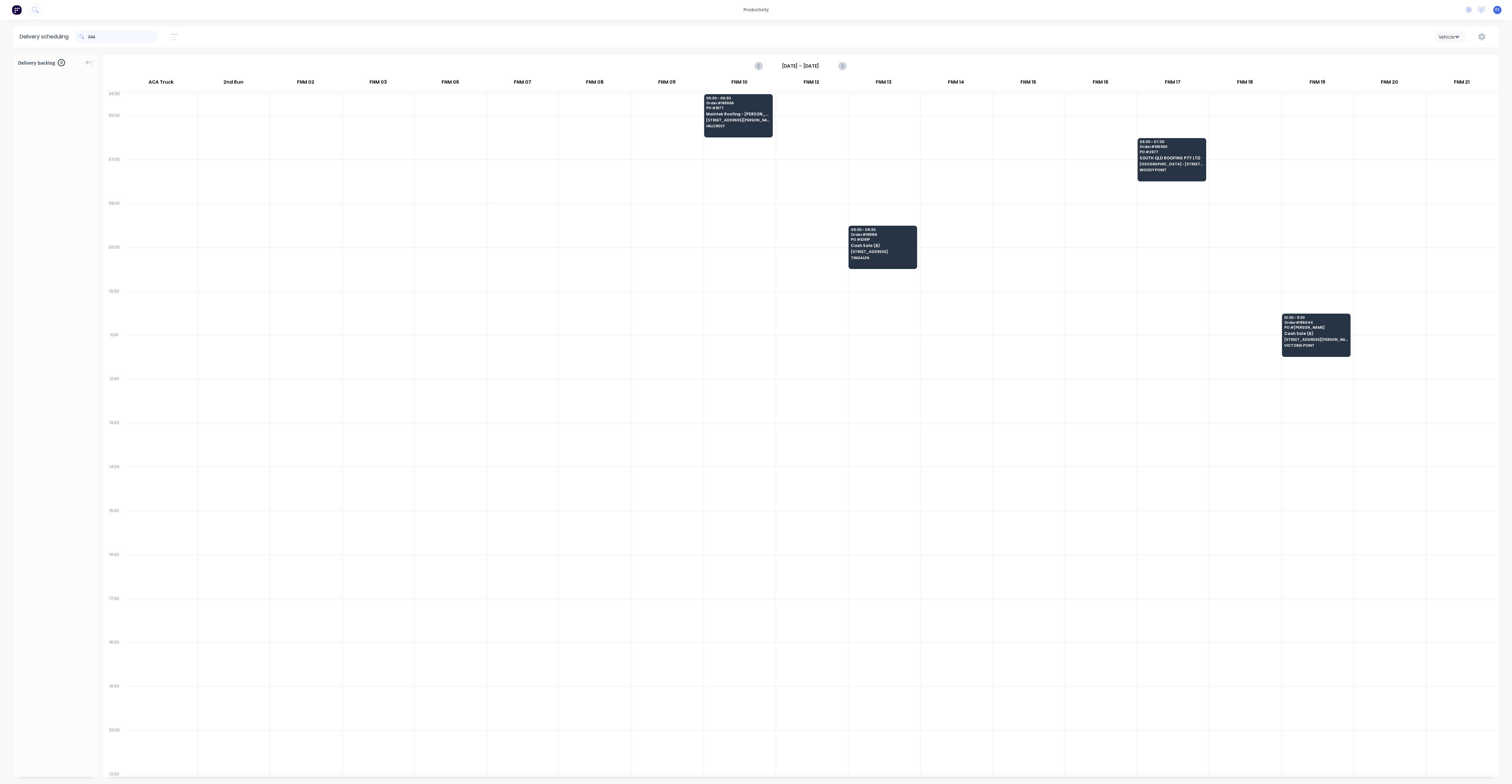
click at [90, 36] on input "044" at bounding box center [122, 36] width 69 height 13
type input "4"
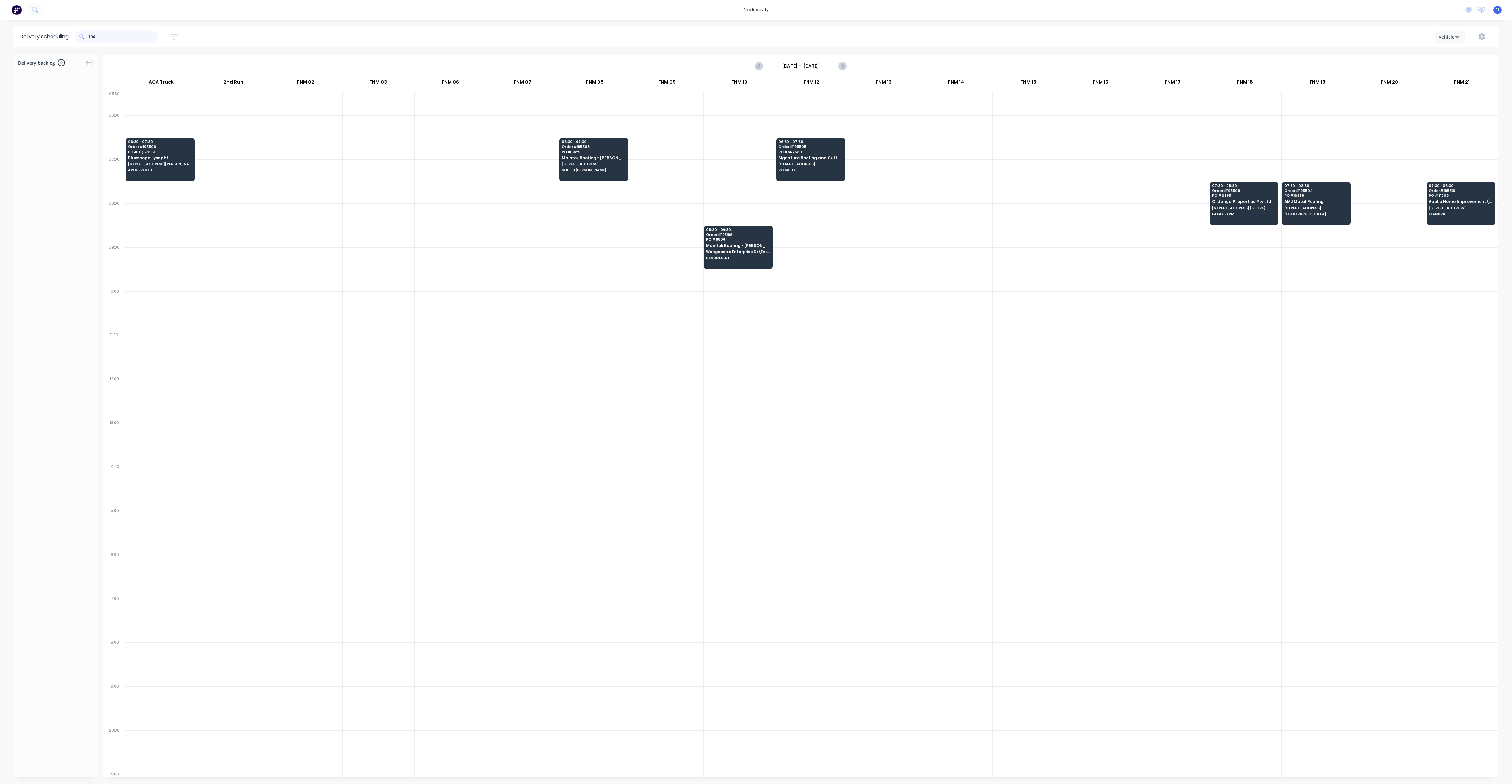
click at [90, 39] on input "196" at bounding box center [122, 36] width 69 height 13
type input "6"
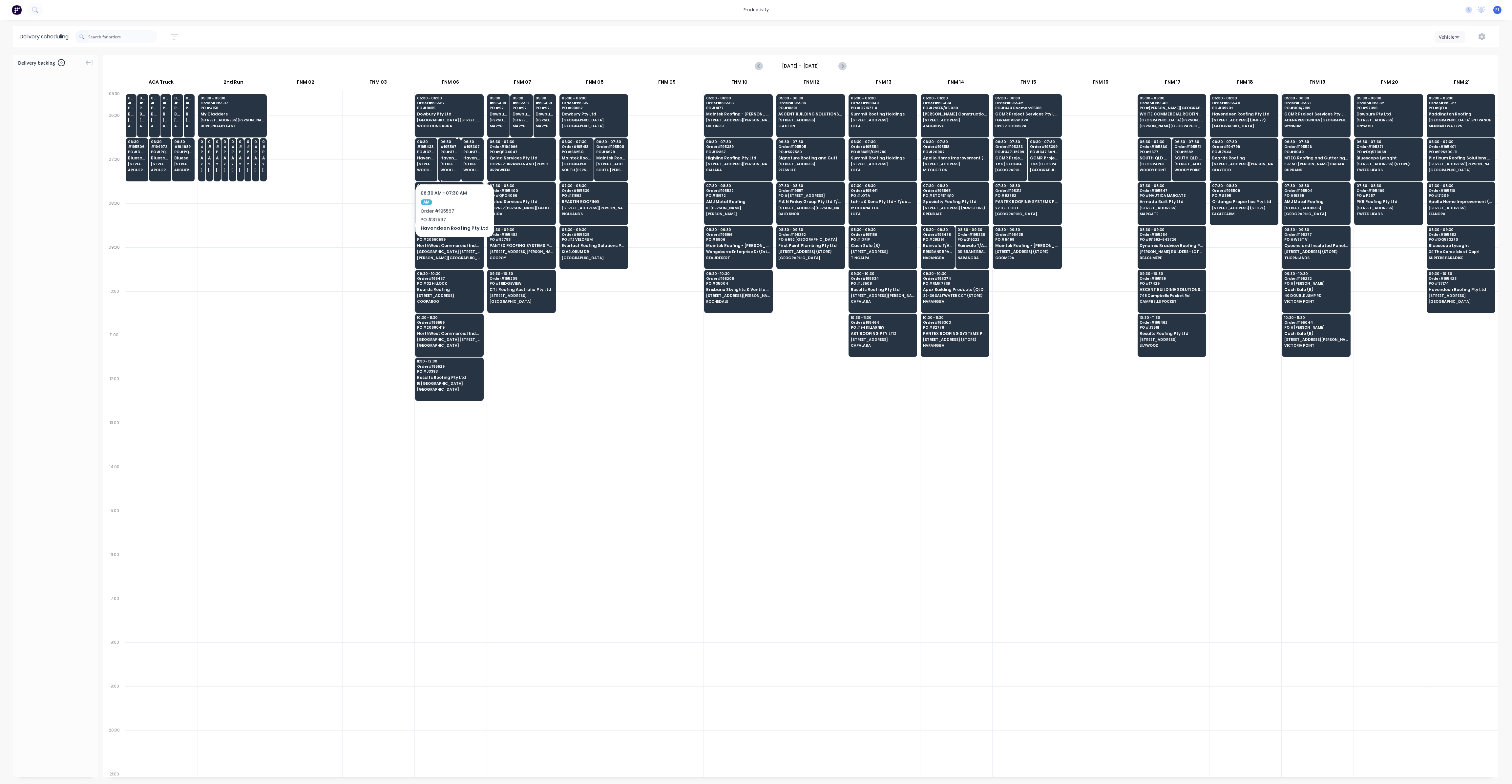
click at [451, 164] on span "[STREET_ADDRESS]" at bounding box center [449, 164] width 18 height 4
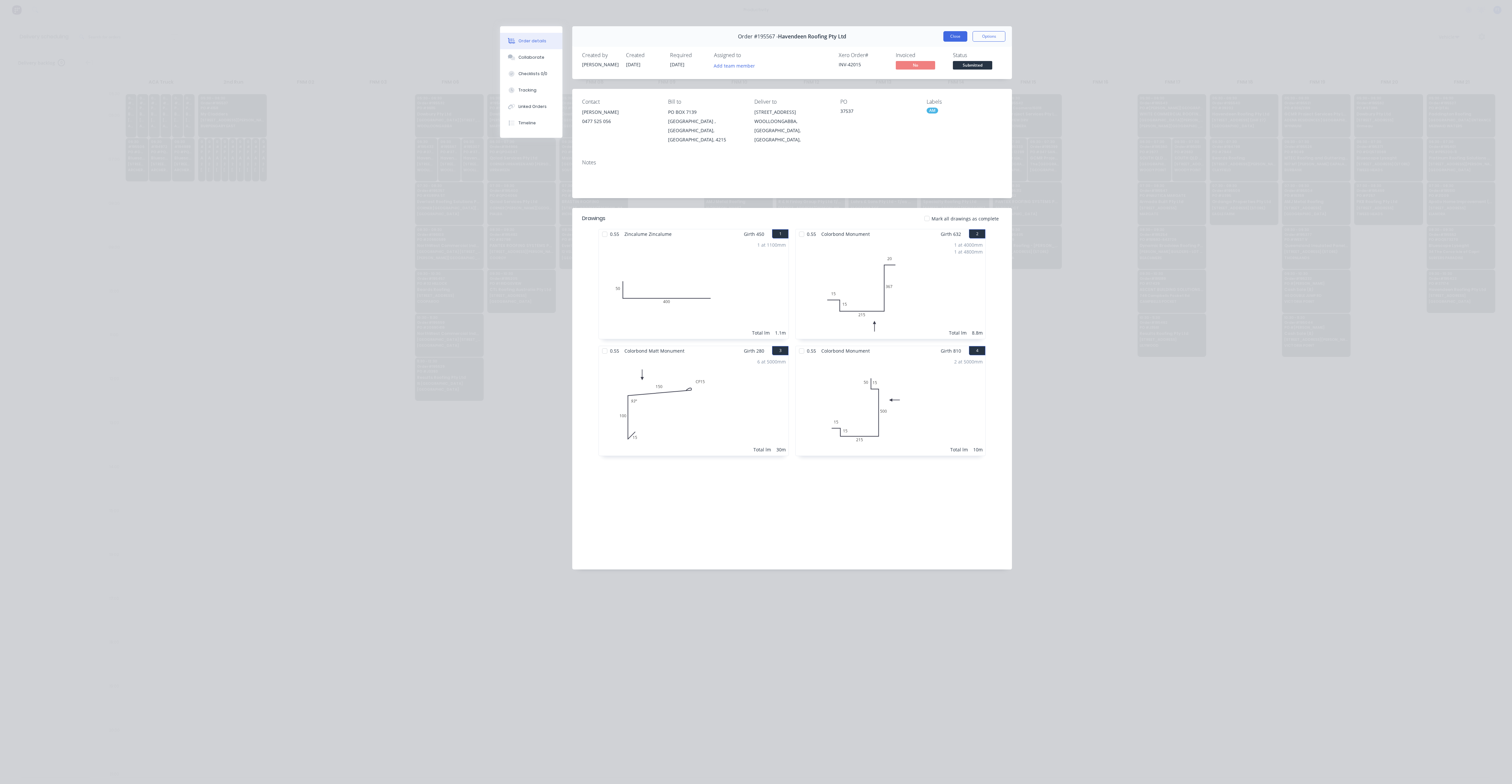
click at [960, 37] on button "Close" at bounding box center [955, 36] width 24 height 11
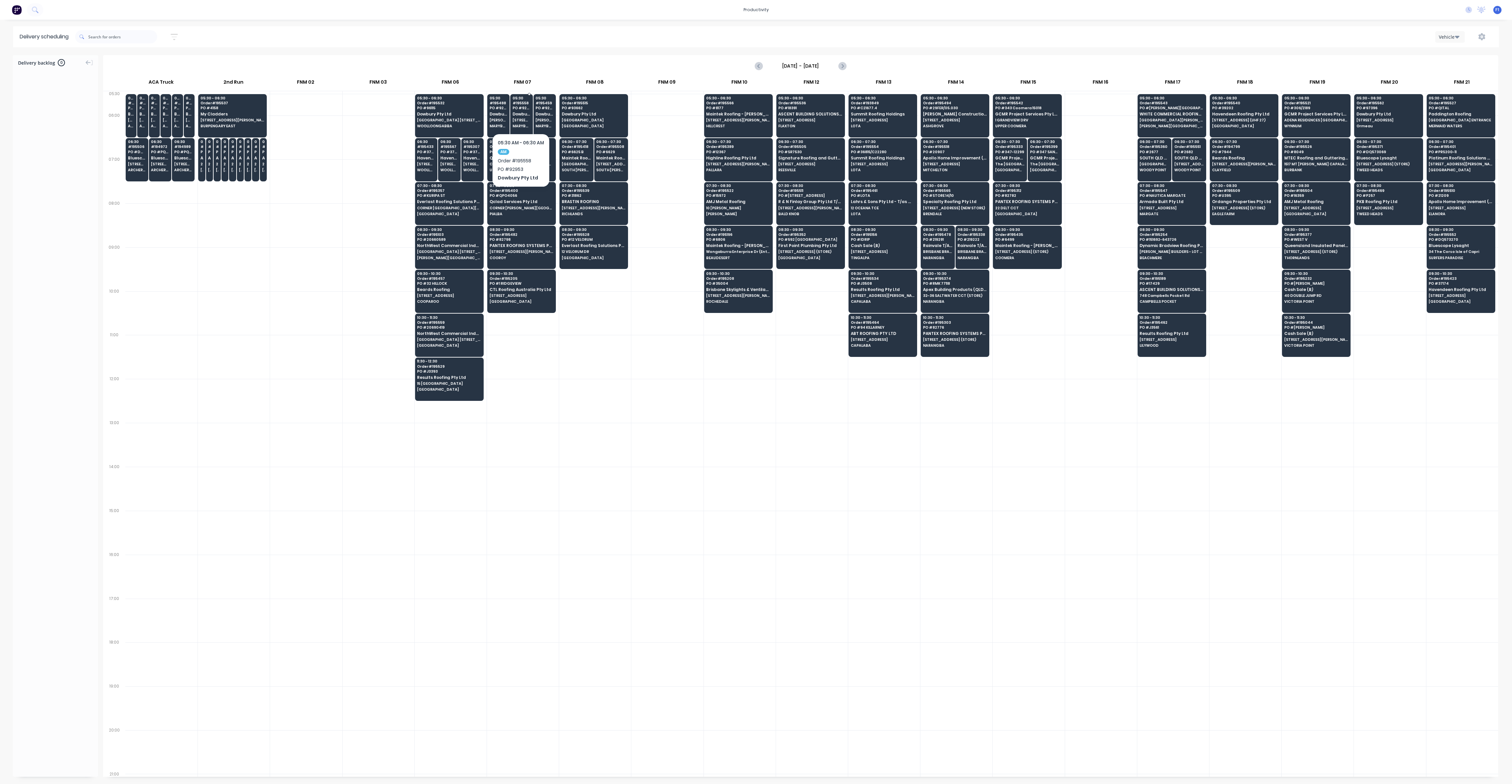
click at [524, 114] on span "Dowbury Pty Ltd" at bounding box center [521, 114] width 18 height 4
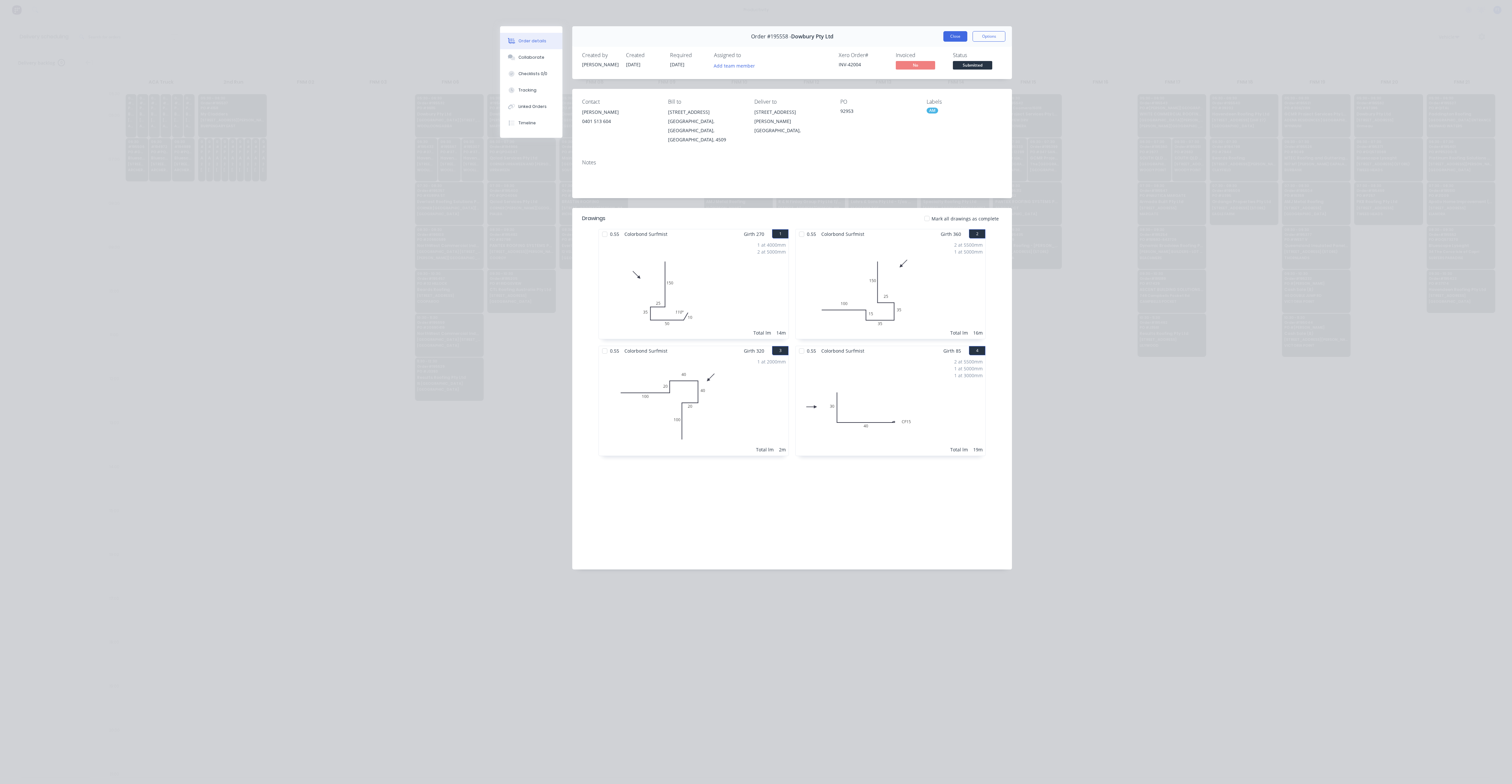
click at [958, 36] on button "Close" at bounding box center [955, 36] width 24 height 11
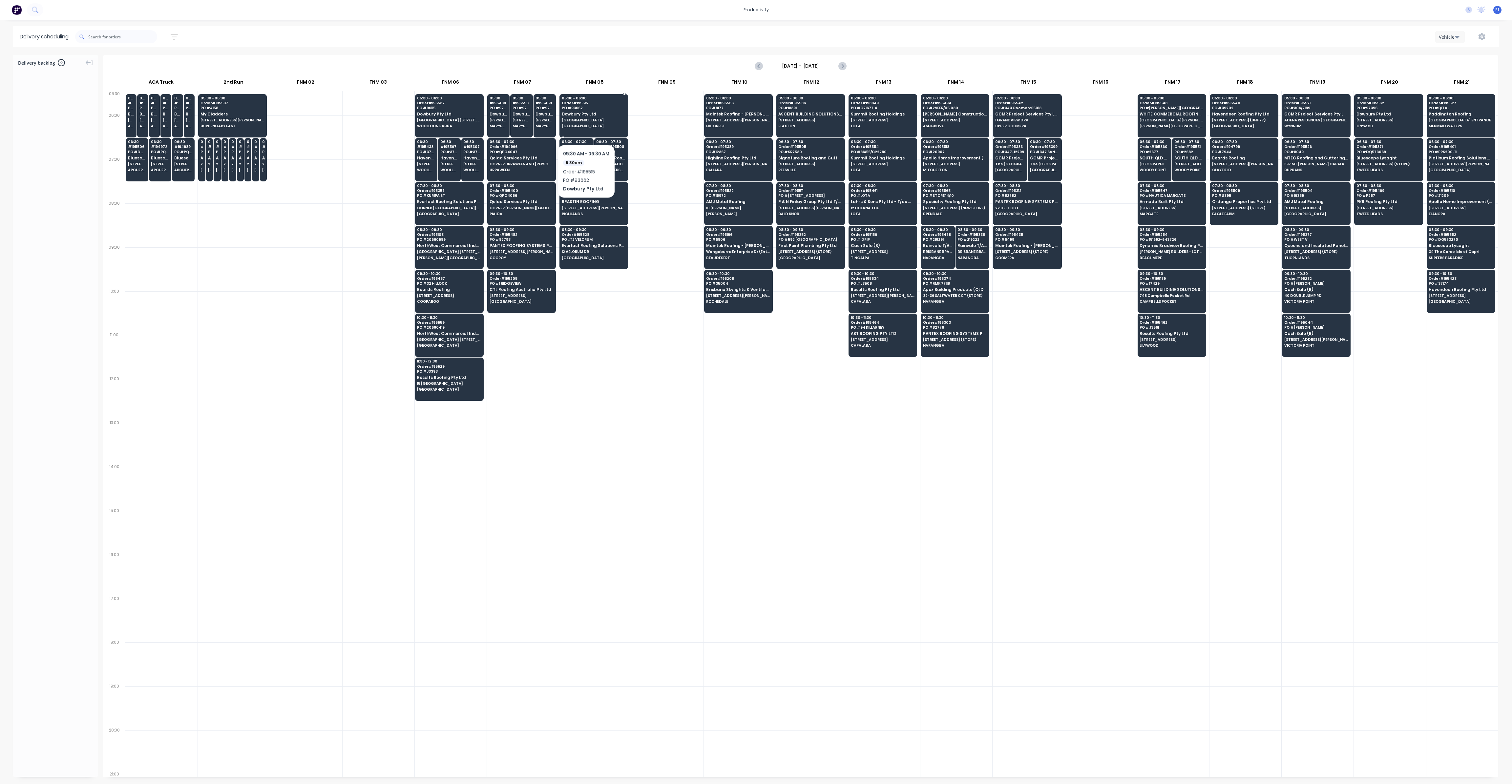
click at [586, 124] on span "[GEOGRAPHIC_DATA]" at bounding box center [593, 126] width 63 height 4
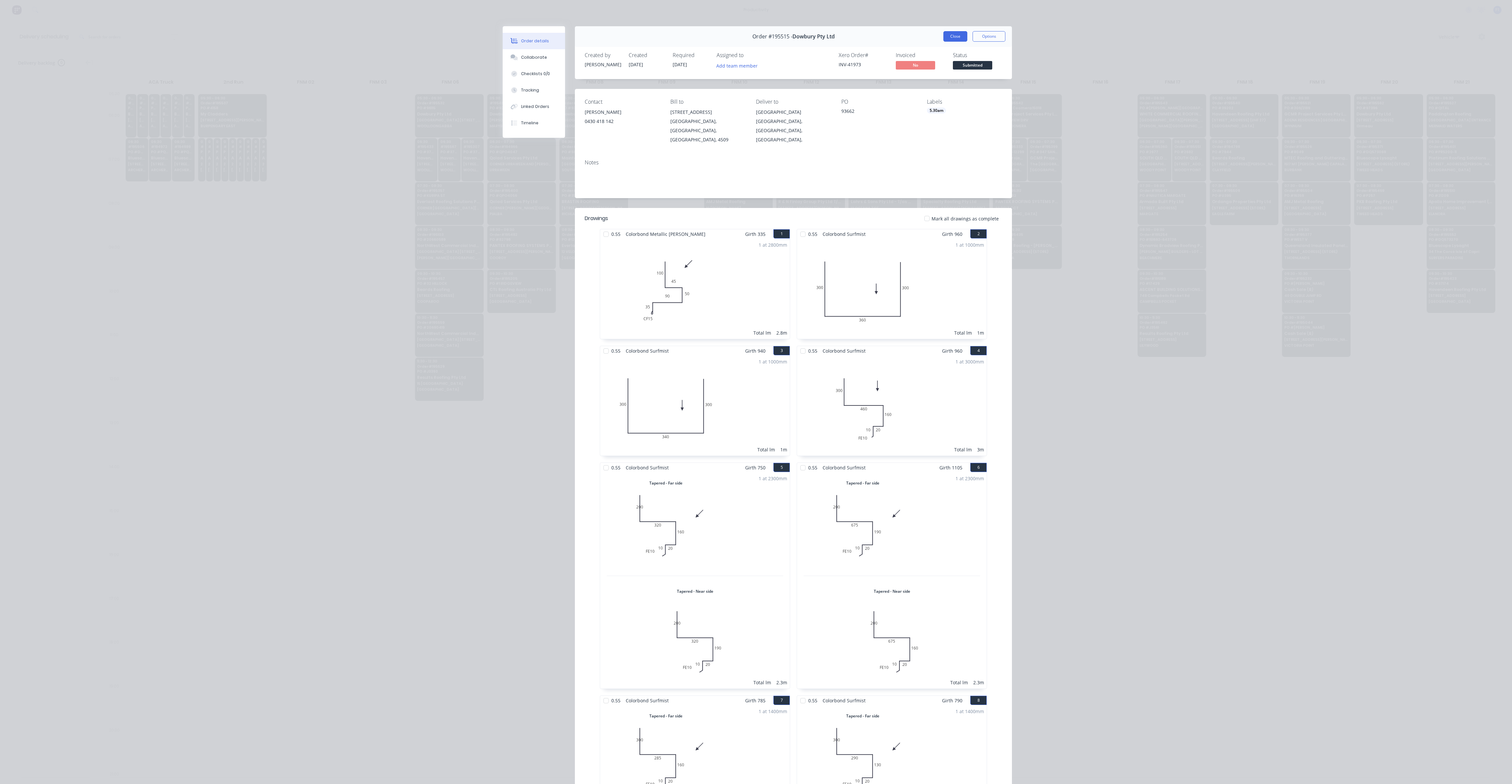
click at [952, 37] on button "Close" at bounding box center [955, 36] width 24 height 11
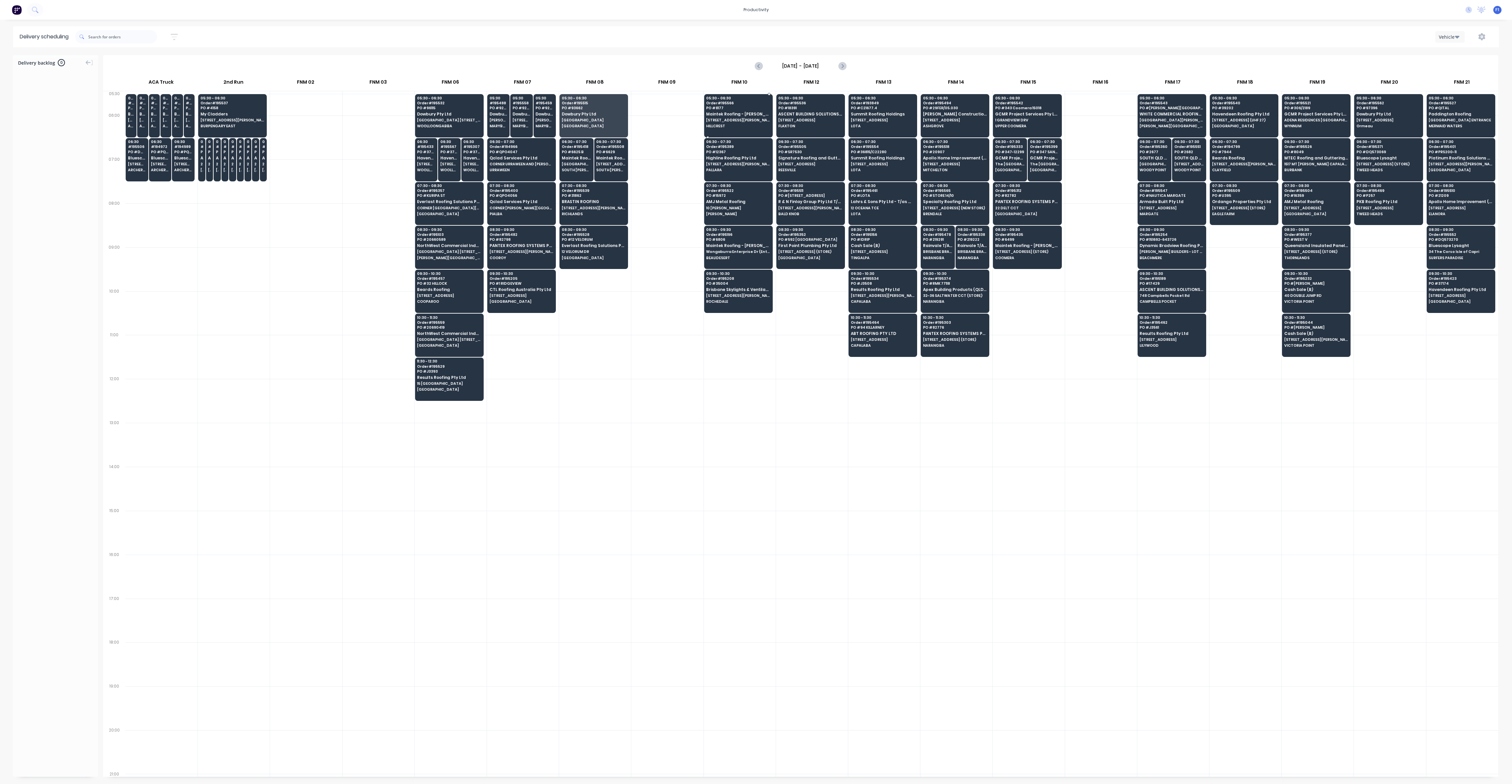
click at [723, 118] on span "[STREET_ADDRESS][PERSON_NAME]" at bounding box center [738, 120] width 63 height 4
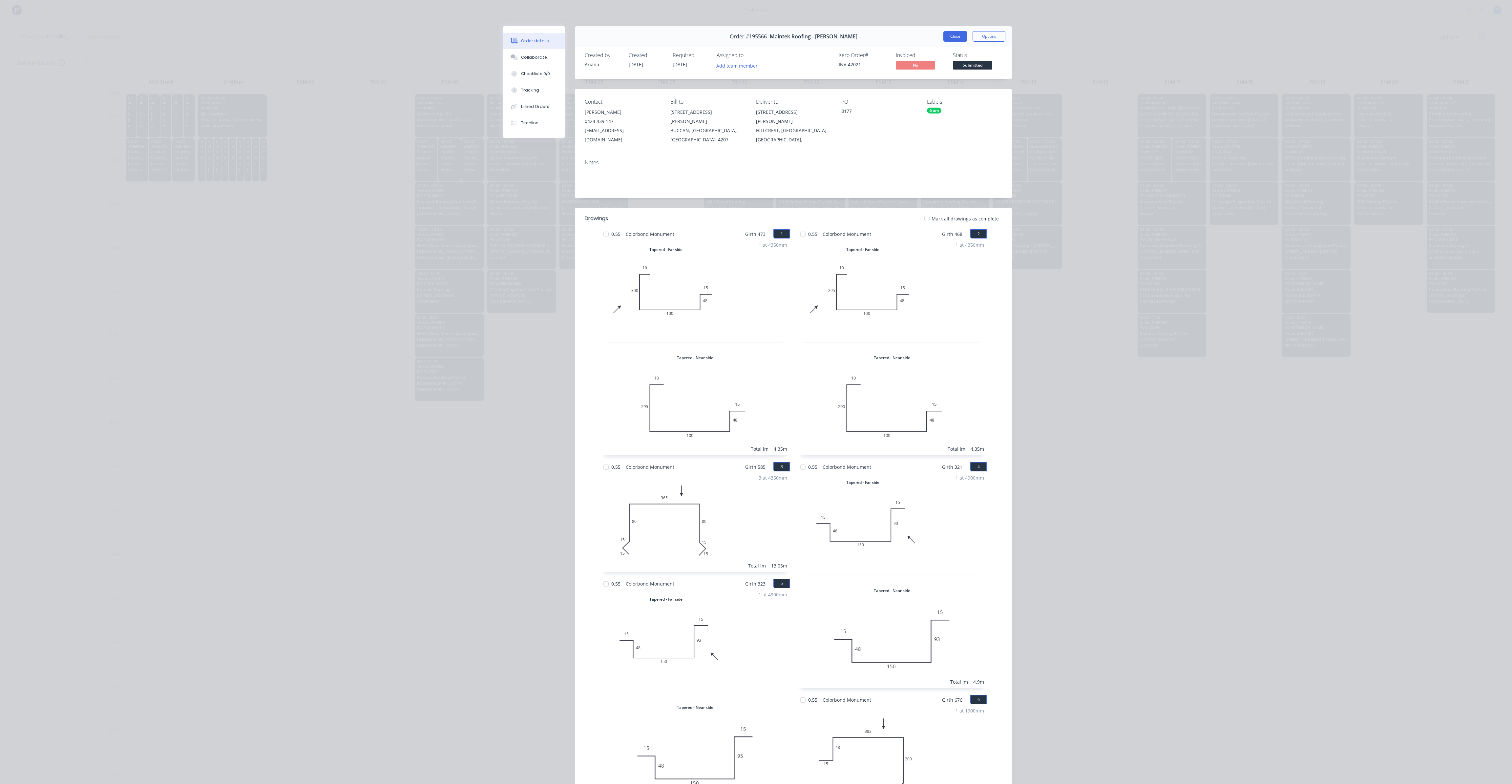
click at [951, 41] on button "Close" at bounding box center [955, 36] width 24 height 11
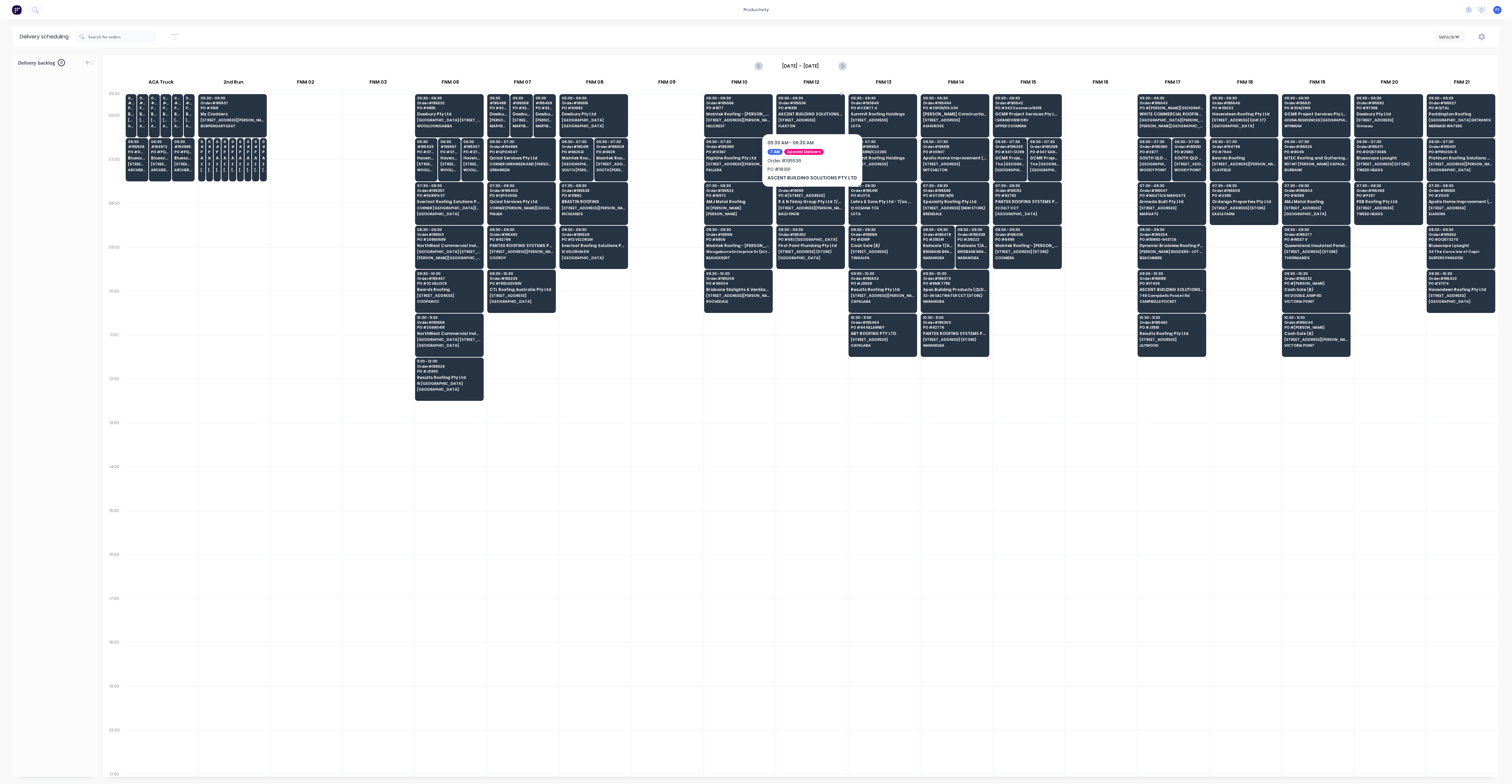
click at [823, 118] on span "[STREET_ADDRESS]" at bounding box center [810, 120] width 63 height 4
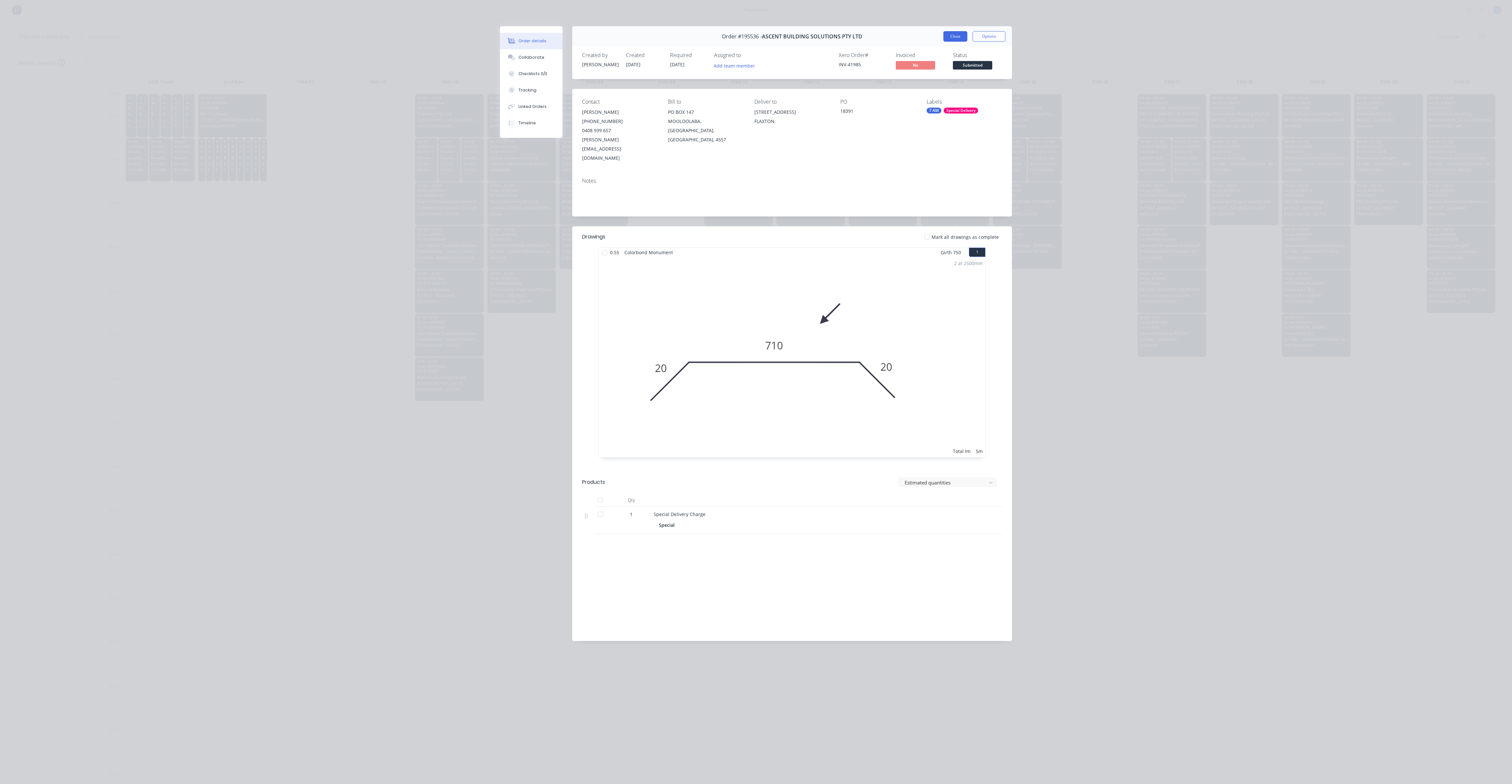
click at [961, 38] on button "Close" at bounding box center [955, 36] width 24 height 11
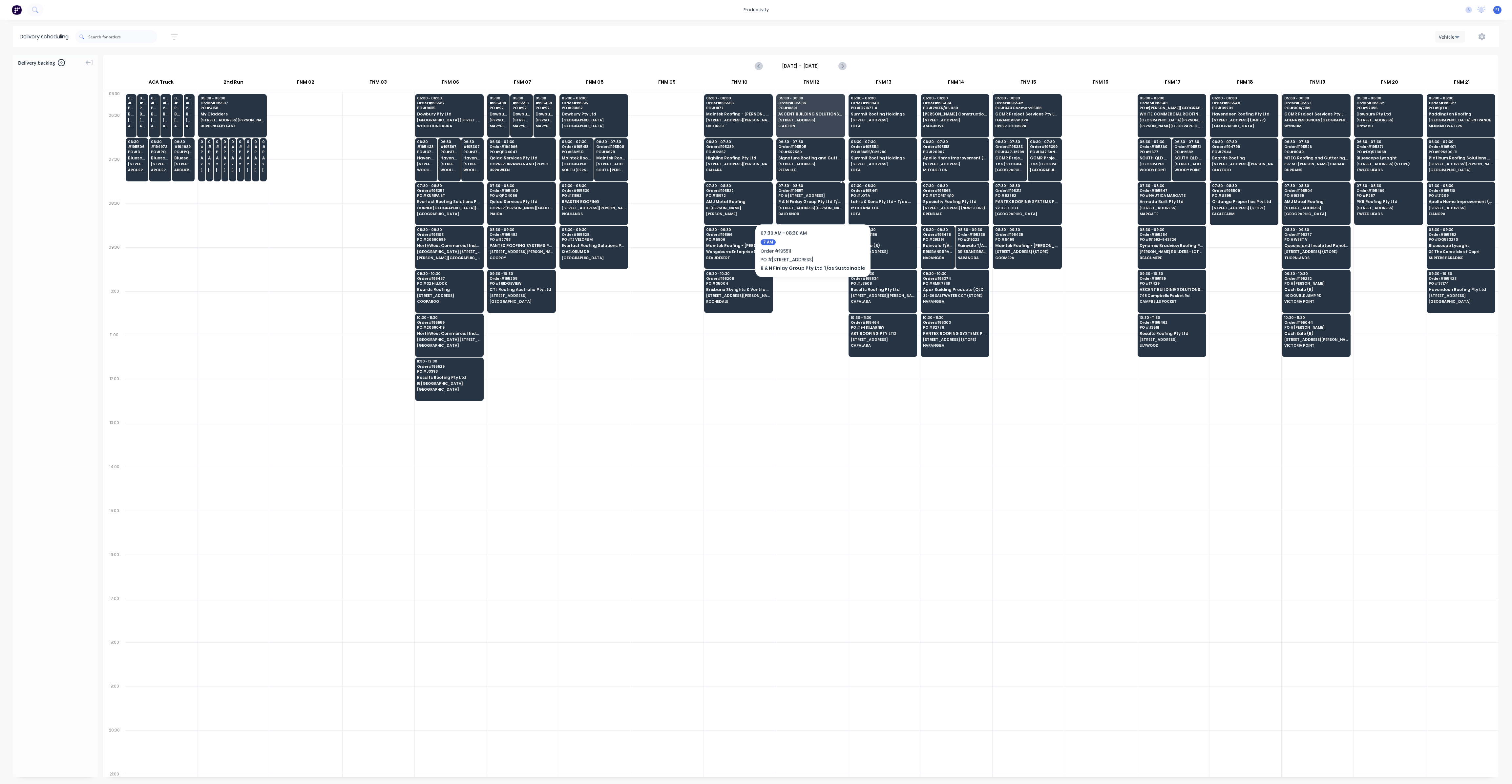
click at [810, 204] on div "07:30 - 08:30 Order # 195511 PO # 223 HOVARD RD R & N Finlay Group Pty Ltd T/as…" at bounding box center [811, 201] width 68 height 37
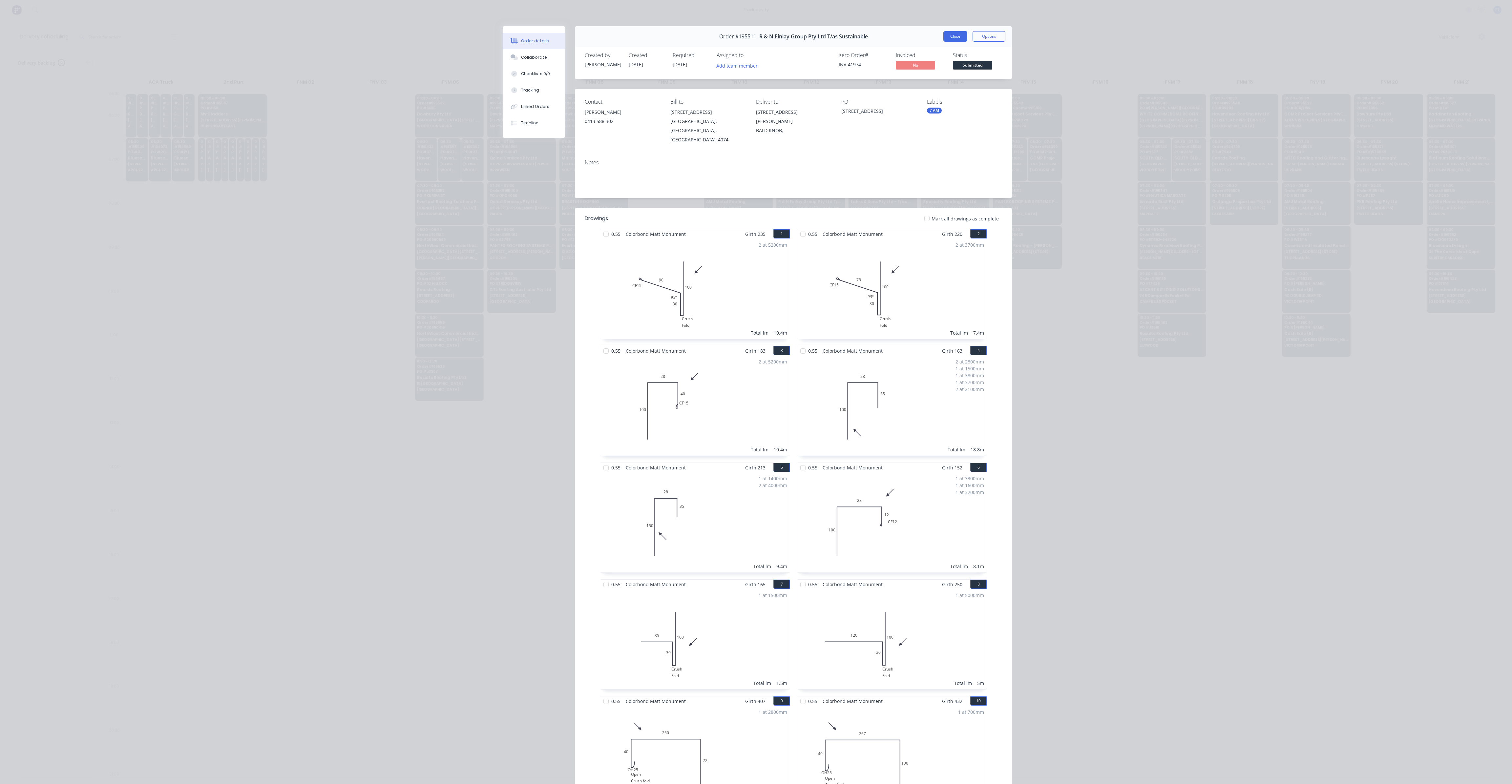
click at [958, 38] on button "Close" at bounding box center [955, 36] width 24 height 11
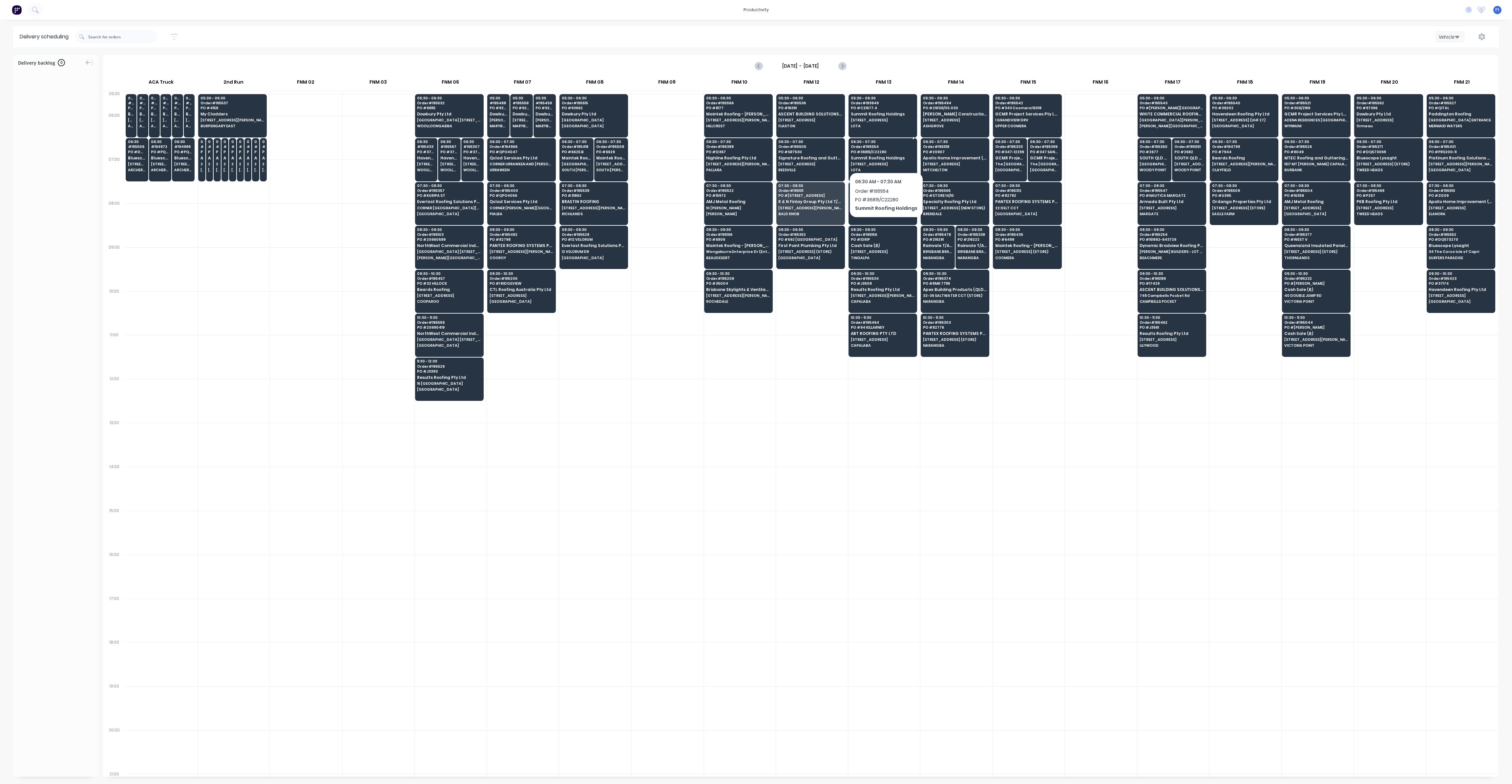
click at [884, 156] on span "Summit Roofing Holdings" at bounding box center [883, 158] width 63 height 4
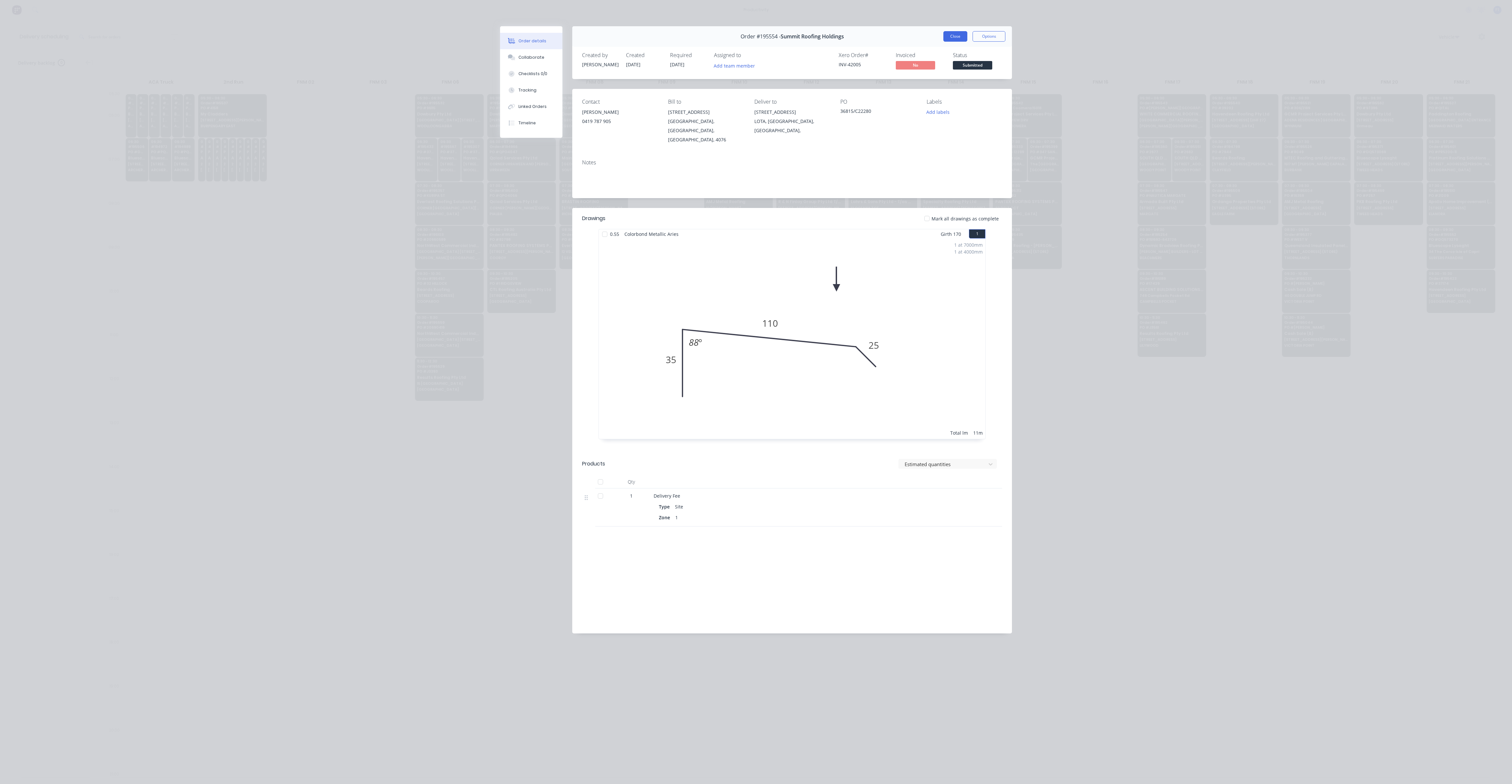
click at [953, 36] on button "Close" at bounding box center [955, 36] width 24 height 11
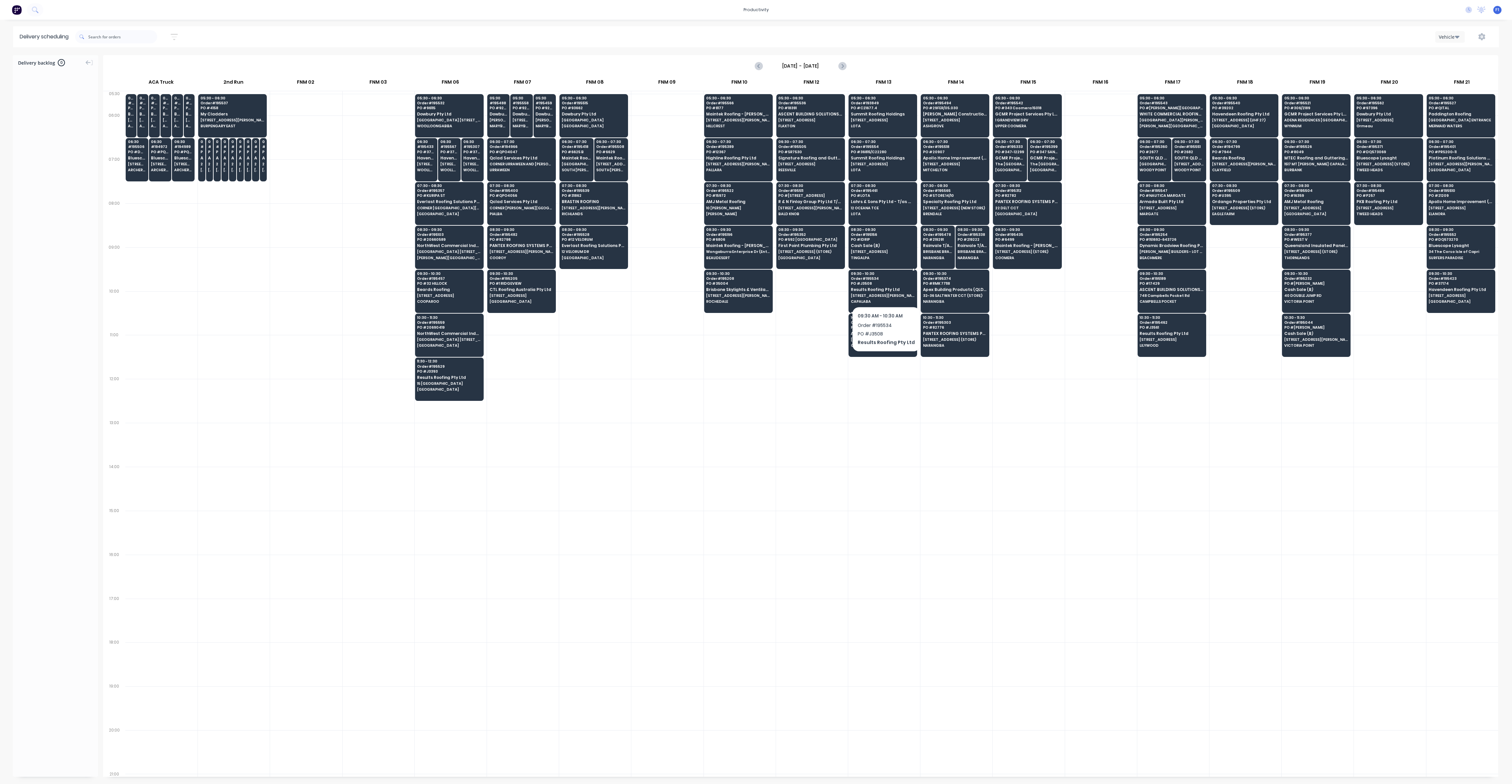
click at [884, 289] on span "Results Roofing Pty Ltd" at bounding box center [883, 289] width 63 height 4
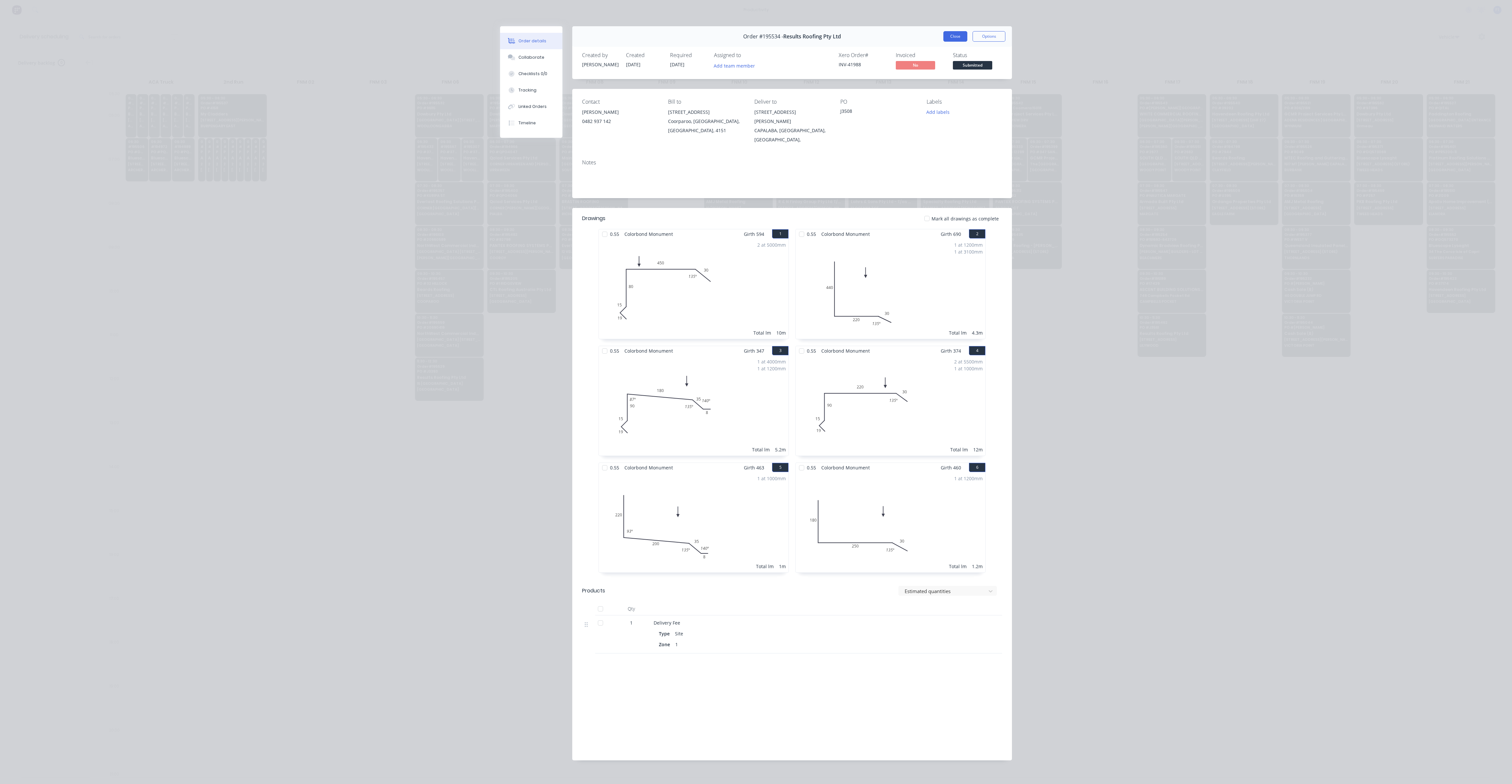
click at [955, 40] on button "Close" at bounding box center [955, 36] width 24 height 11
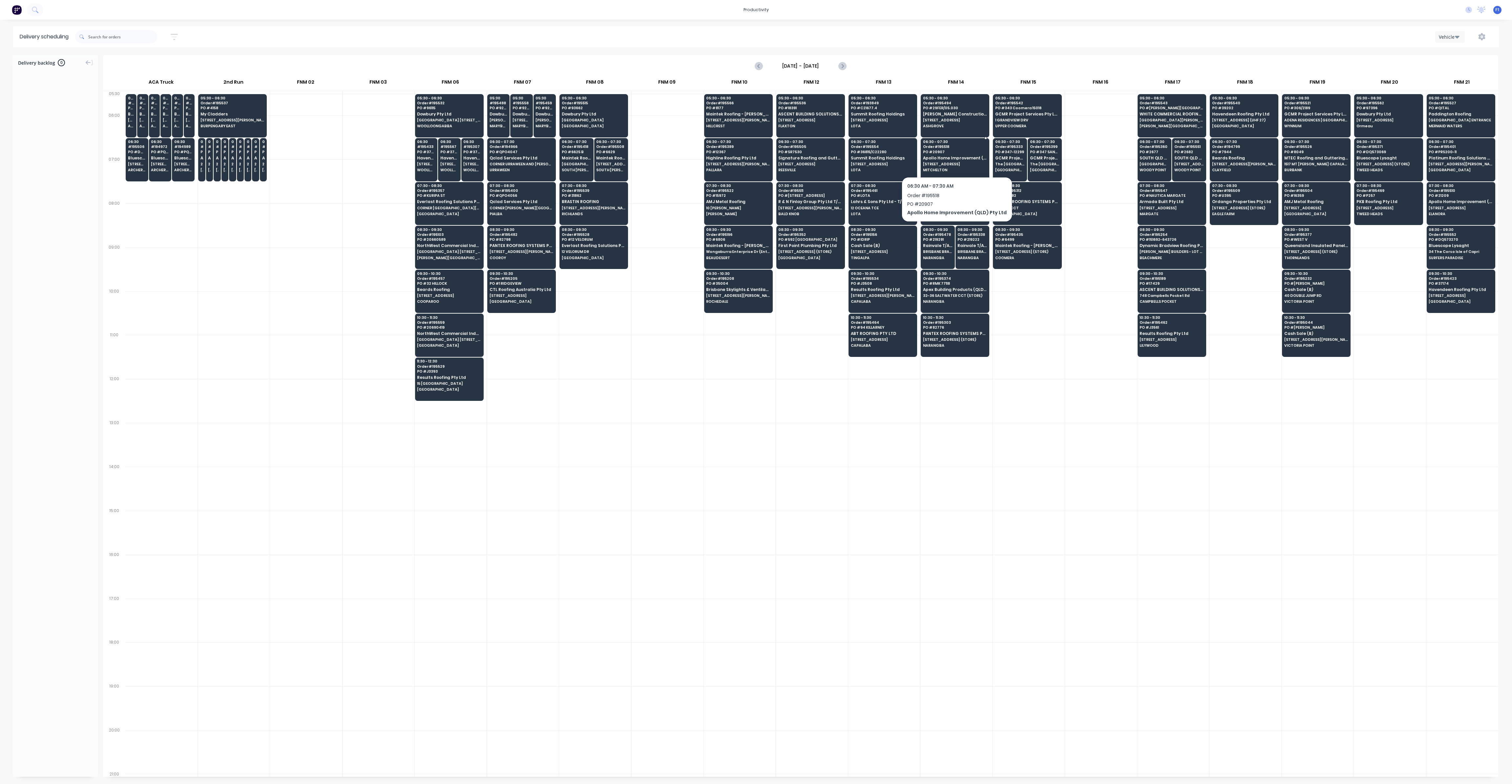
click at [968, 156] on span "Apollo Home Improvement (QLD) Pty Ltd" at bounding box center [955, 158] width 63 height 4
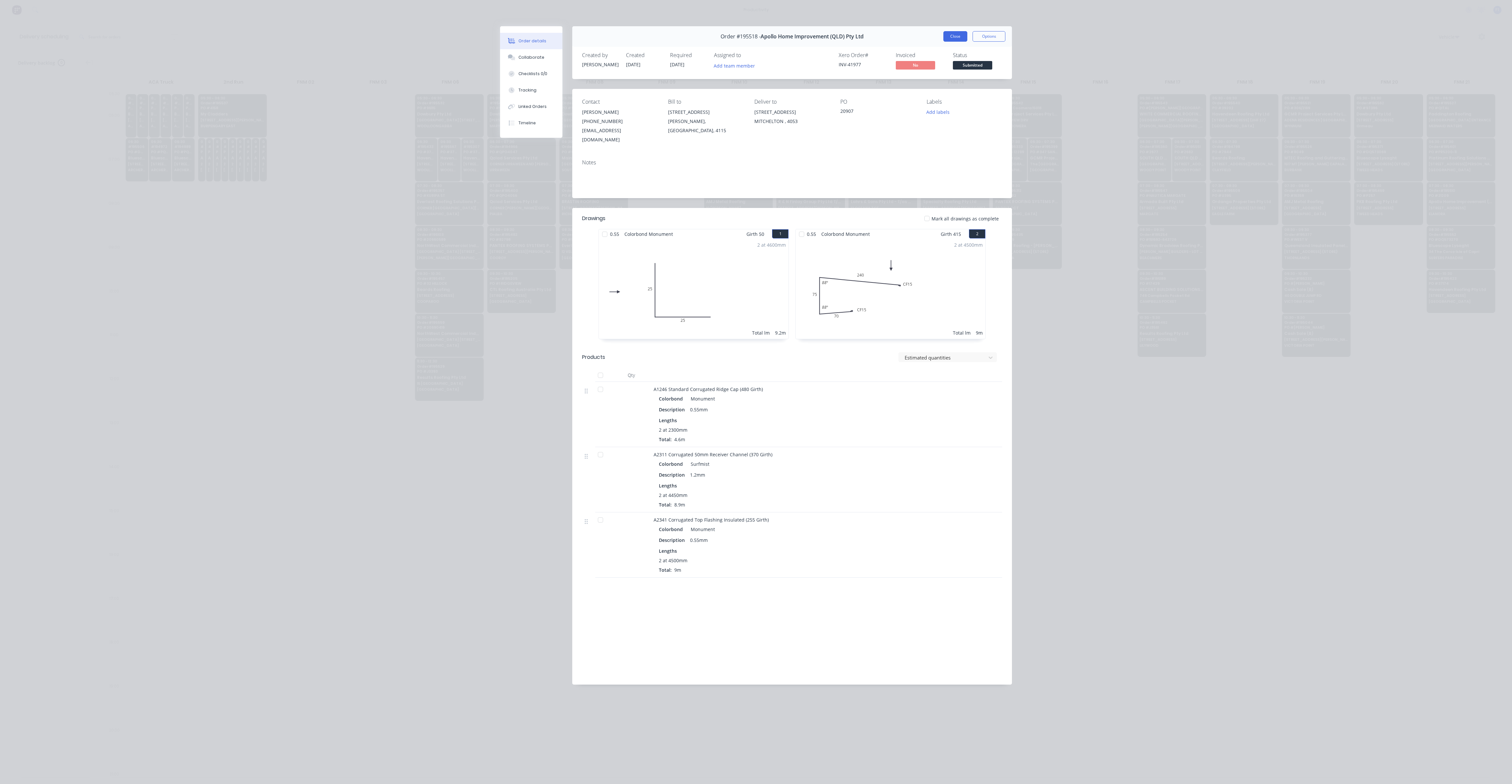
click at [954, 35] on button "Close" at bounding box center [955, 36] width 24 height 11
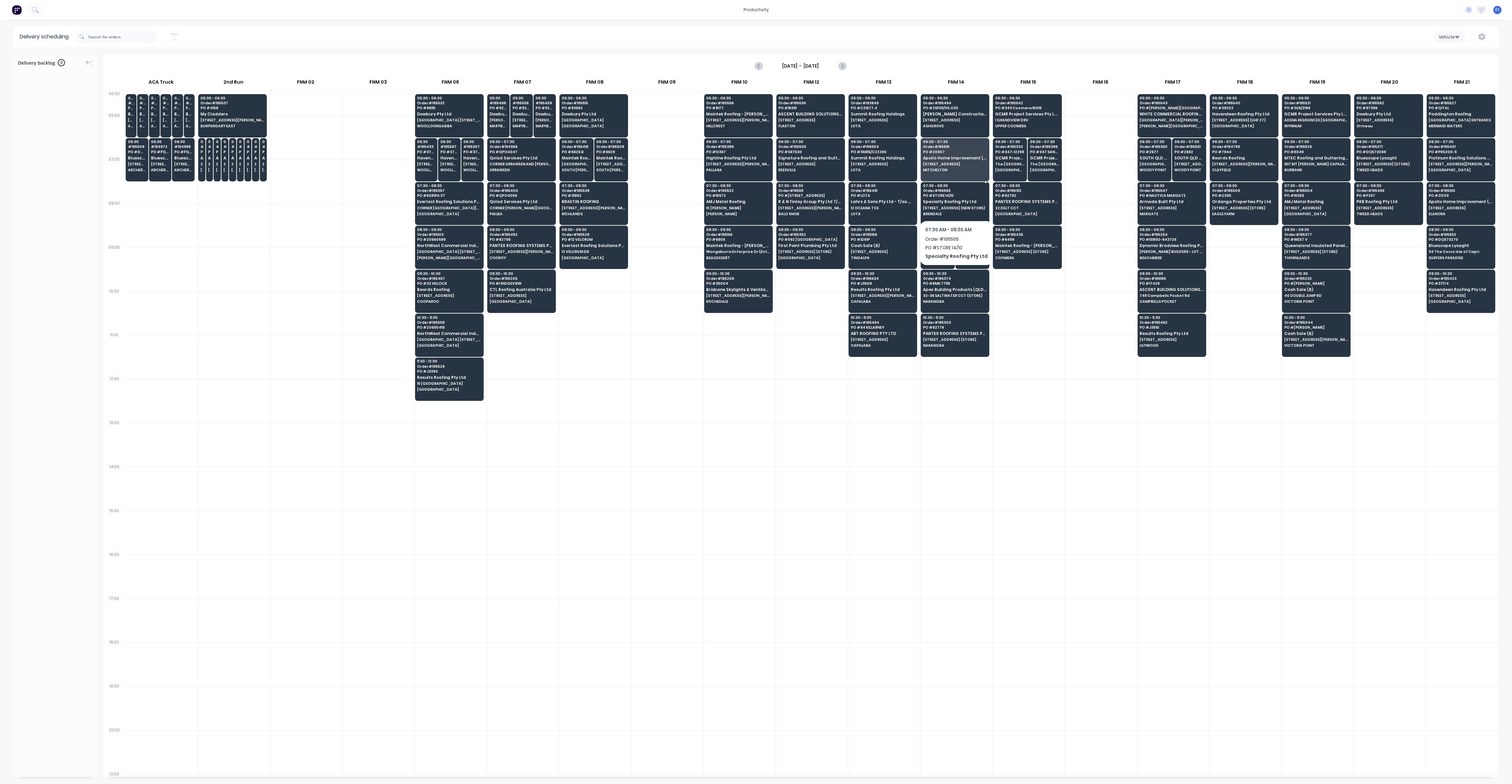
click at [944, 201] on span "Specialty Roofing Pty Ltd" at bounding box center [955, 201] width 63 height 4
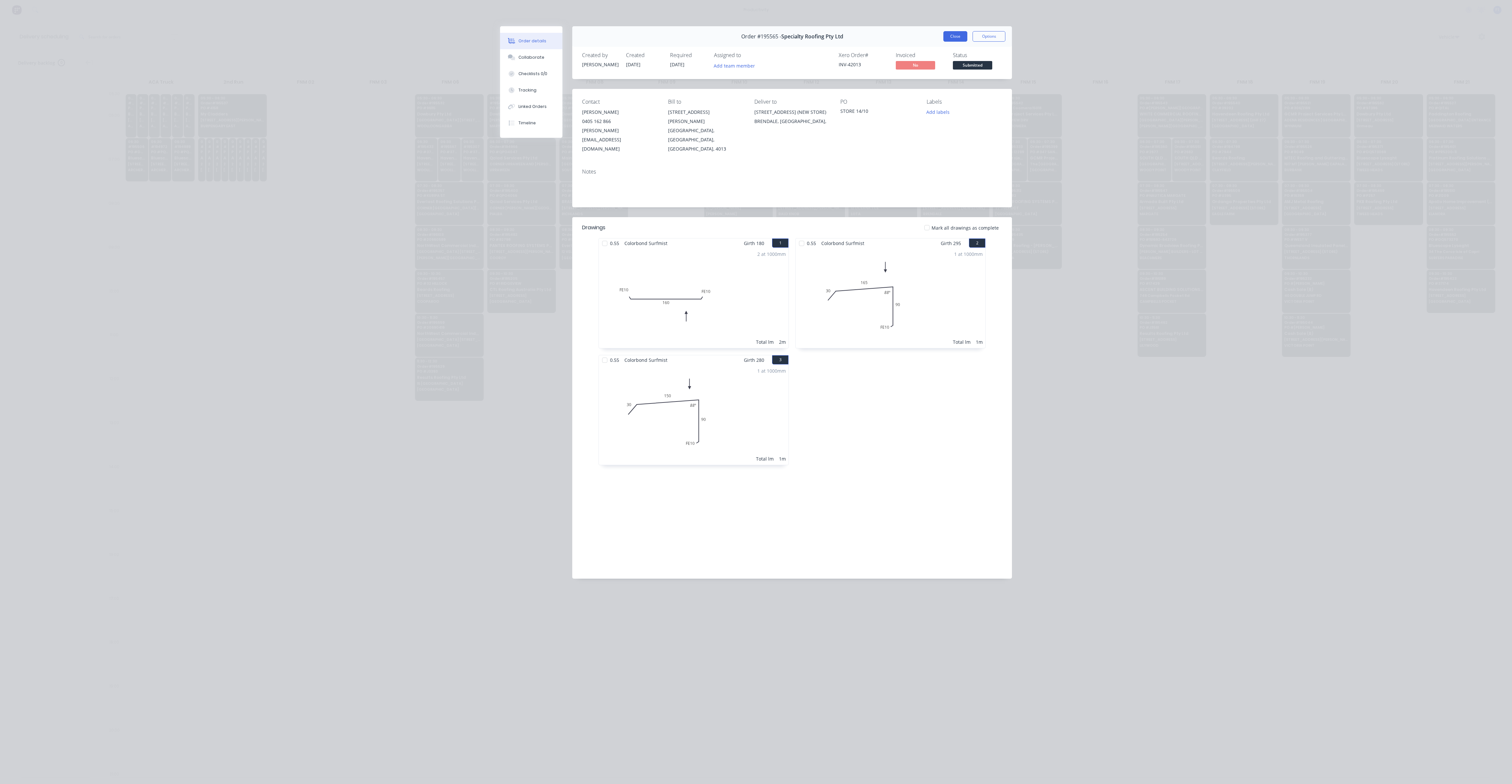
click at [958, 39] on button "Close" at bounding box center [955, 36] width 24 height 11
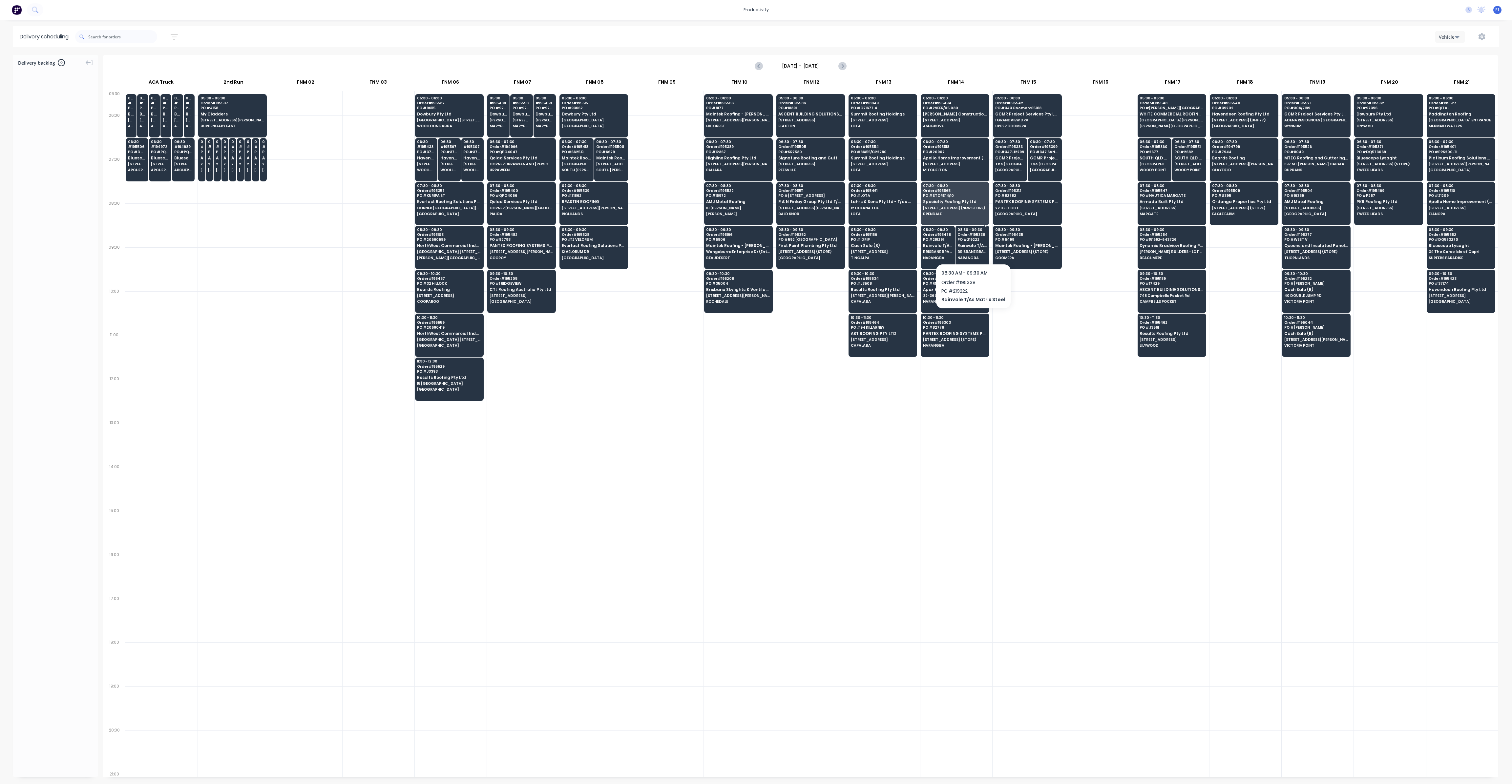
click at [967, 251] on span "BRISBANE BRANCH 1-9 [PERSON_NAME] CT" at bounding box center [973, 252] width 30 height 4
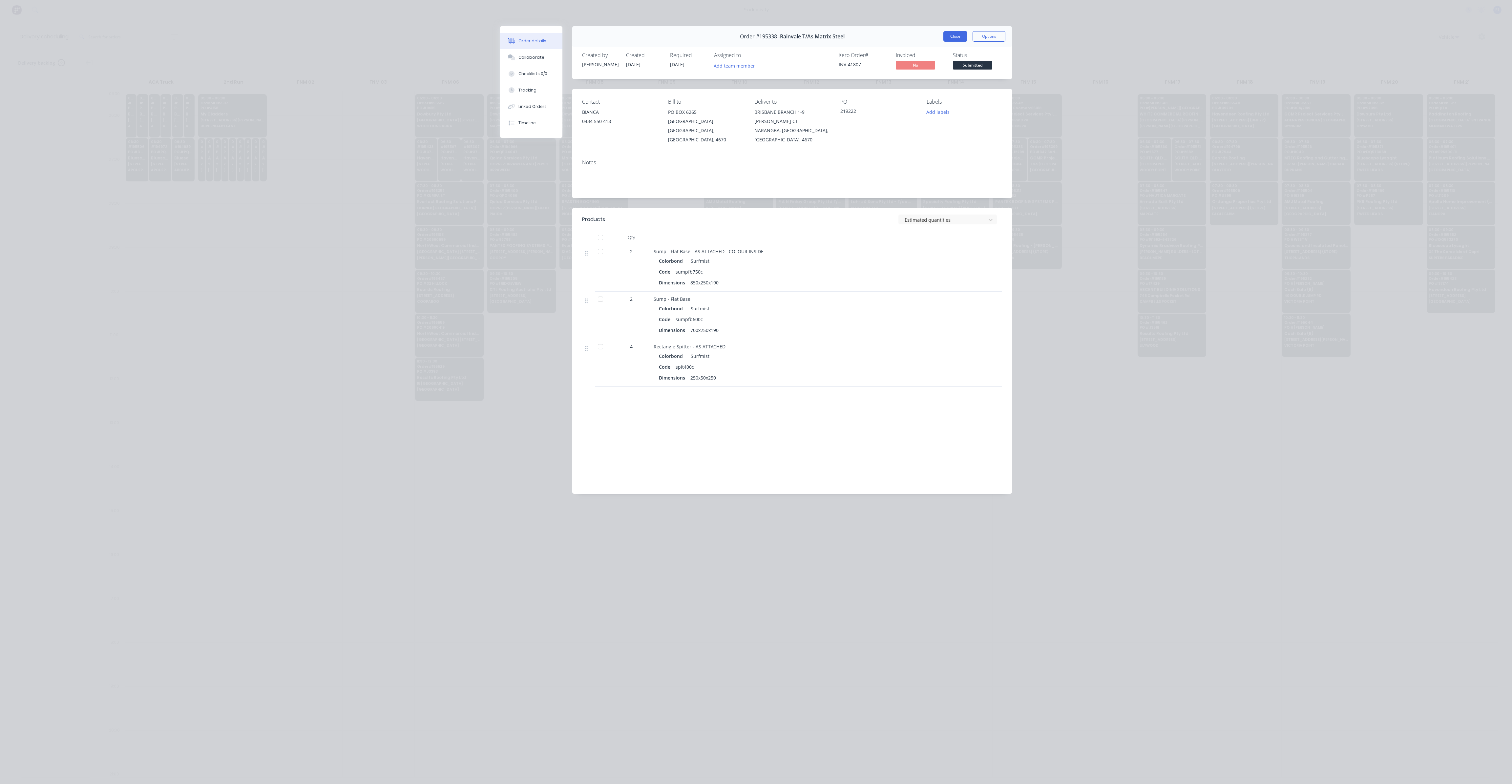
click at [958, 36] on button "Close" at bounding box center [955, 36] width 24 height 11
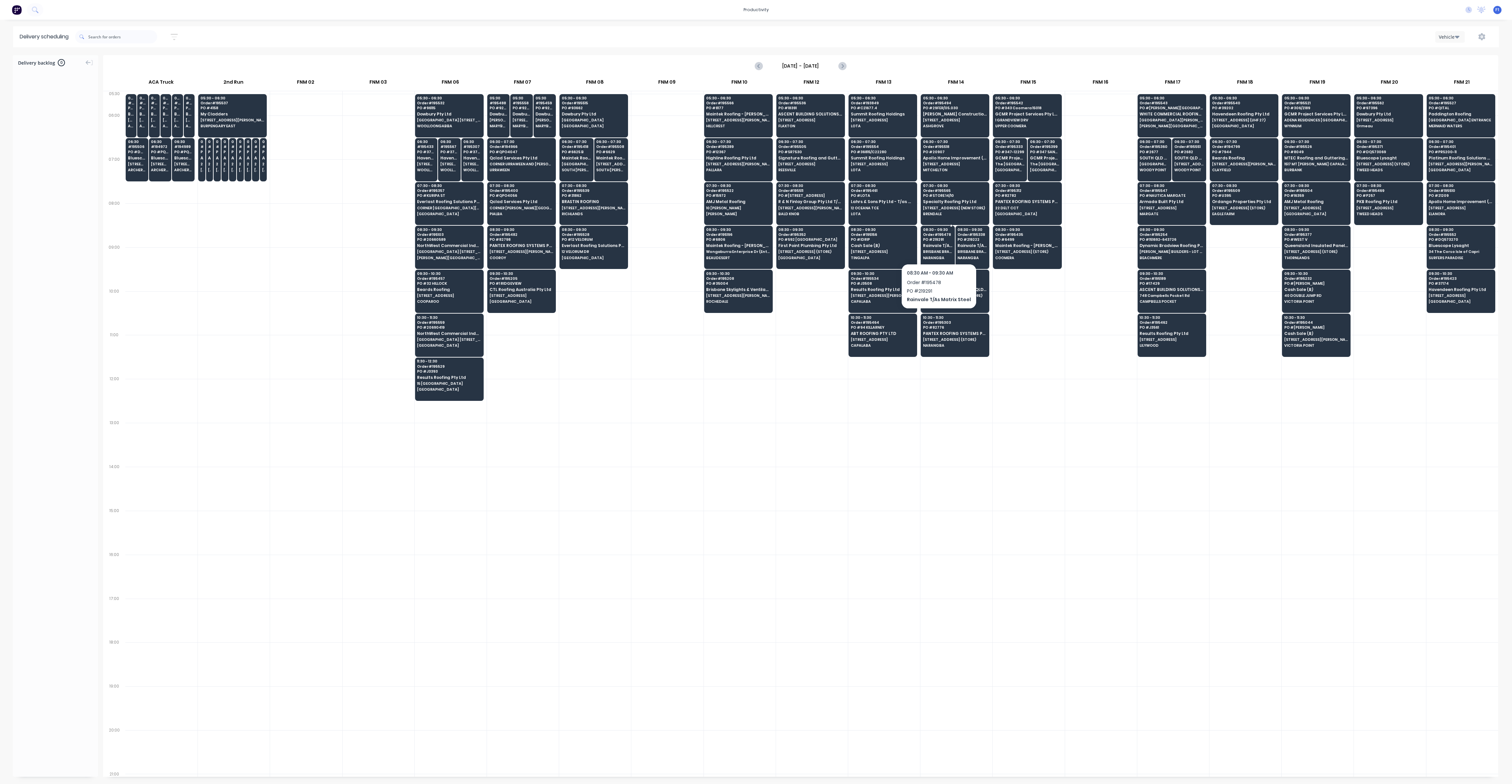
click at [936, 240] on span "PO # 219291" at bounding box center [938, 239] width 30 height 4
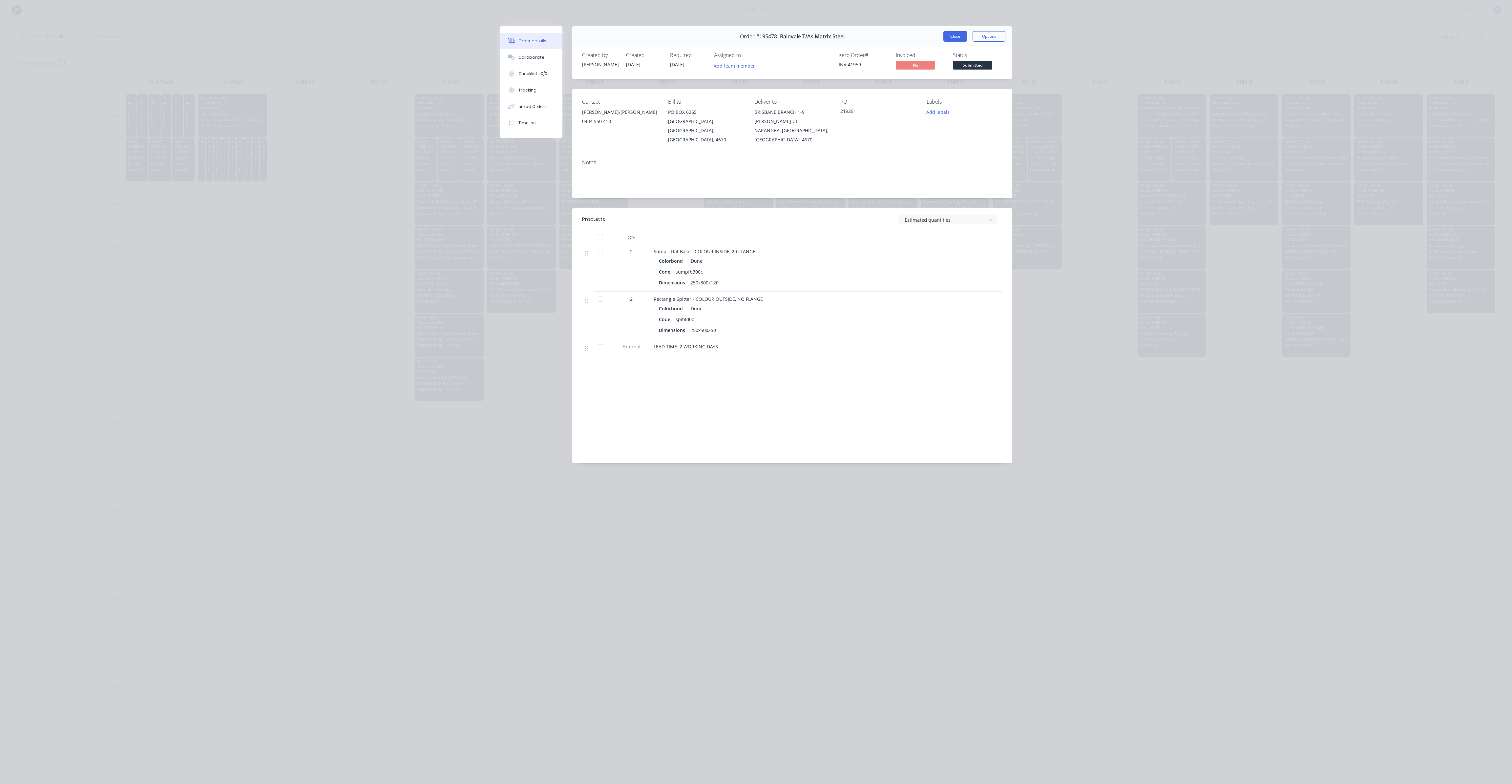
click at [957, 35] on button "Close" at bounding box center [955, 36] width 24 height 11
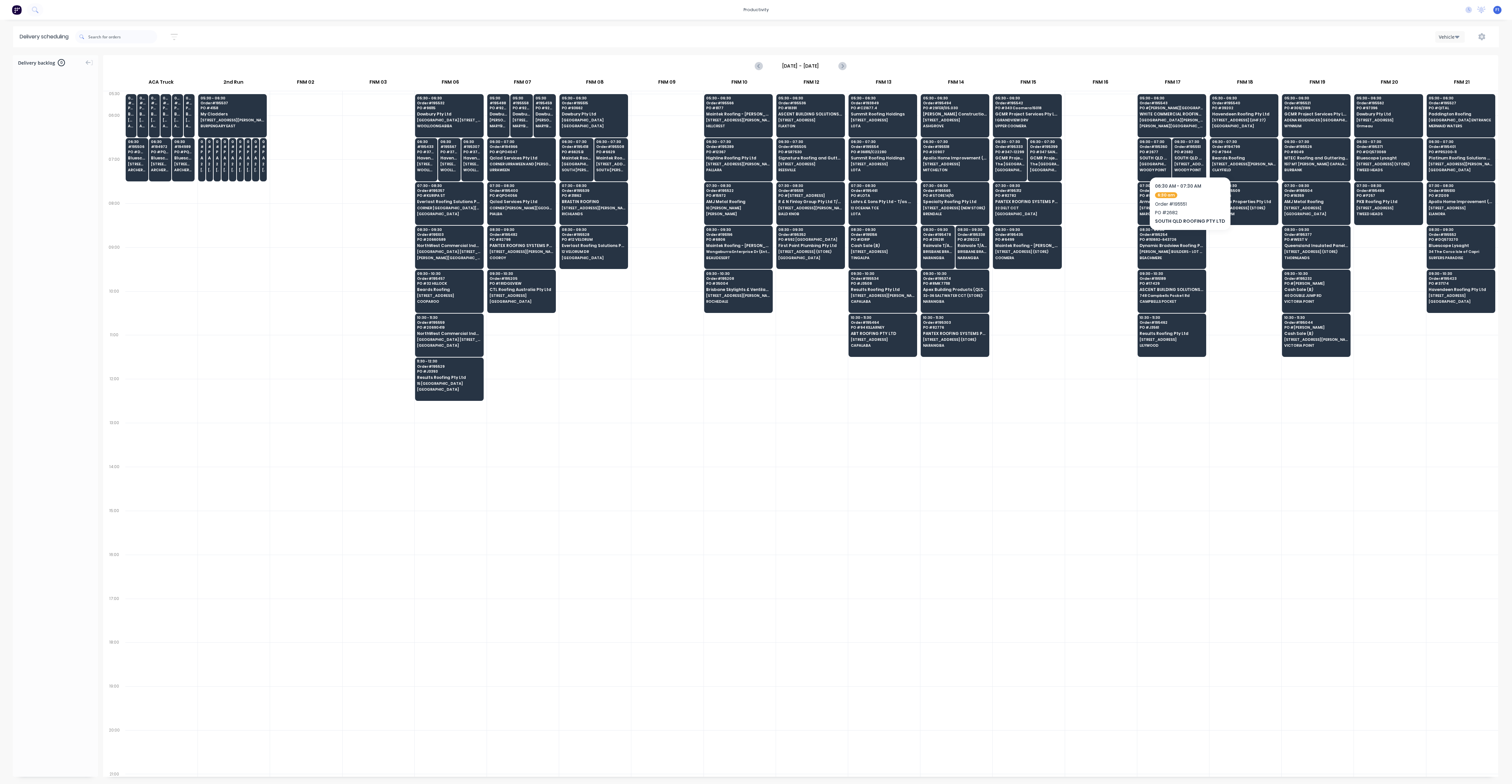
click at [1191, 160] on div "06:30 - 07:30 Order # 195551 PO # 2682 [GEOGRAPHIC_DATA] ROOFING PTY LTD [STREE…" at bounding box center [1189, 157] width 33 height 37
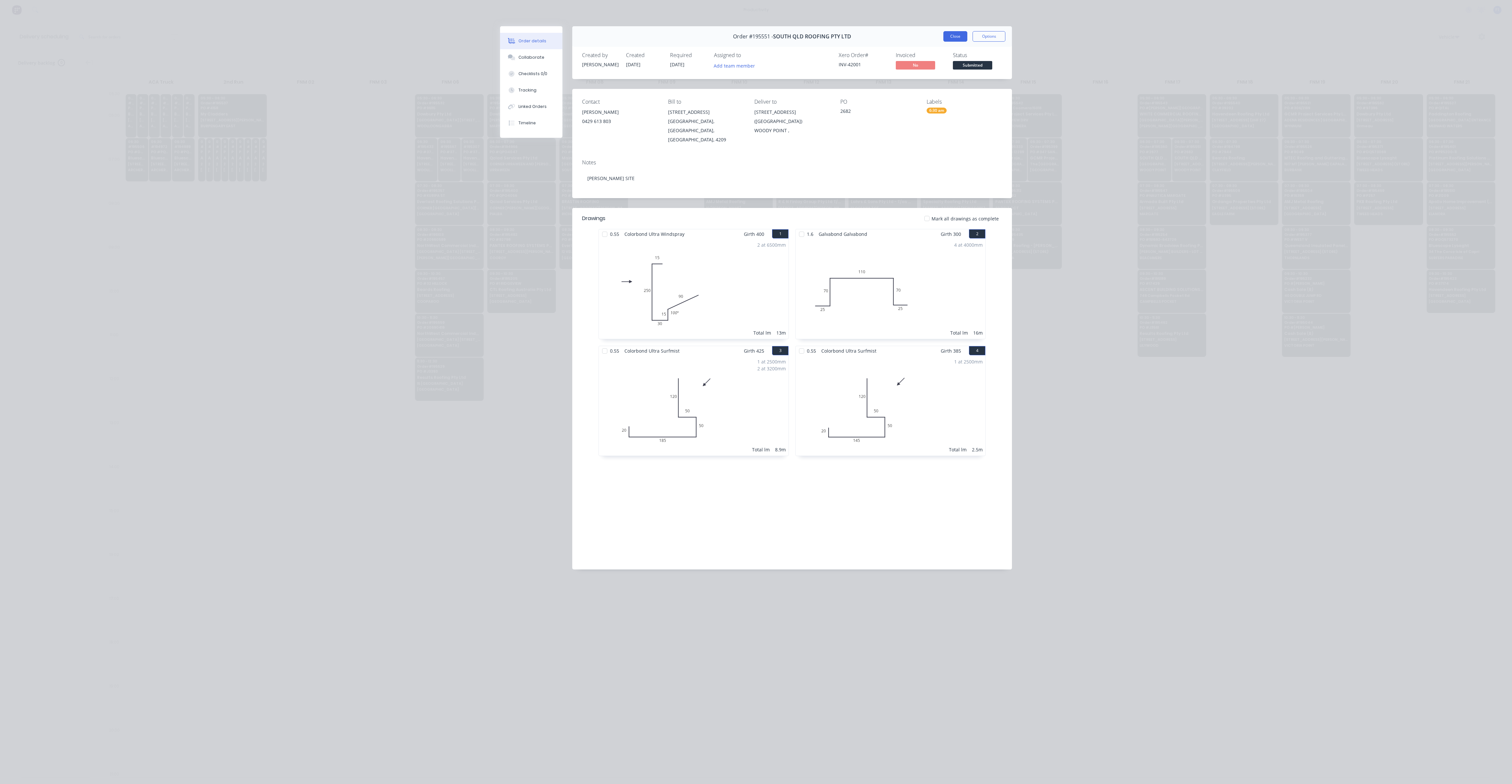
click at [955, 39] on button "Close" at bounding box center [955, 36] width 24 height 11
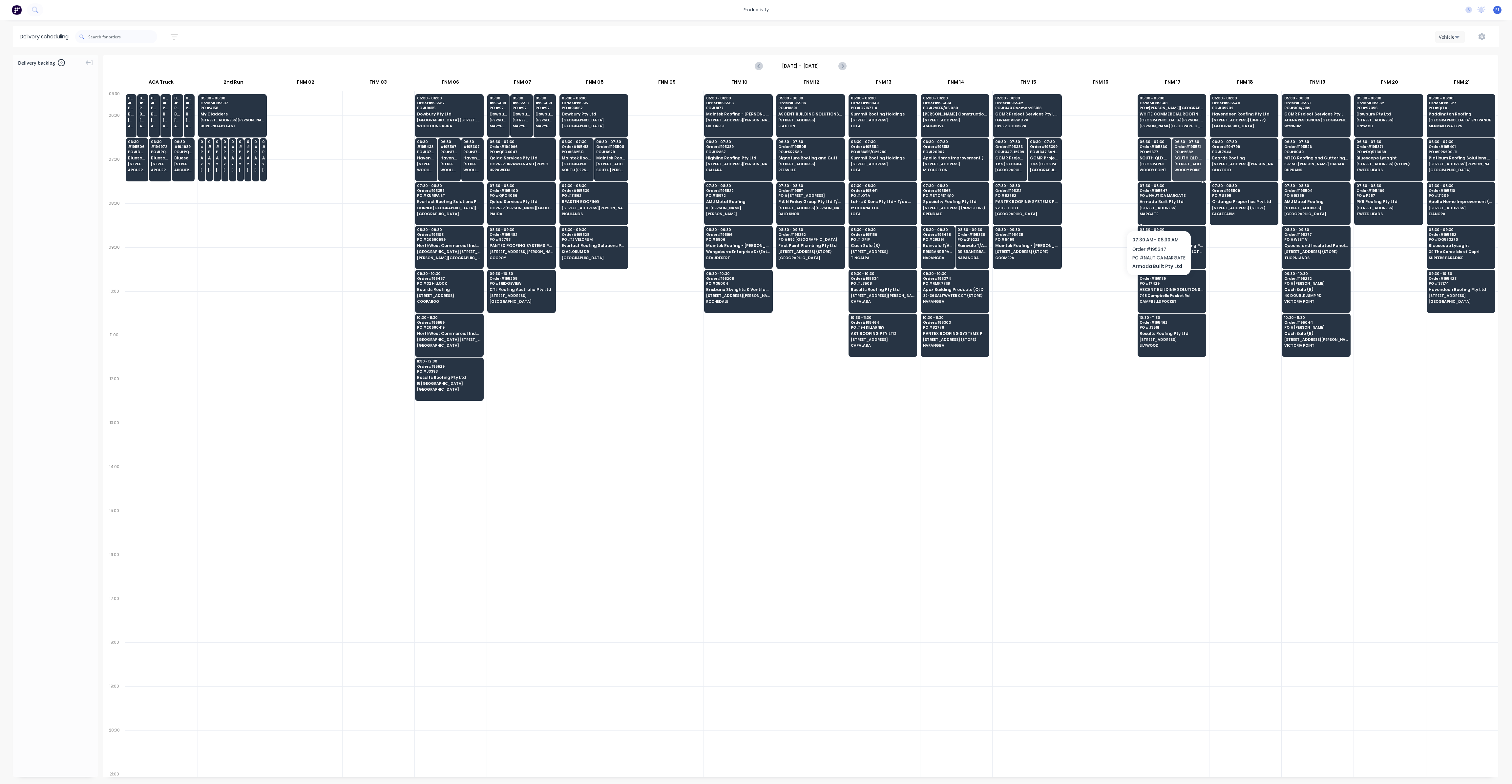
click at [1158, 213] on span "MARGATE" at bounding box center [1171, 214] width 63 height 4
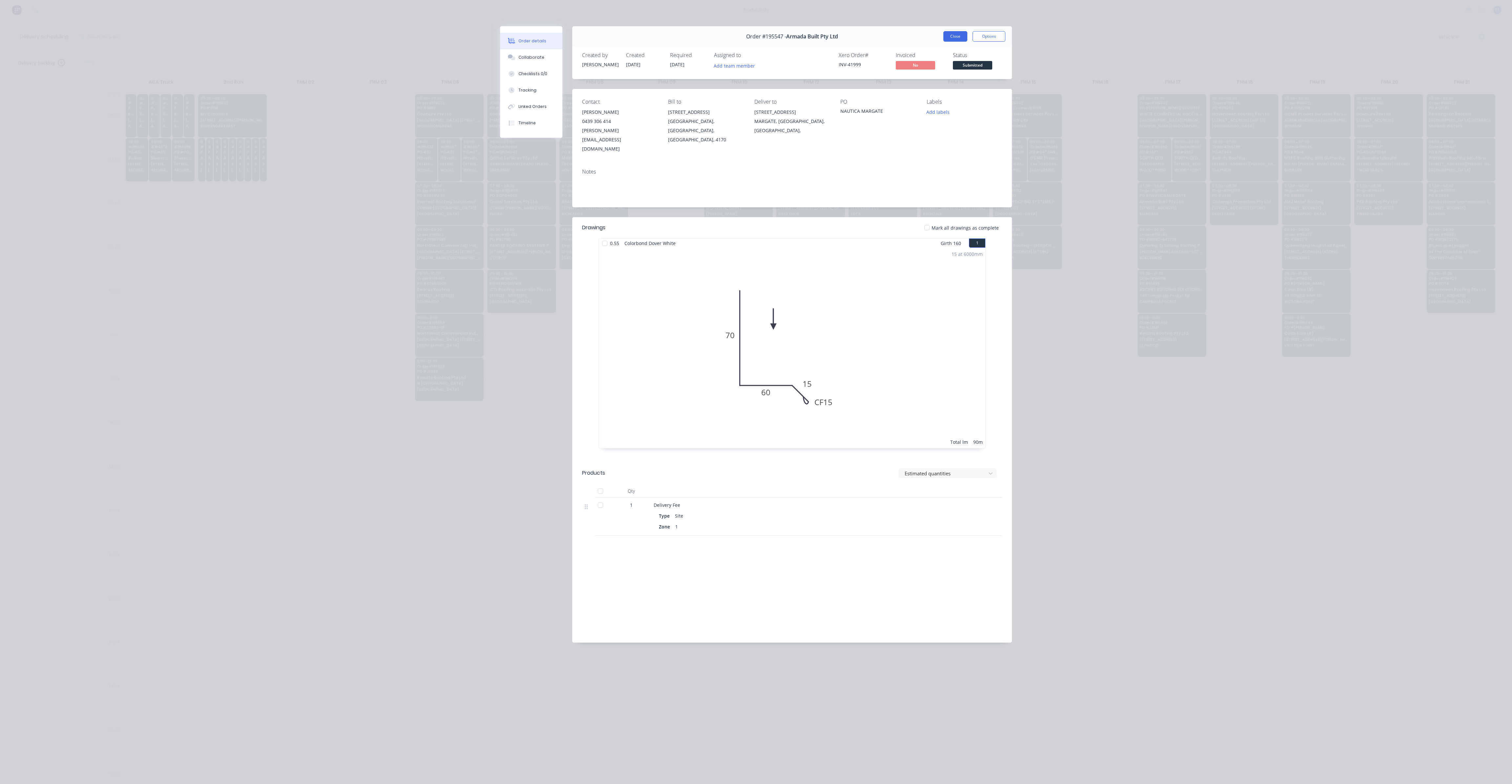
click at [955, 40] on button "Close" at bounding box center [955, 36] width 24 height 11
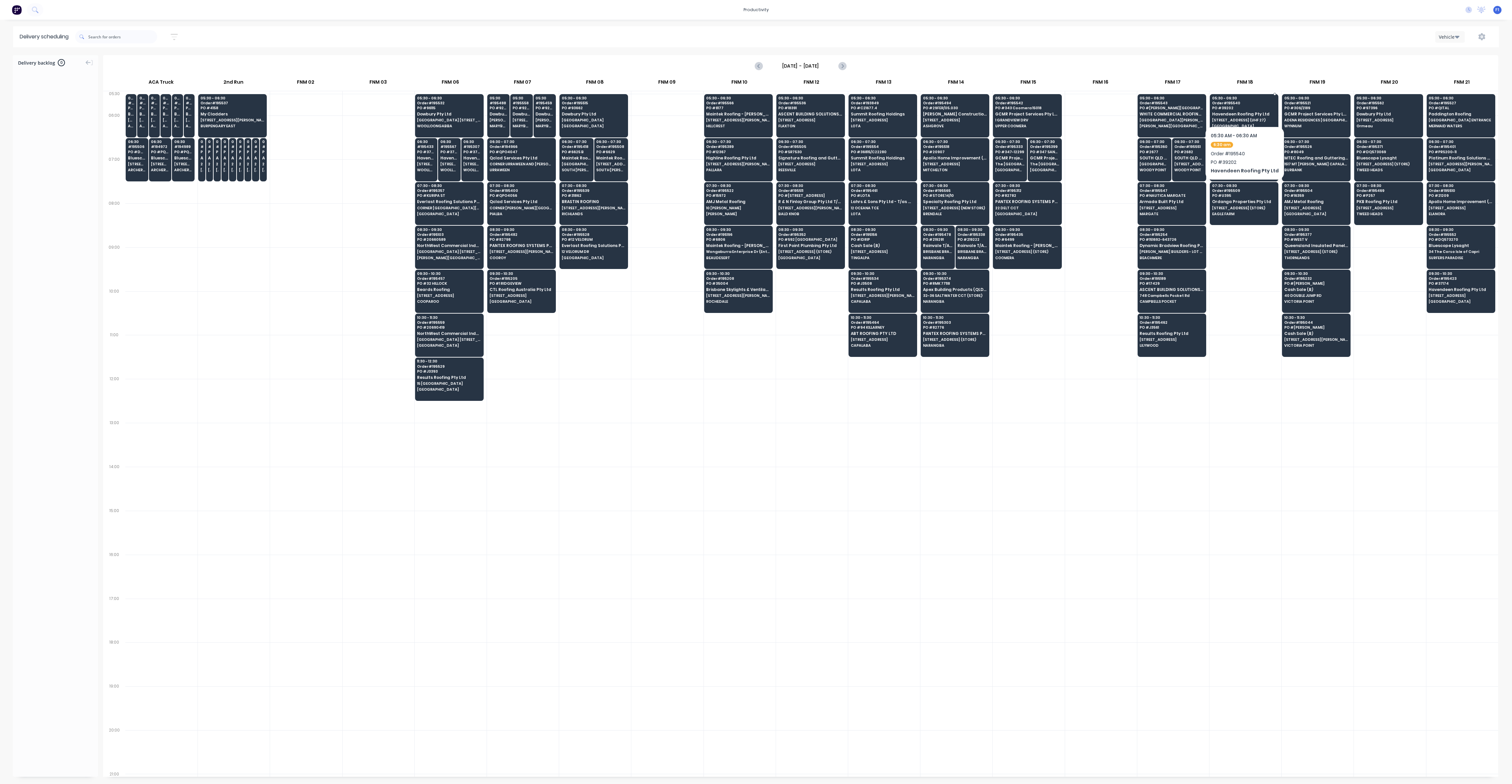
click at [1242, 106] on span "PO # 39202" at bounding box center [1244, 107] width 63 height 4
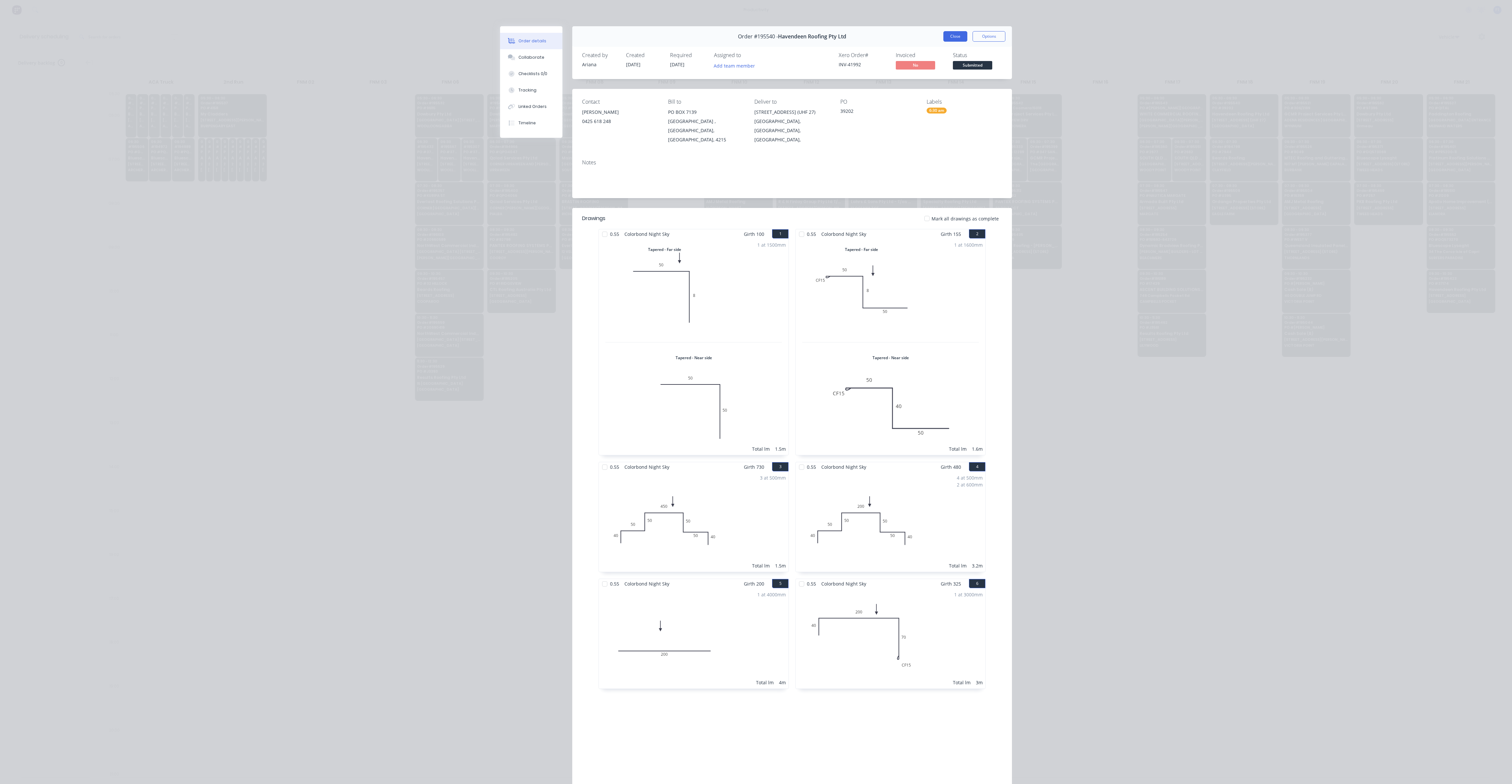
click at [952, 39] on button "Close" at bounding box center [955, 36] width 24 height 11
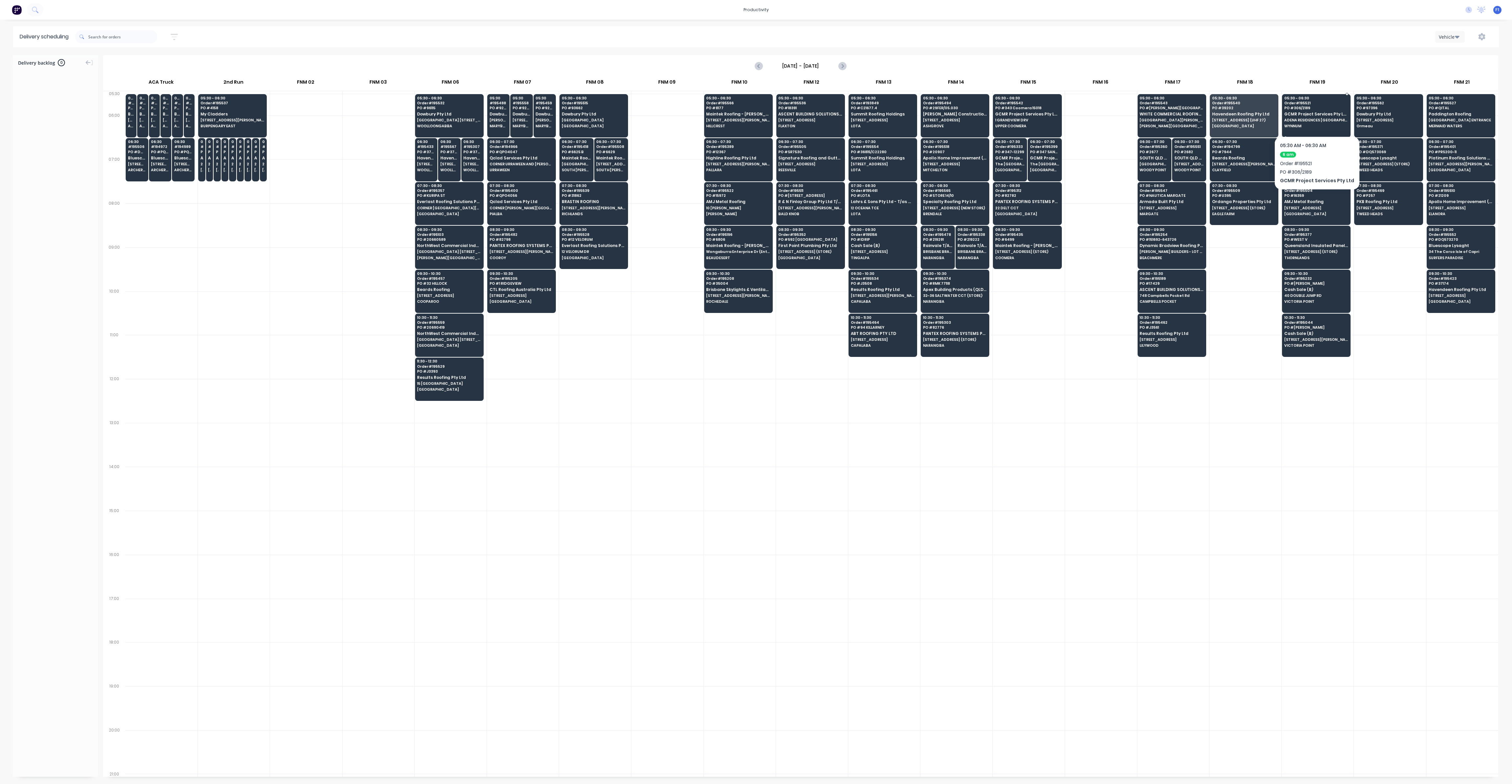
click at [1314, 116] on span "GCMR Project Services Pty Ltd" at bounding box center [1316, 114] width 63 height 4
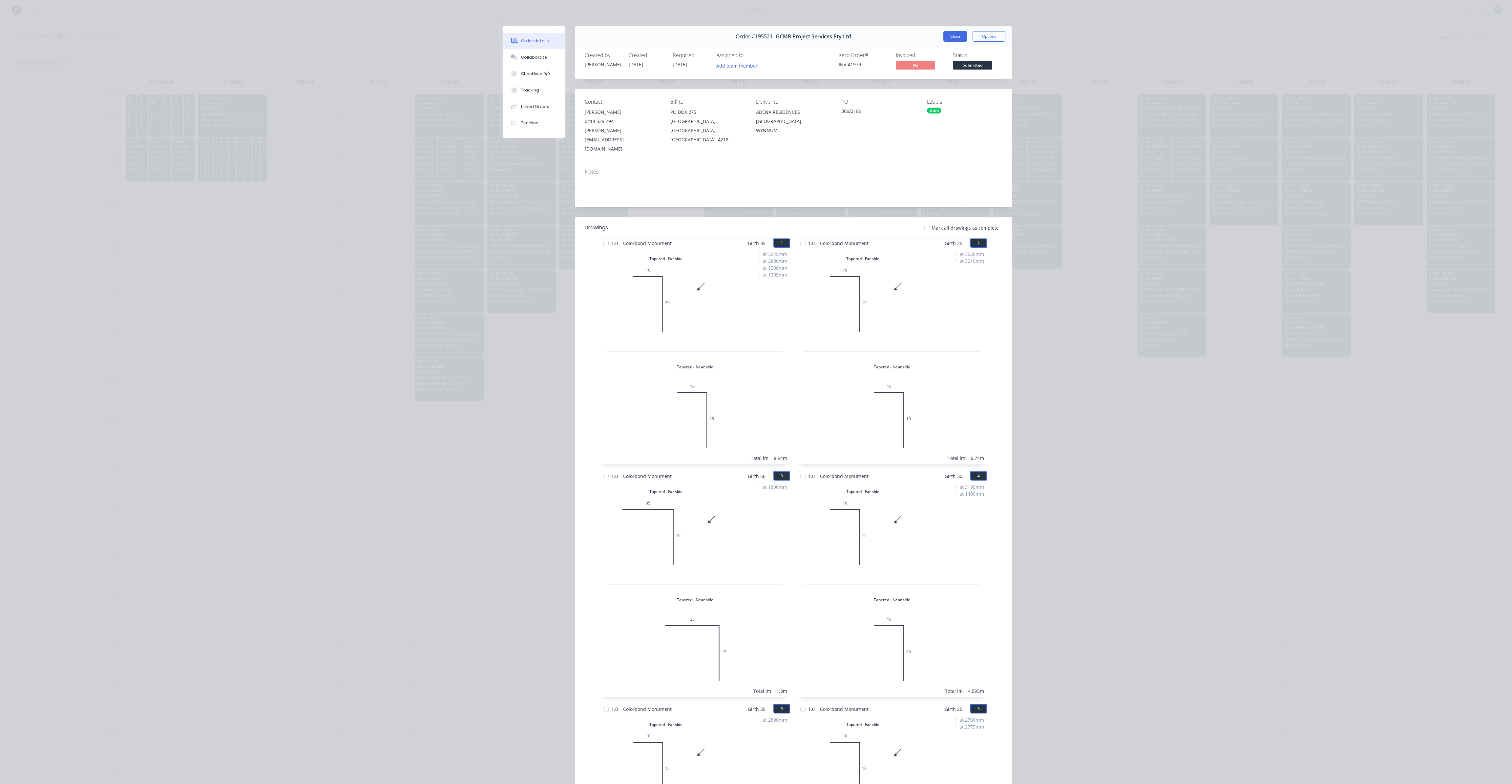
click at [956, 36] on button "Close" at bounding box center [955, 36] width 24 height 11
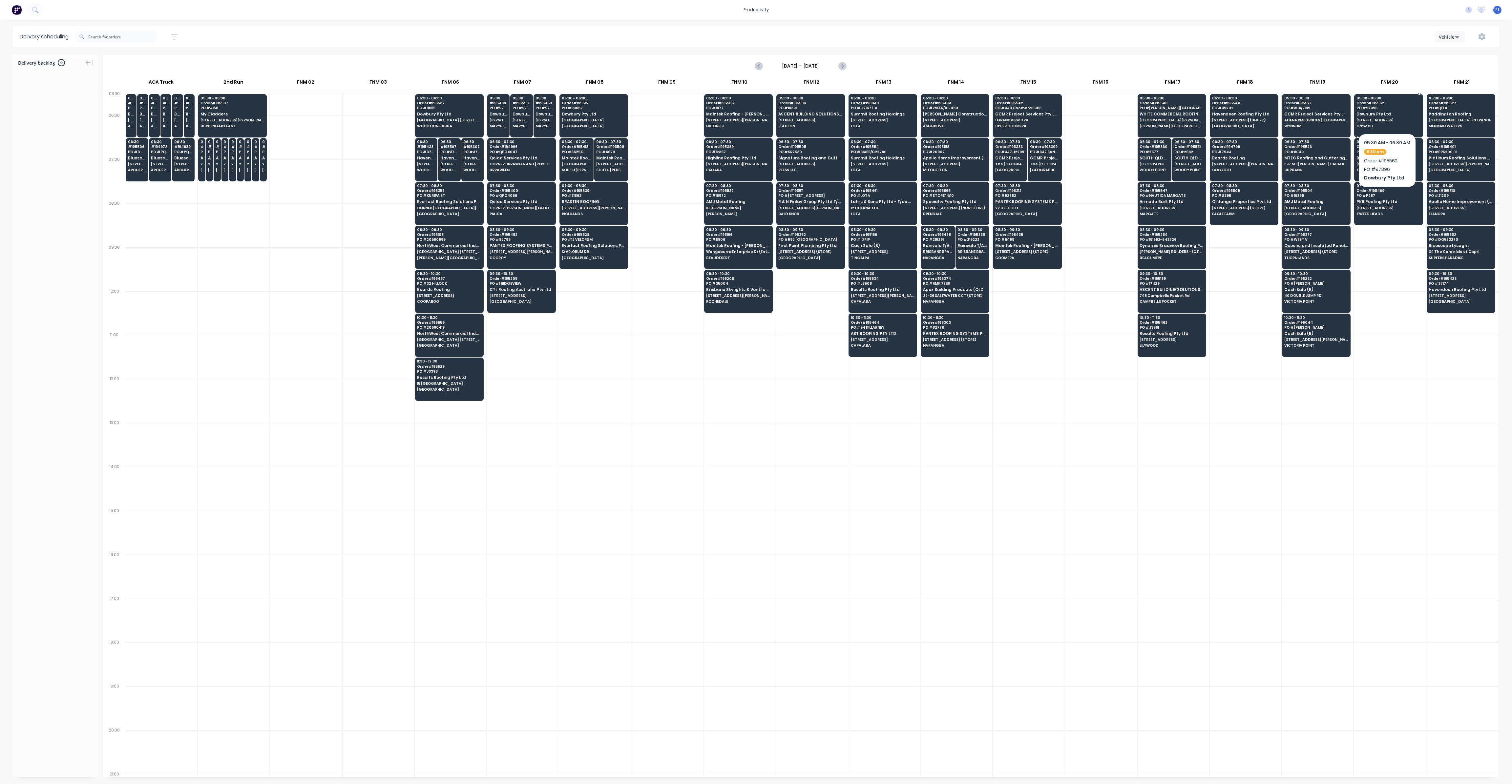
click at [1369, 111] on div "05:30 - 06:30 Order # 195562 PO # 97396 Dowbury Pty Ltd [STREET_ADDRESS]" at bounding box center [1388, 113] width 68 height 37
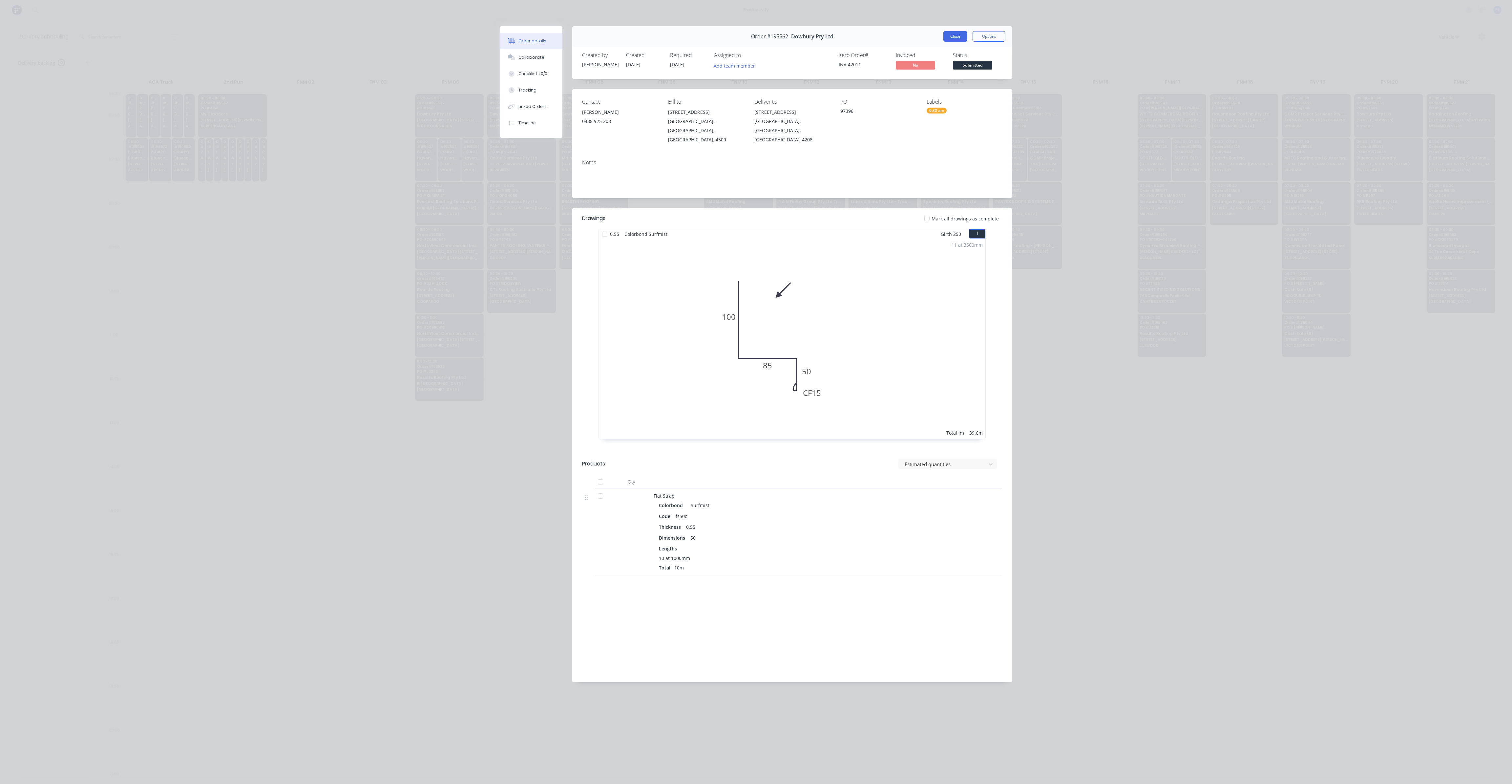
click at [963, 40] on button "Close" at bounding box center [955, 36] width 24 height 11
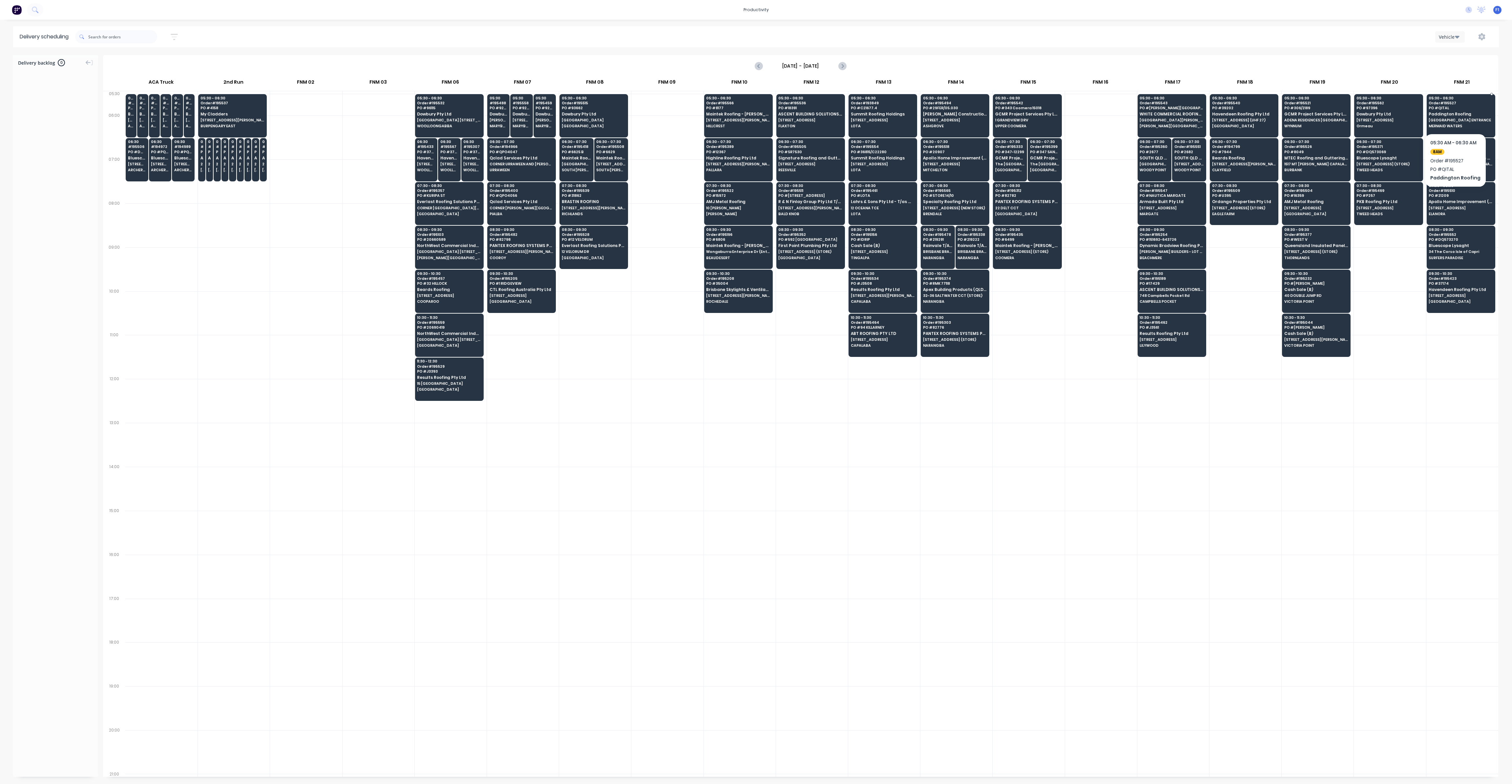
click at [1459, 120] on span "[GEOGRAPHIC_DATA] ENTRANCE" at bounding box center [1460, 120] width 63 height 4
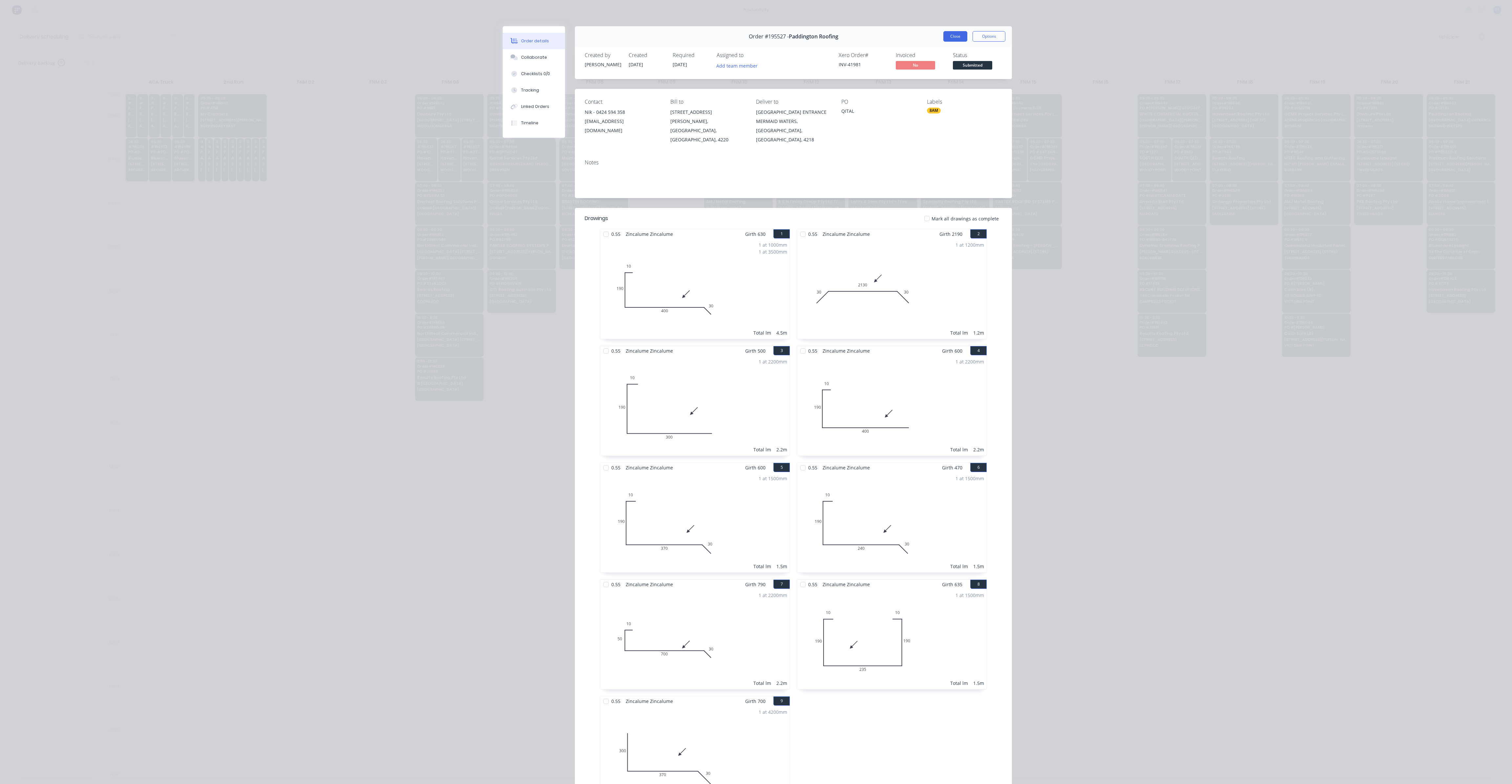
click at [947, 36] on button "Close" at bounding box center [955, 36] width 24 height 11
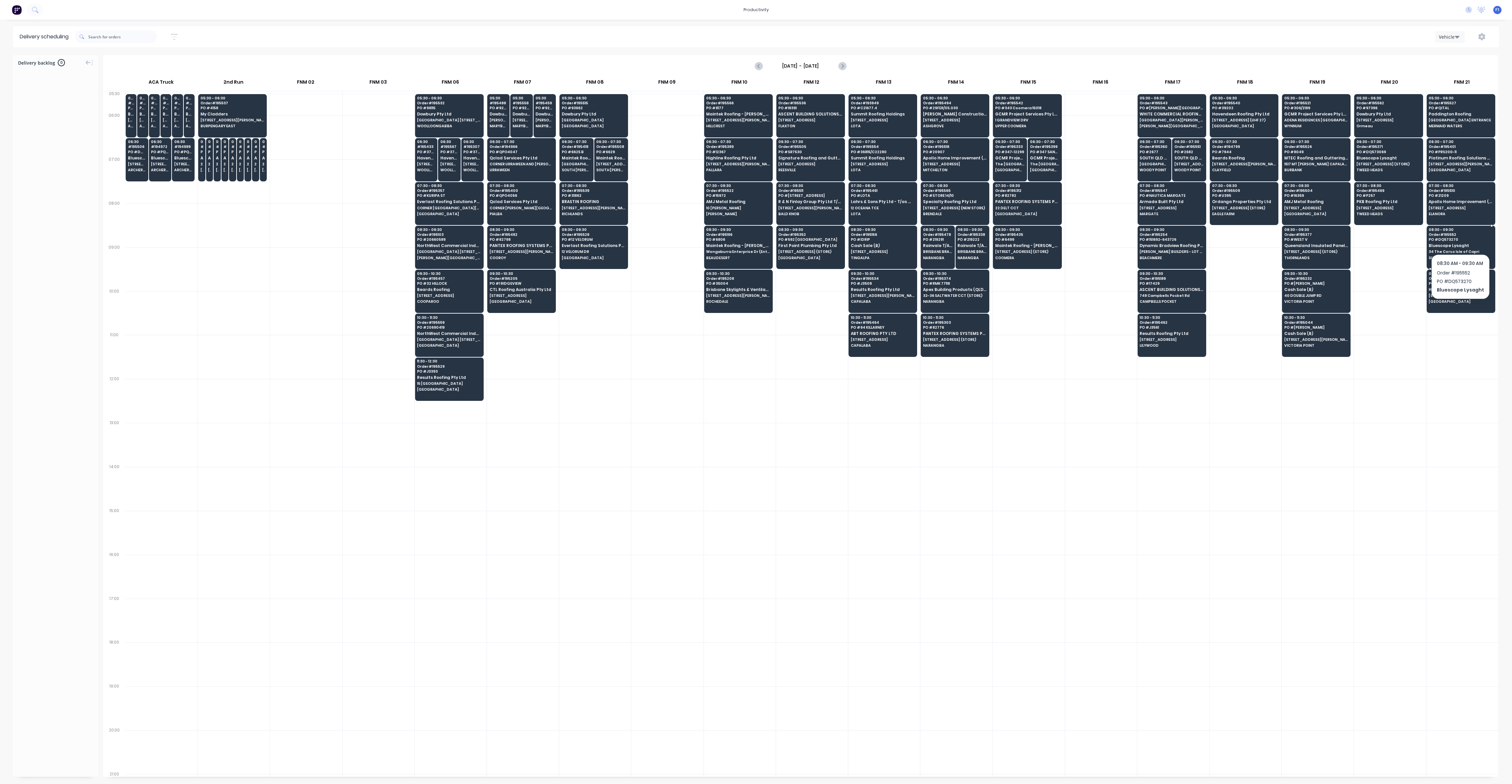
click at [1459, 238] on span "PO # DQ573270" at bounding box center [1460, 239] width 63 height 4
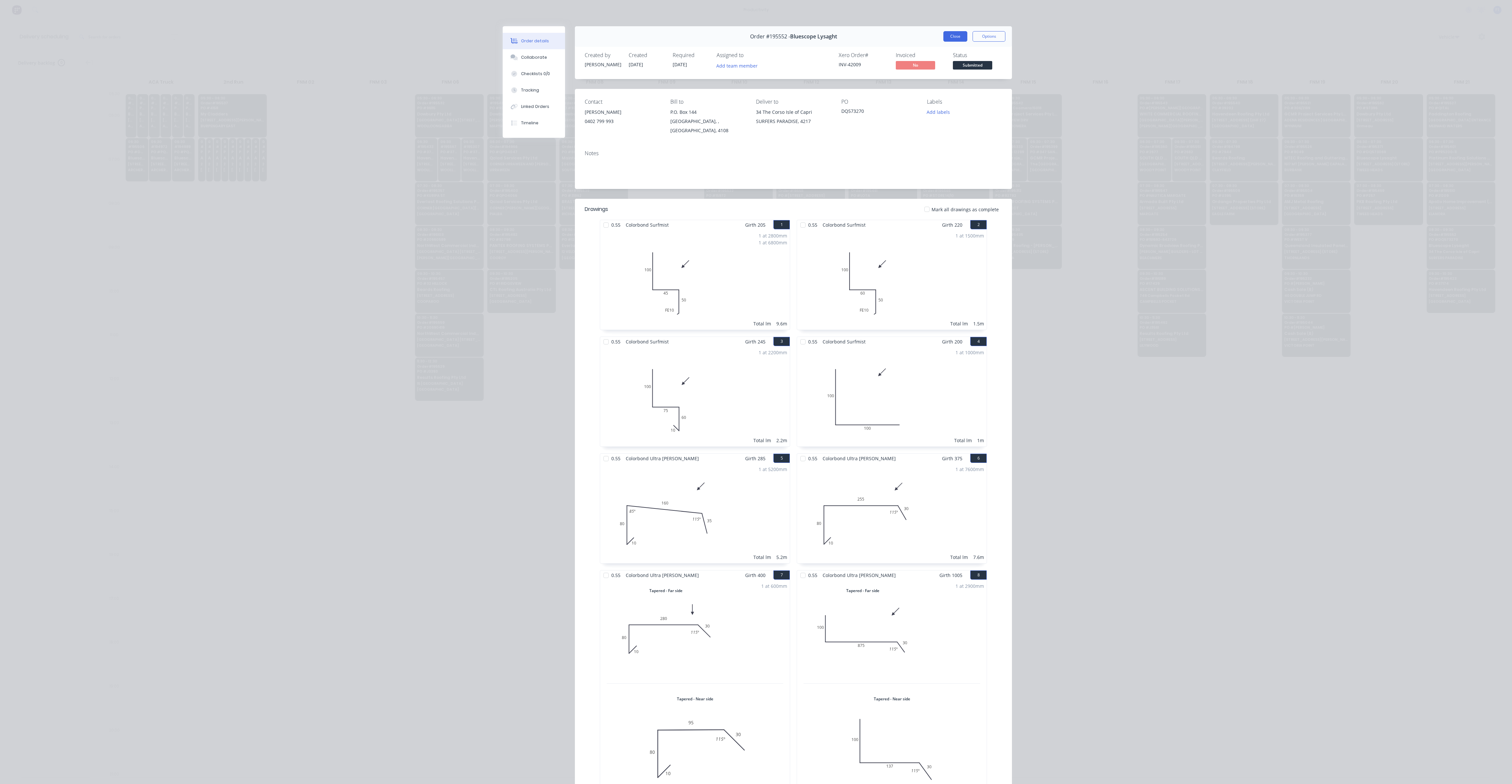
click at [958, 34] on button "Close" at bounding box center [955, 36] width 24 height 11
